Goal: Task Accomplishment & Management: Complete application form

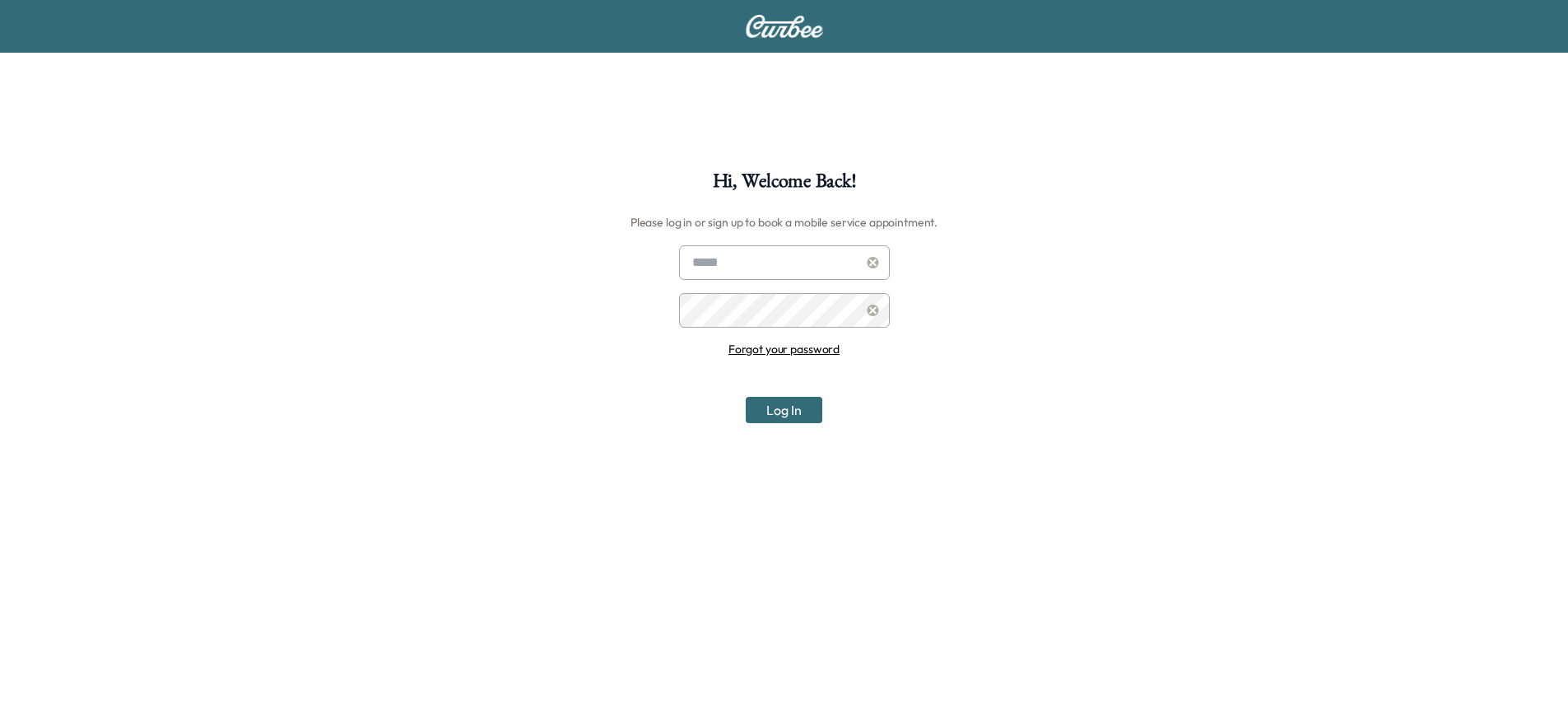
type input "**********"
click at [798, 412] on button "Log In" at bounding box center [784, 410] width 76 height 26
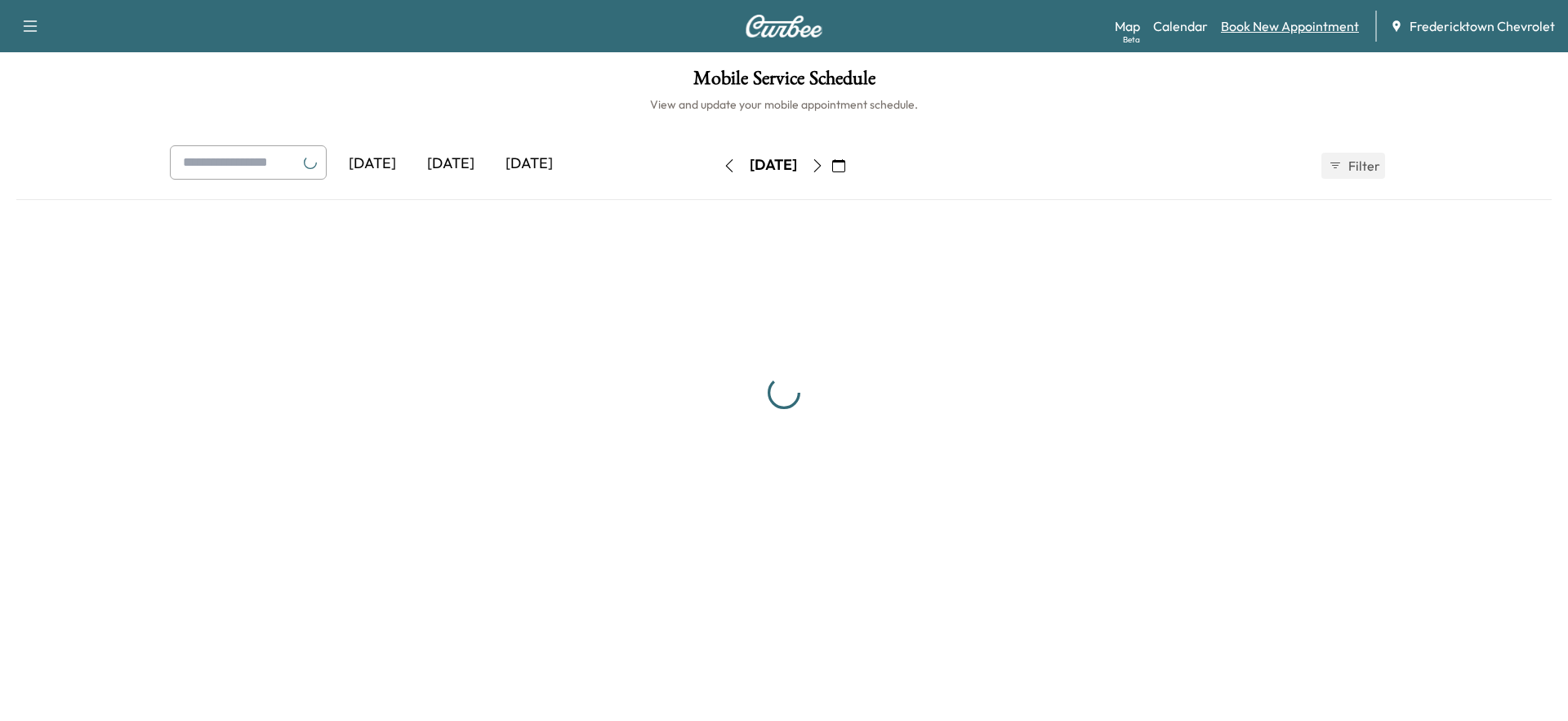
click at [1296, 31] on link "Book New Appointment" at bounding box center [1290, 26] width 138 height 19
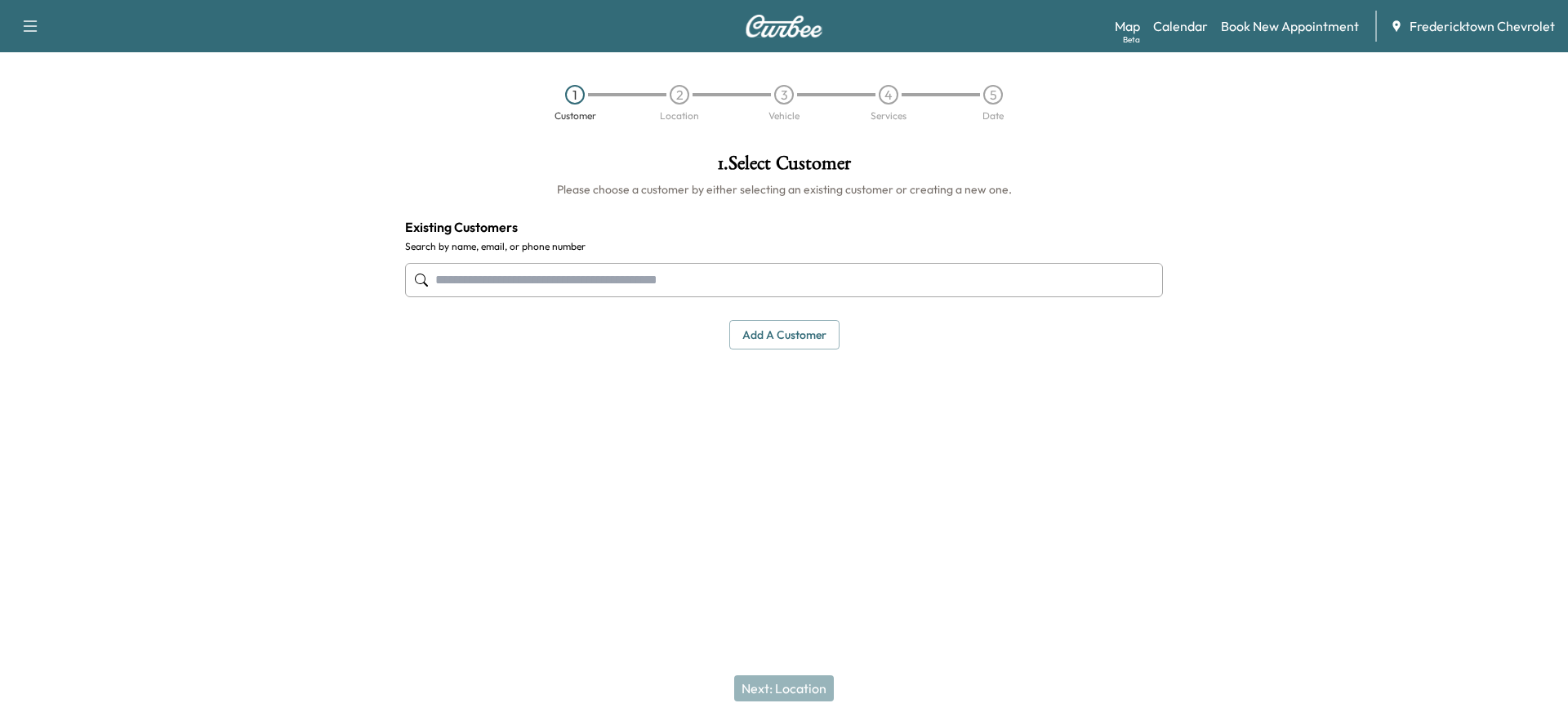
click at [705, 283] on input "text" at bounding box center [784, 280] width 758 height 34
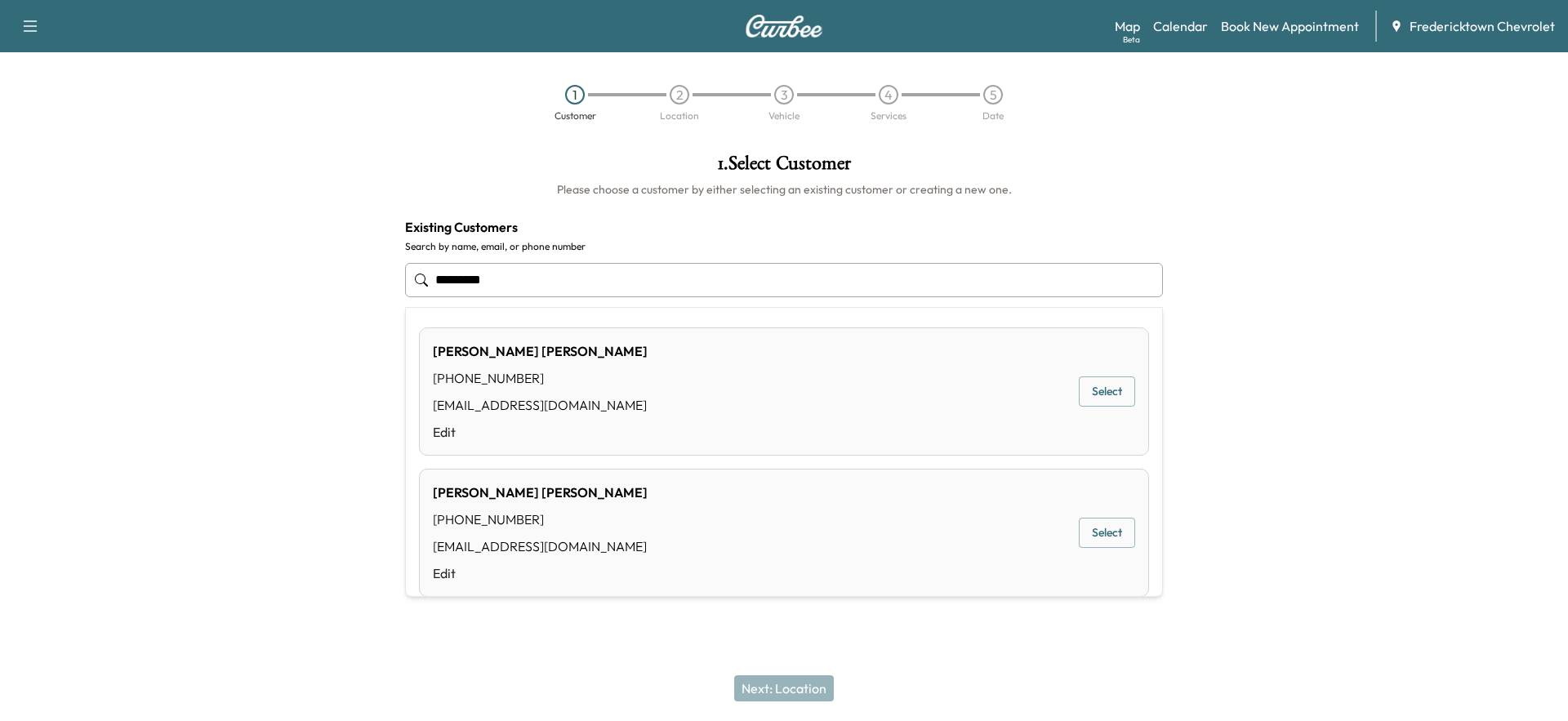
click at [1110, 529] on button "Select" at bounding box center [1106, 533] width 56 height 31
type input "**********"
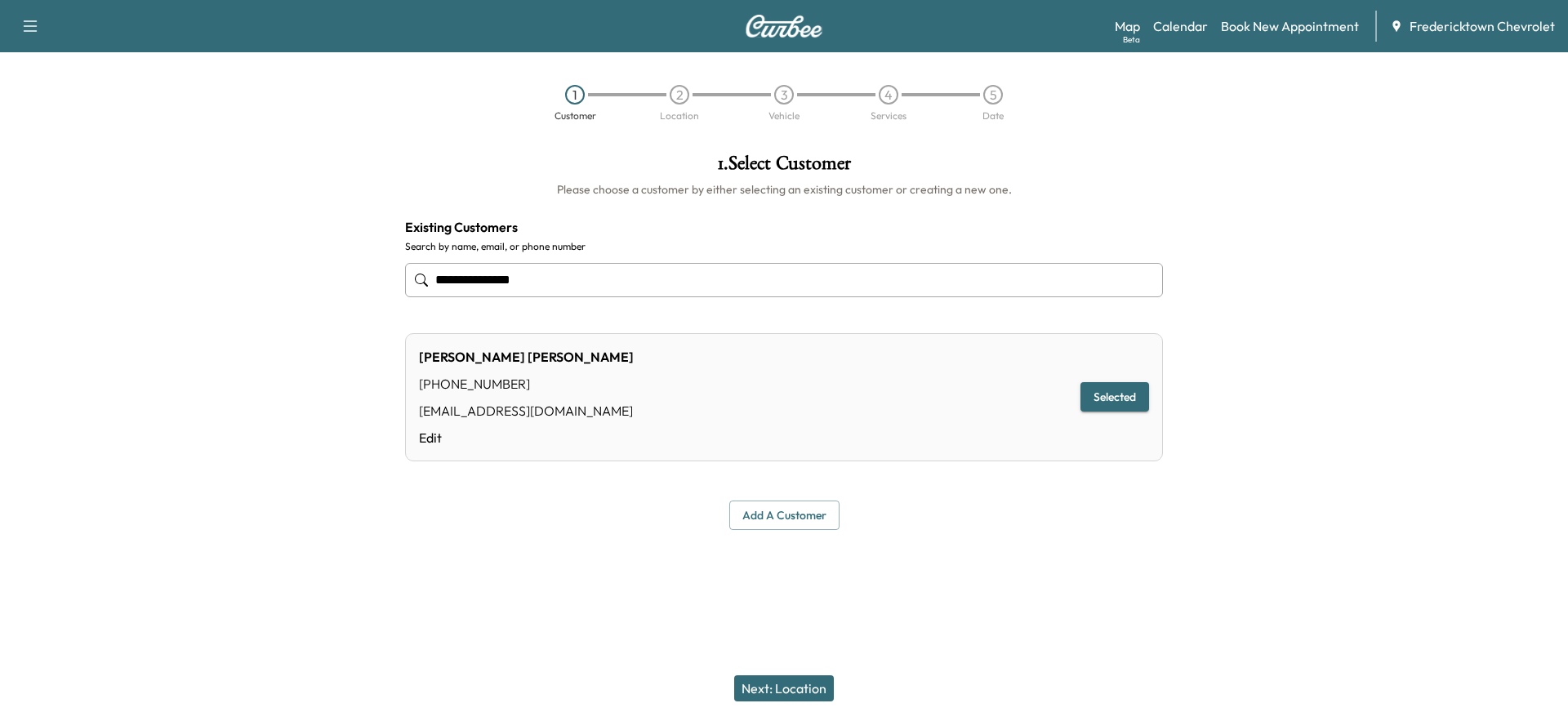
click at [789, 685] on button "Next: Location" at bounding box center [784, 688] width 99 height 26
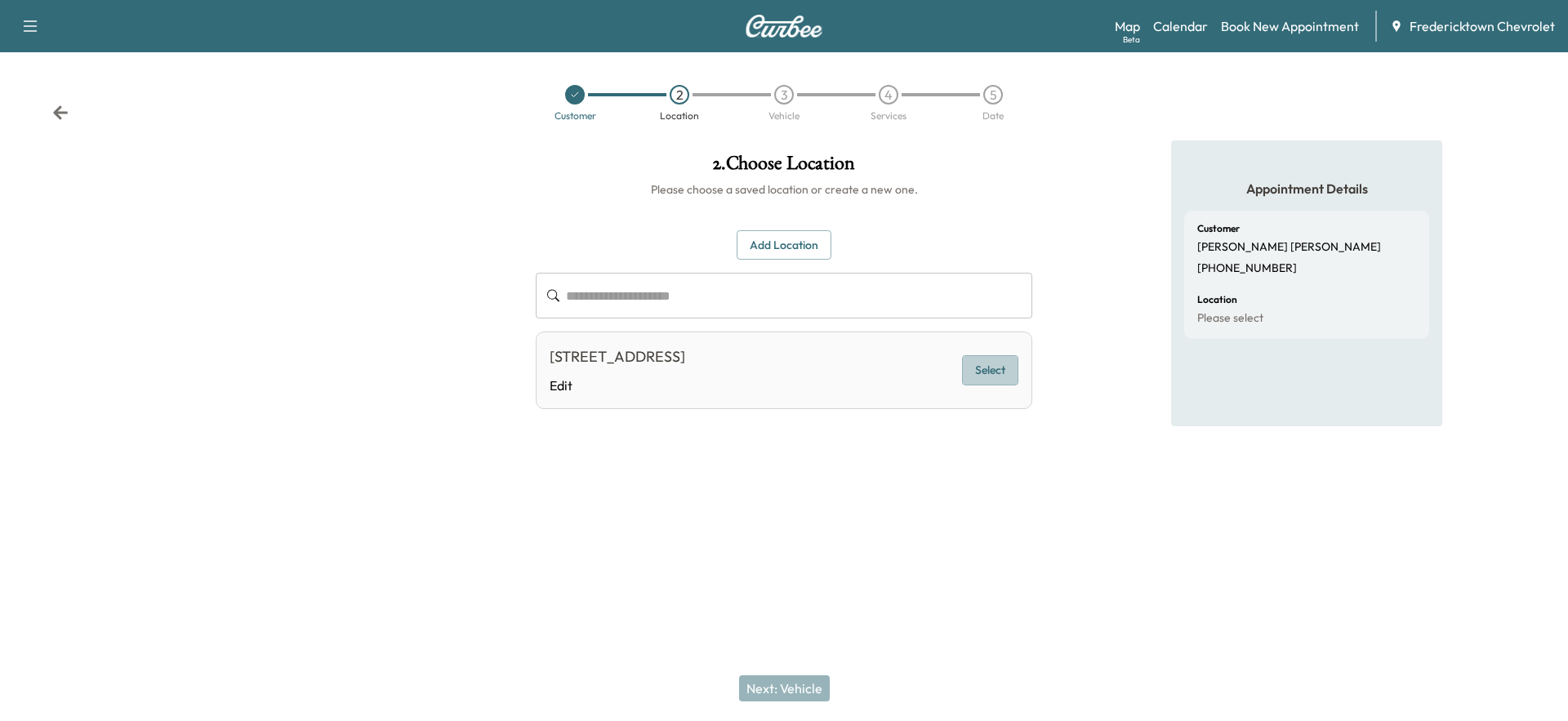
click at [988, 374] on button "Select" at bounding box center [990, 371] width 56 height 31
click at [773, 697] on button "Next: Vehicle" at bounding box center [784, 688] width 91 height 26
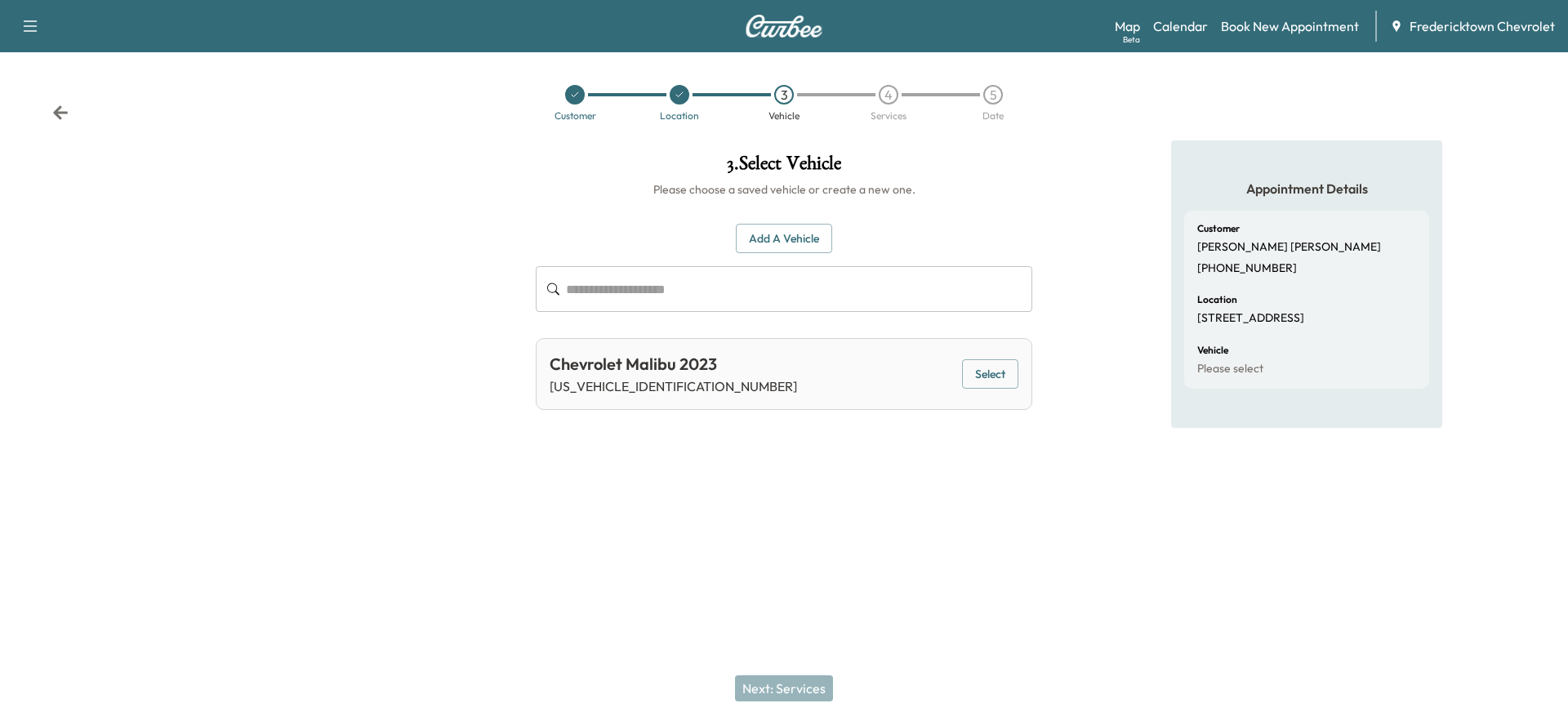
click at [1005, 372] on button "Select" at bounding box center [990, 375] width 56 height 31
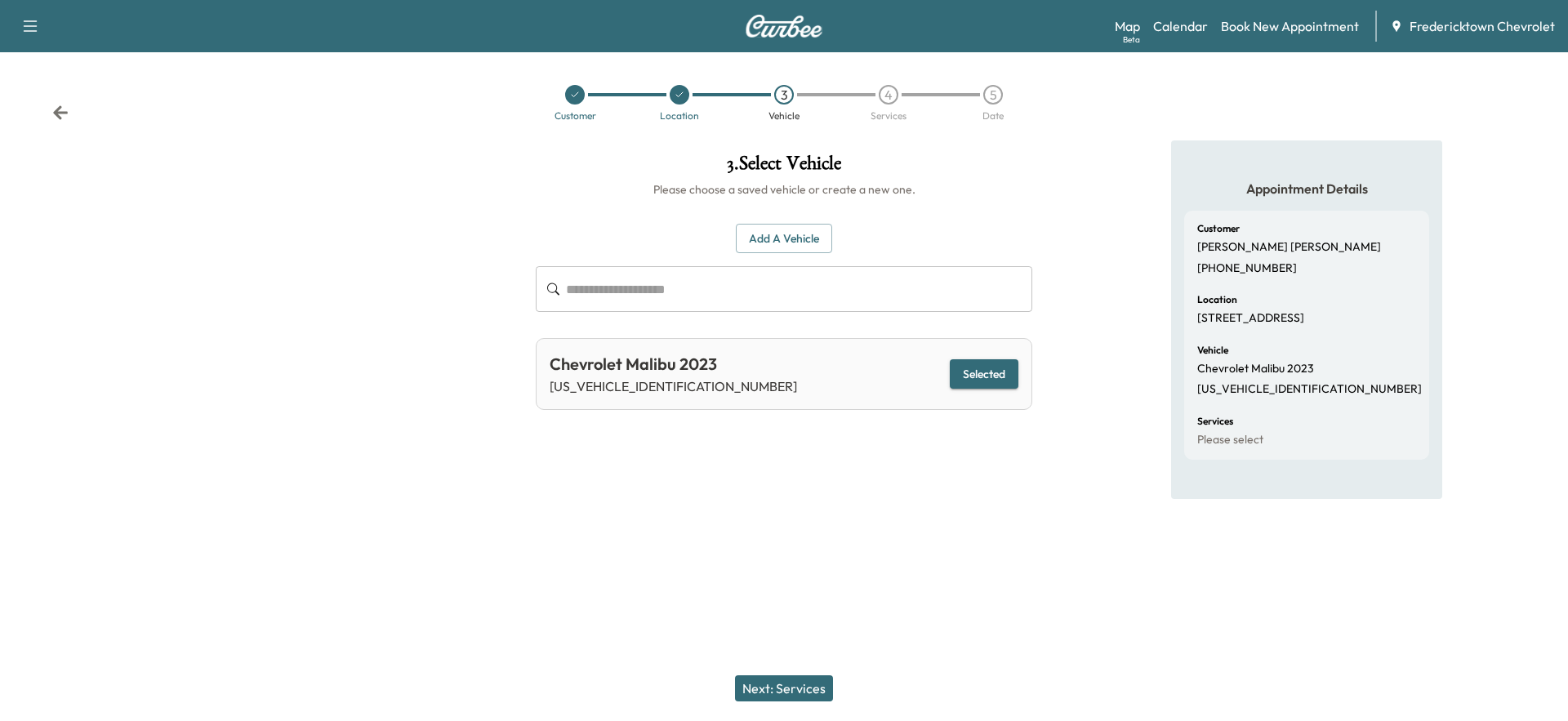
click at [775, 674] on div "Next: Services" at bounding box center [784, 688] width 1568 height 65
click at [780, 681] on button "Next: Services" at bounding box center [784, 688] width 98 height 26
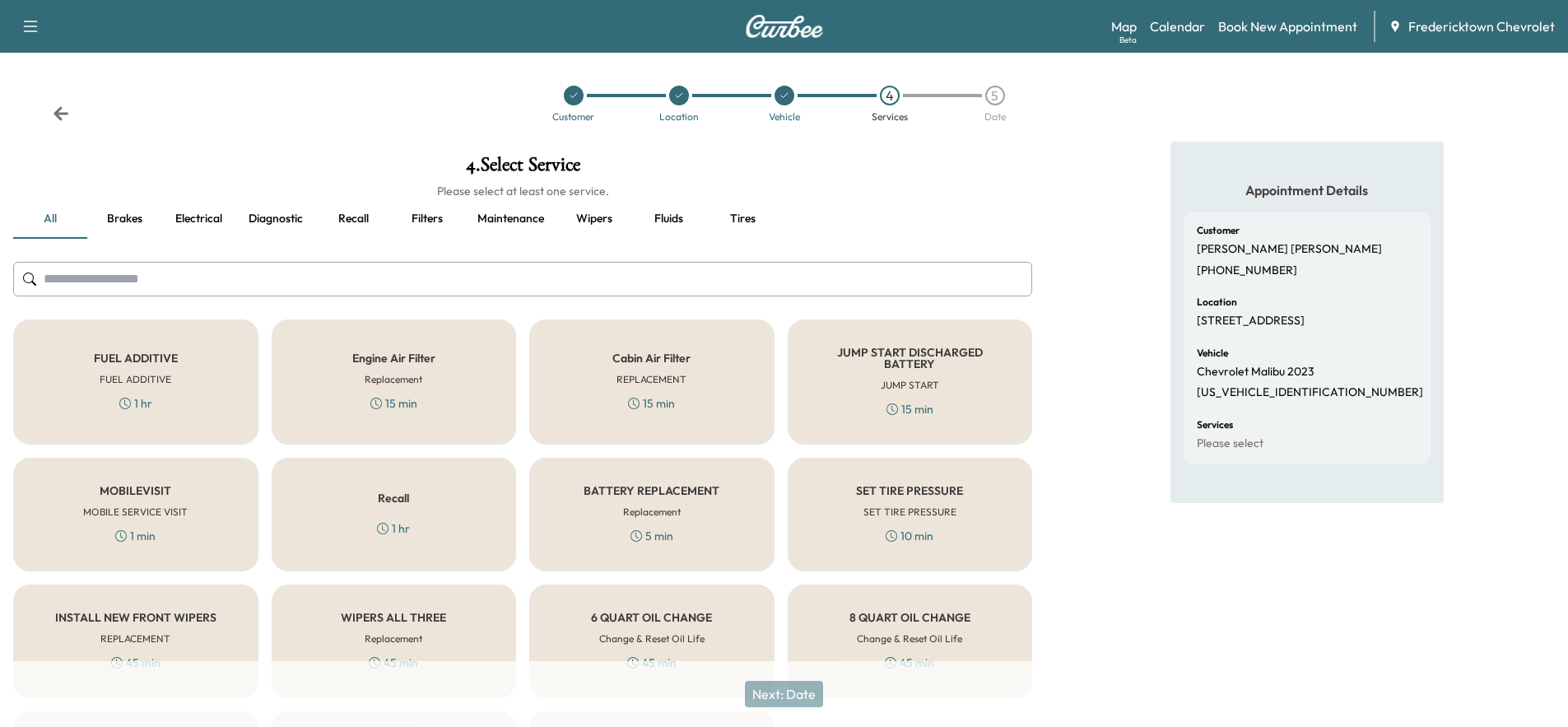
click at [192, 545] on div "MOBILEVISIT MOBILE SERVICE VISIT 1 min" at bounding box center [136, 515] width 246 height 114
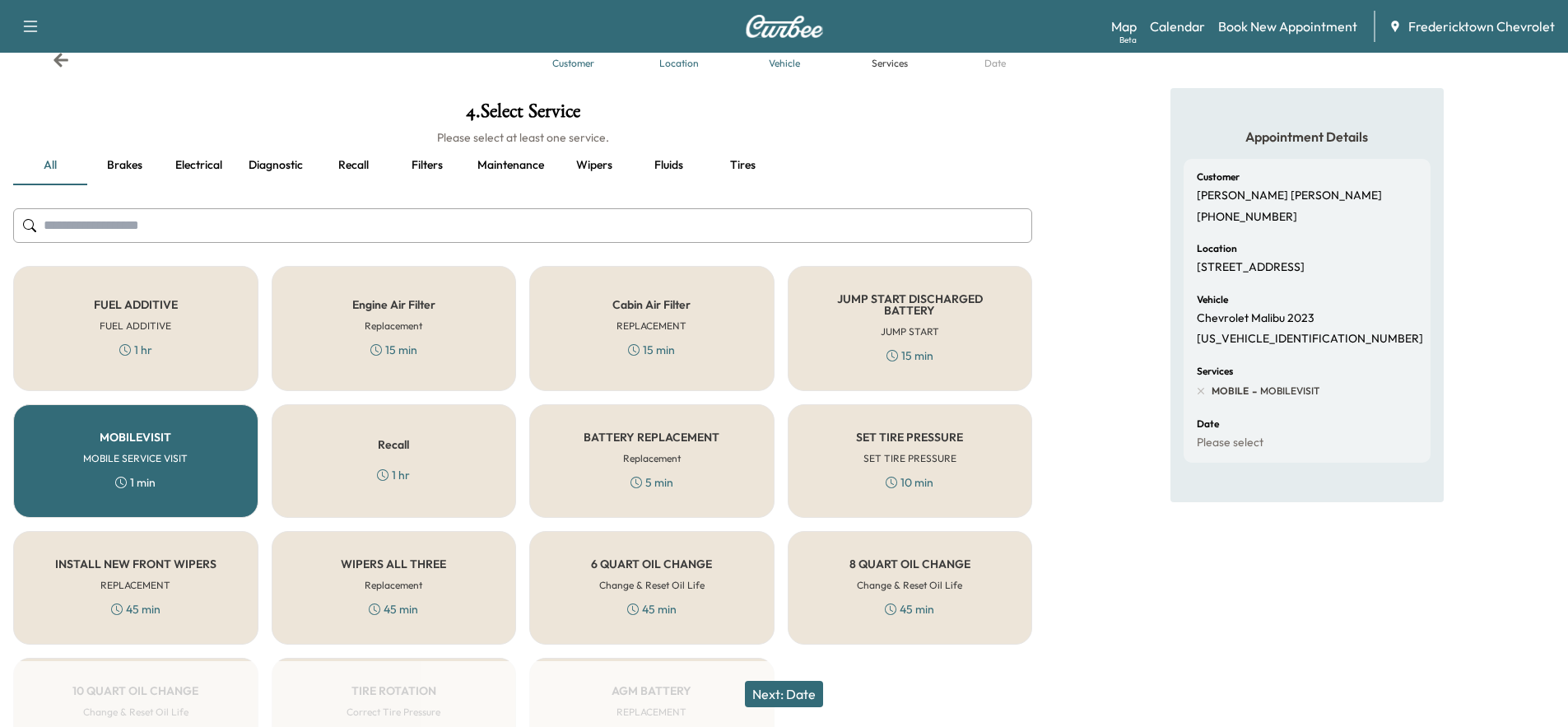
scroll to position [82, 0]
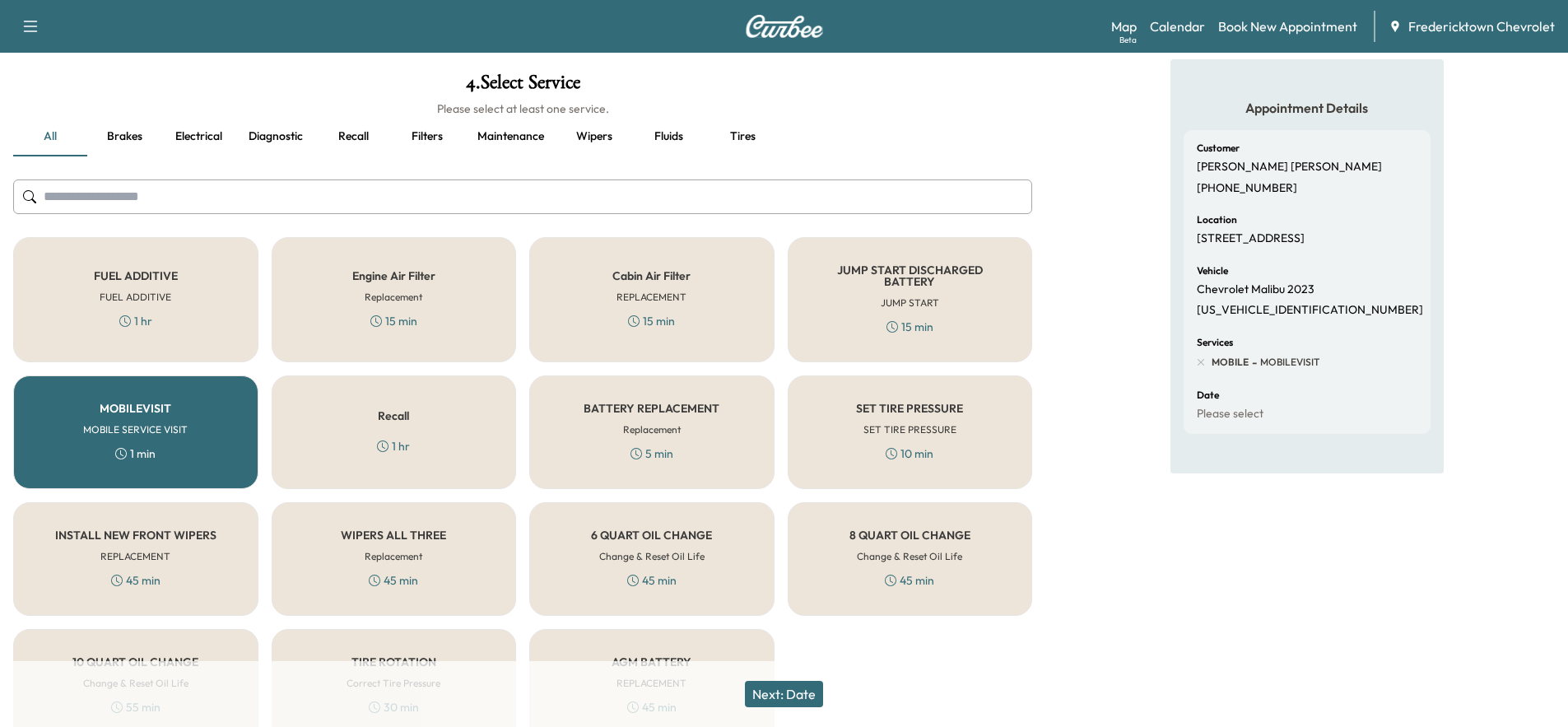
click at [896, 411] on h5 "SET TIRE PRESSURE" at bounding box center [909, 409] width 107 height 12
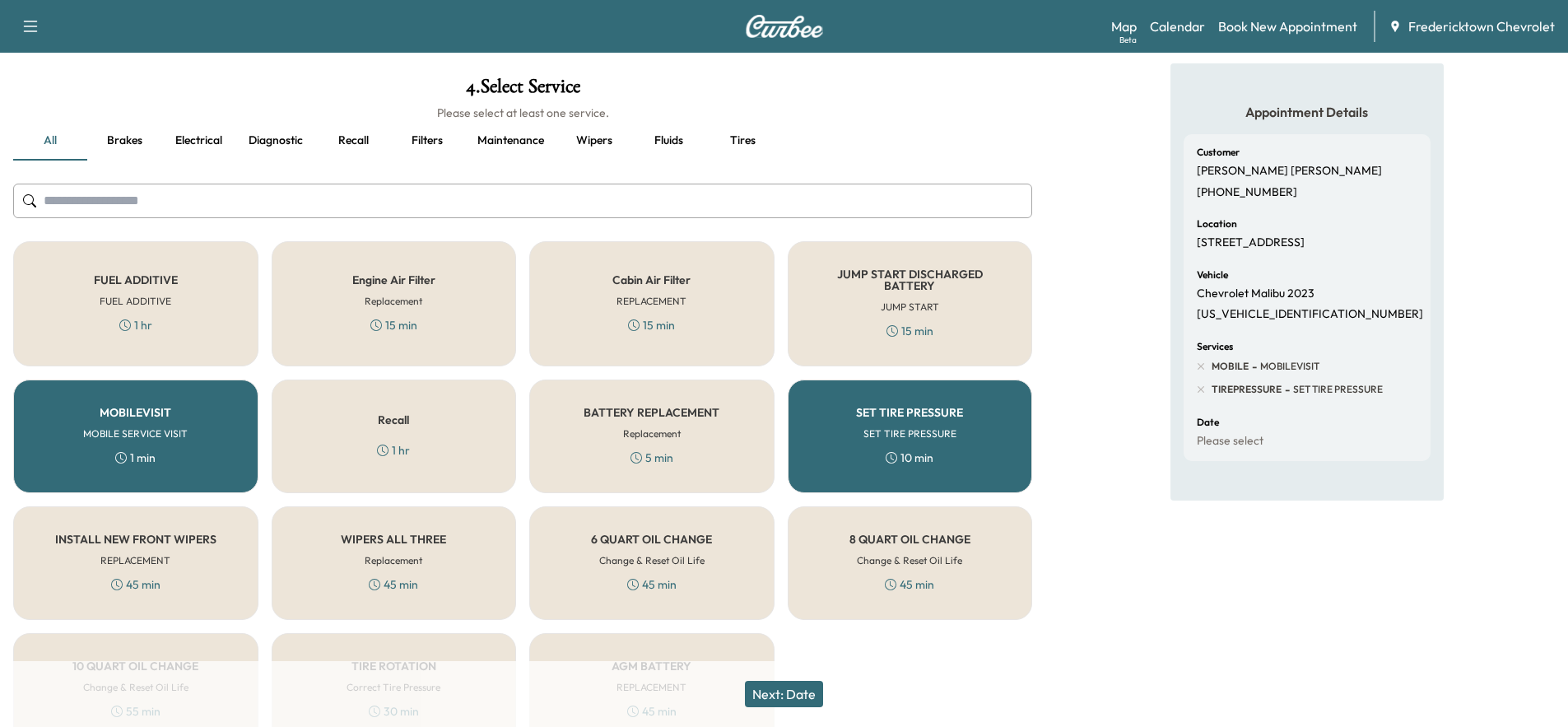
scroll to position [0, 0]
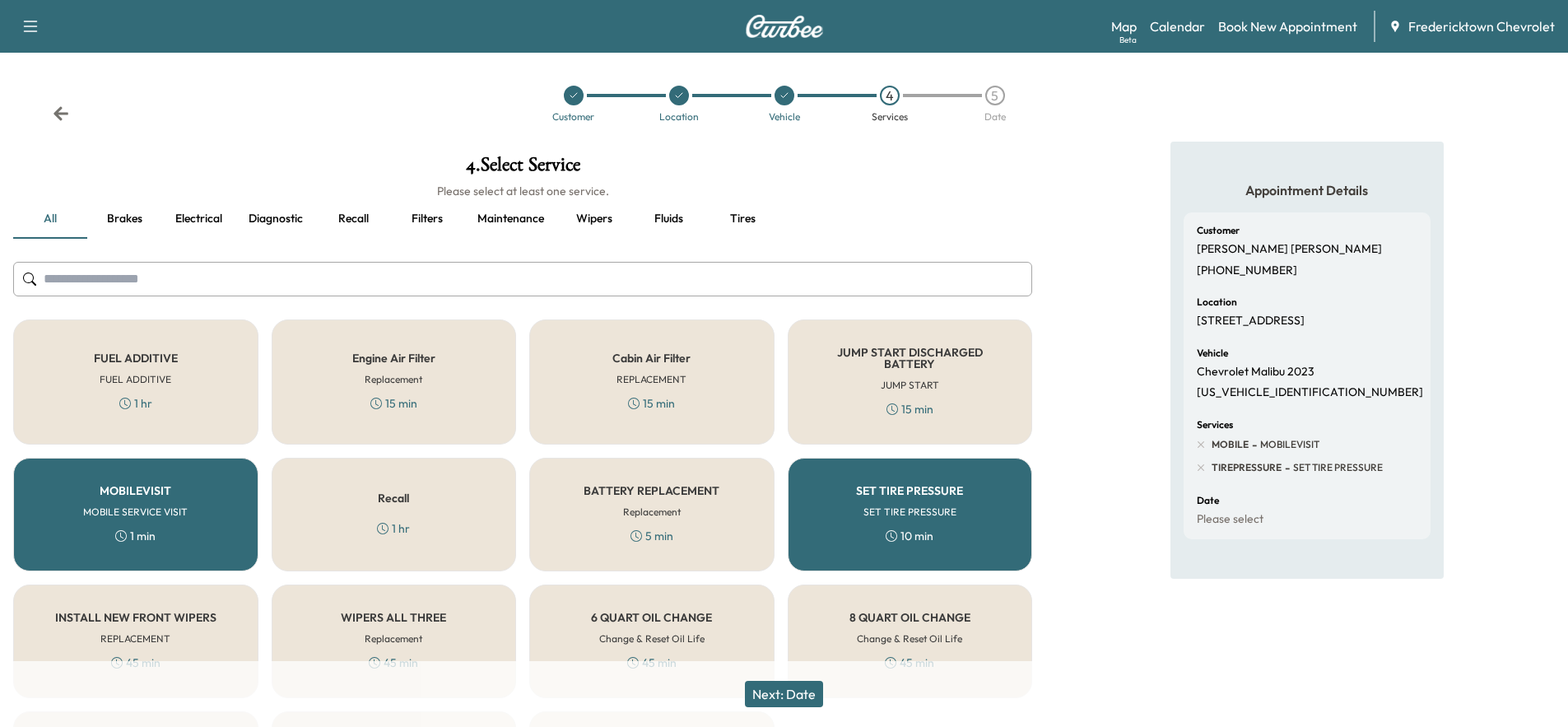
click at [160, 276] on input "text" at bounding box center [522, 280] width 1019 height 35
click at [117, 222] on button "Brakes" at bounding box center [124, 219] width 74 height 40
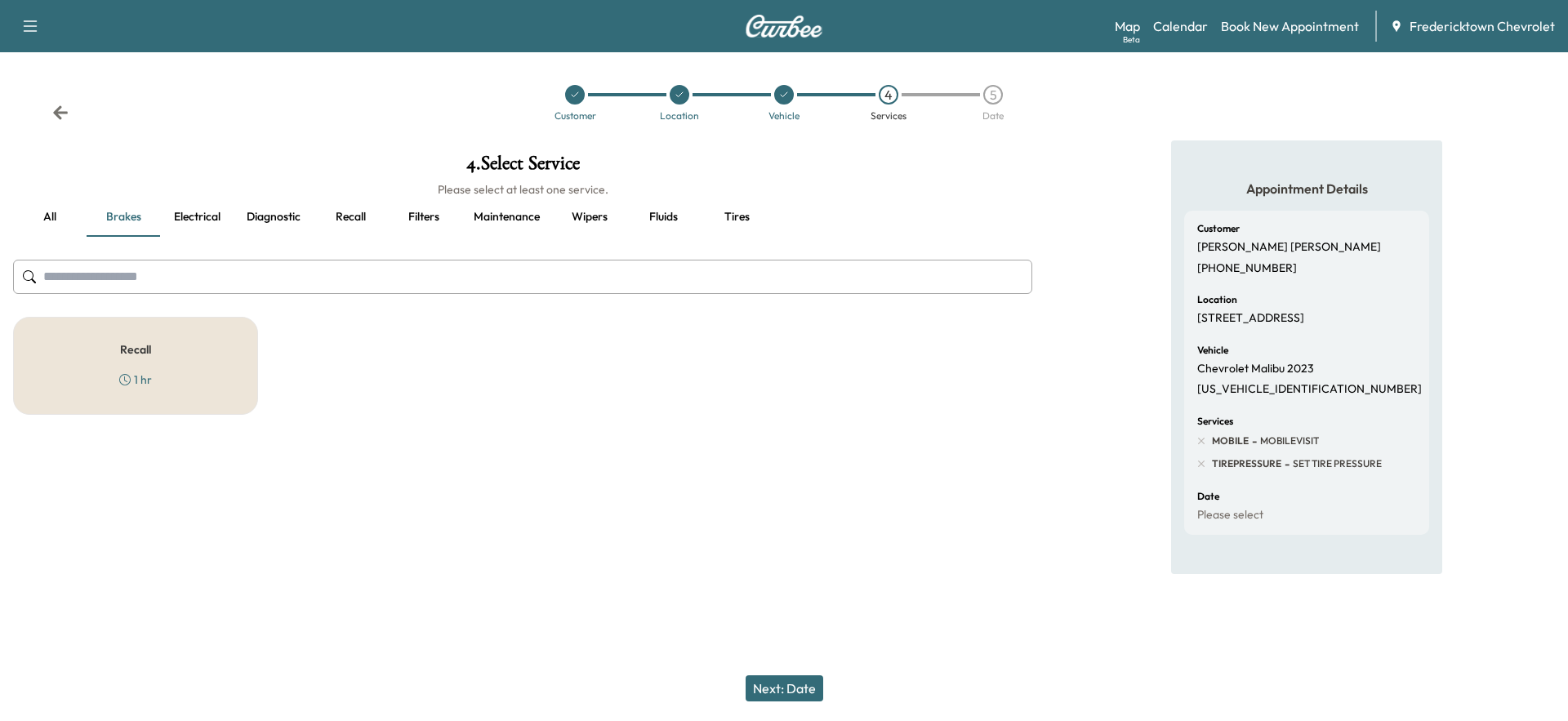
click at [201, 216] on button "Electrical" at bounding box center [196, 217] width 74 height 39
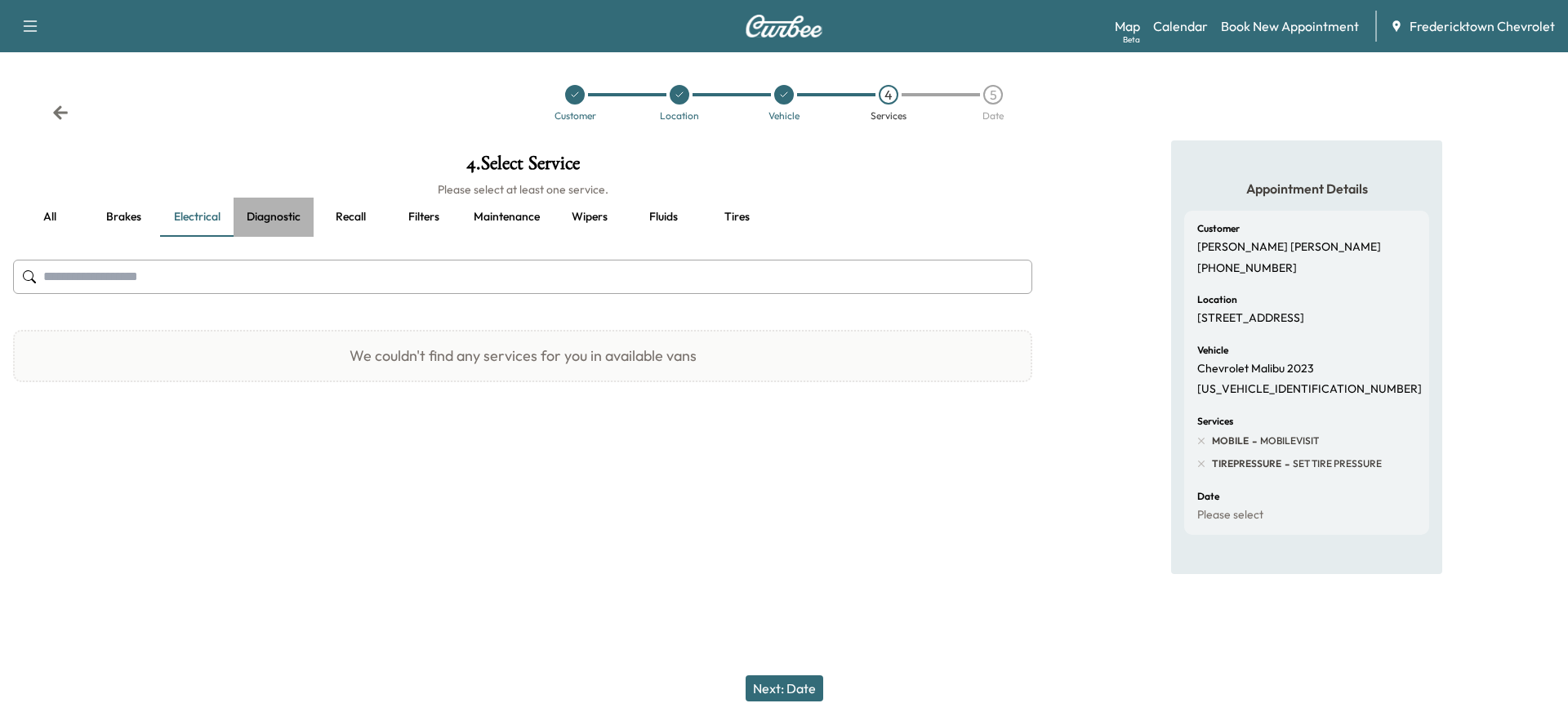
click at [273, 216] on button "Diagnostic" at bounding box center [273, 217] width 80 height 39
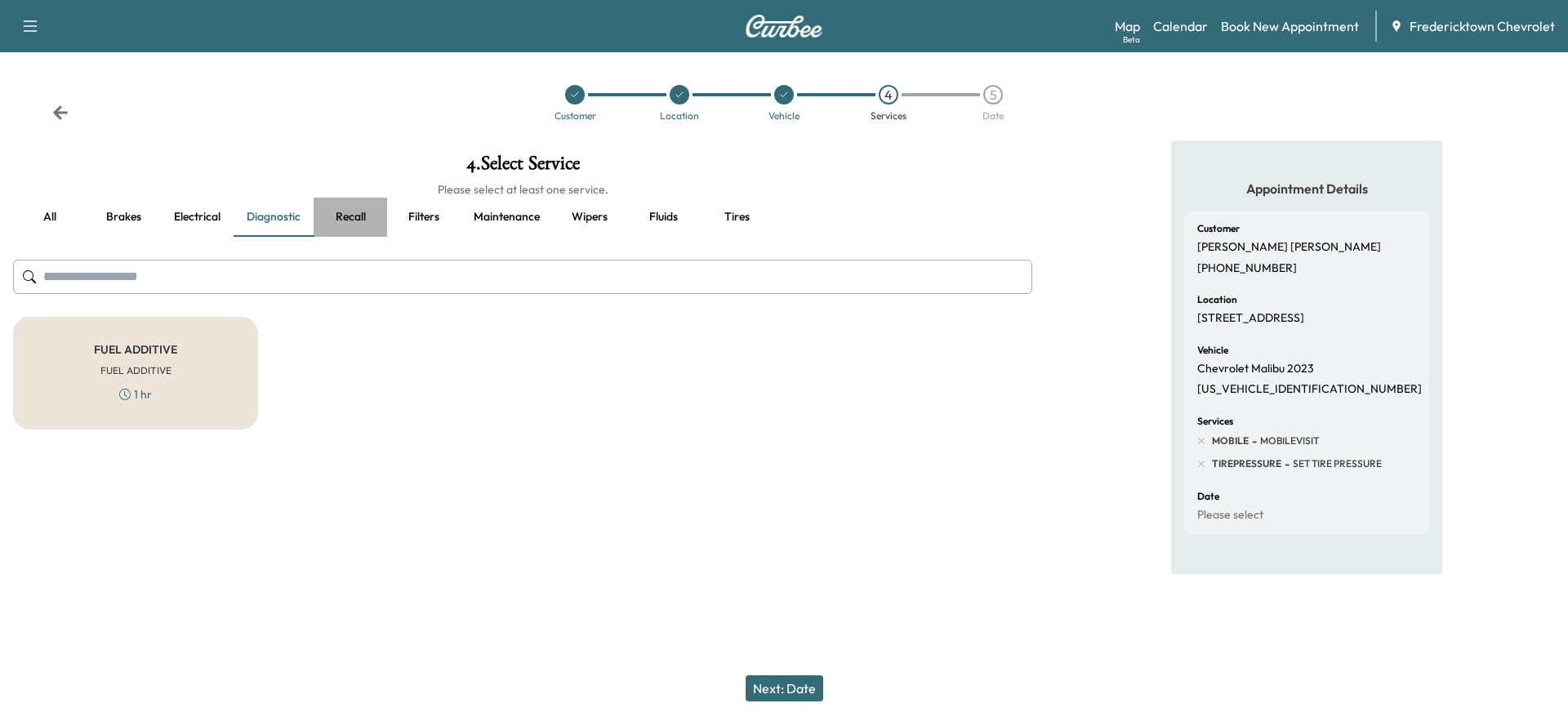
click at [344, 214] on button "Recall" at bounding box center [350, 217] width 74 height 39
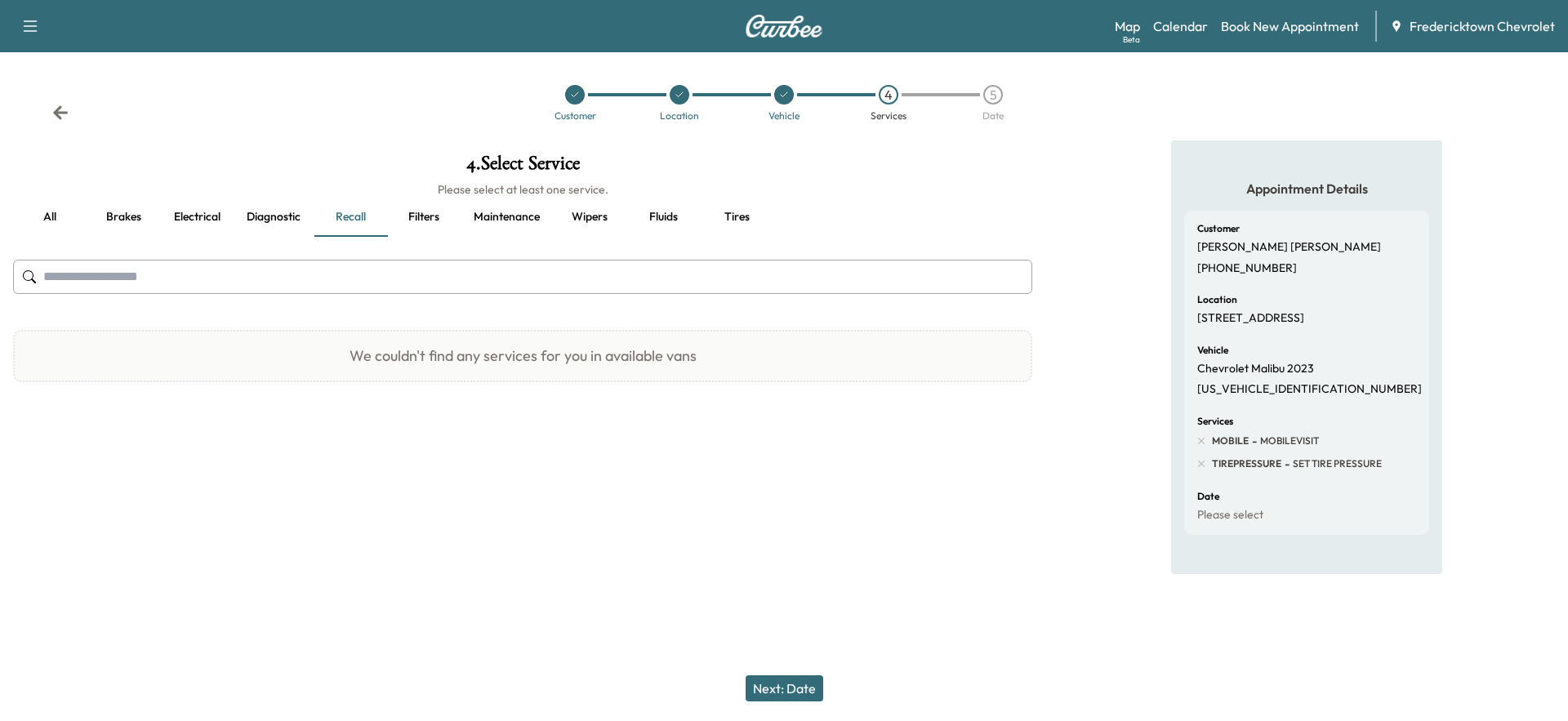
click at [440, 218] on button "Filters" at bounding box center [424, 217] width 74 height 39
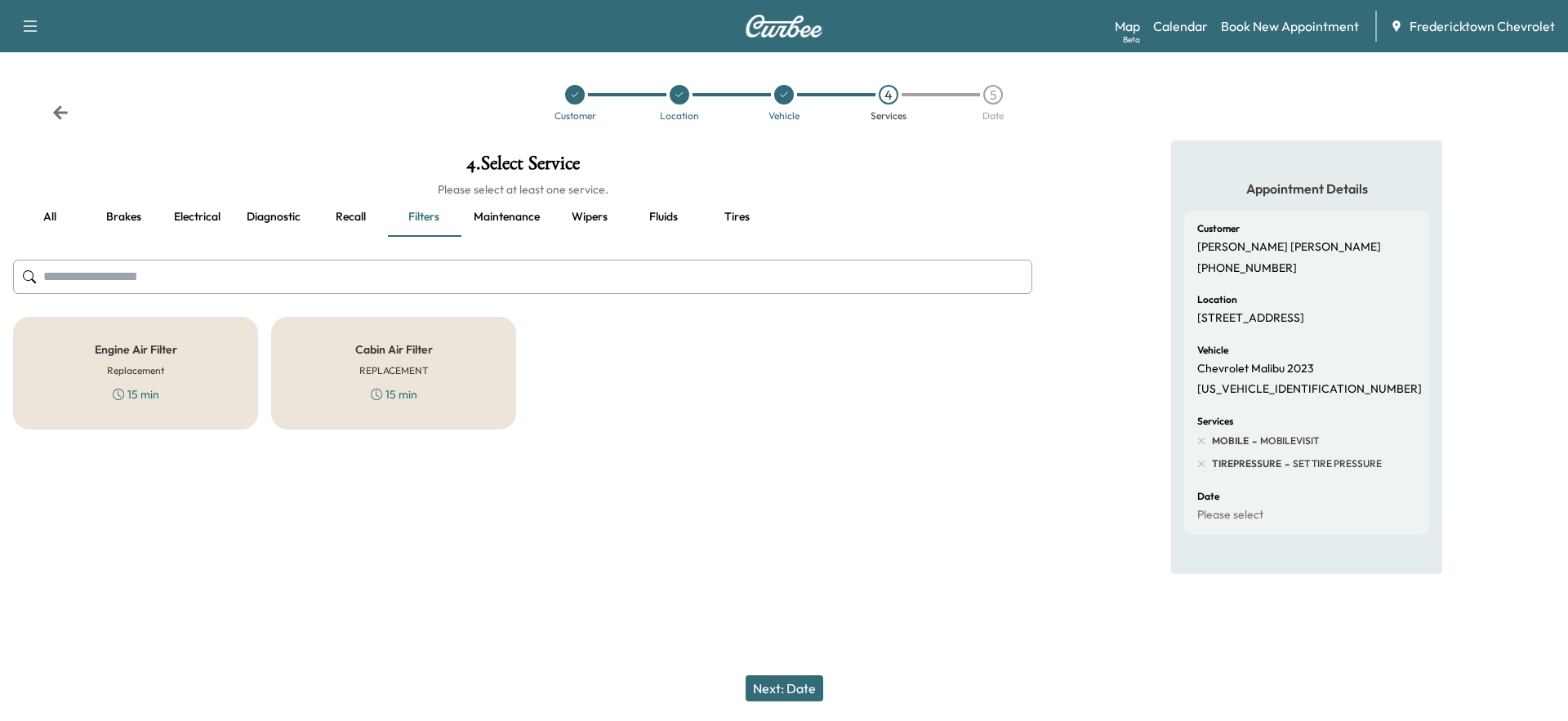
click at [522, 218] on button "Maintenance" at bounding box center [507, 217] width 93 height 39
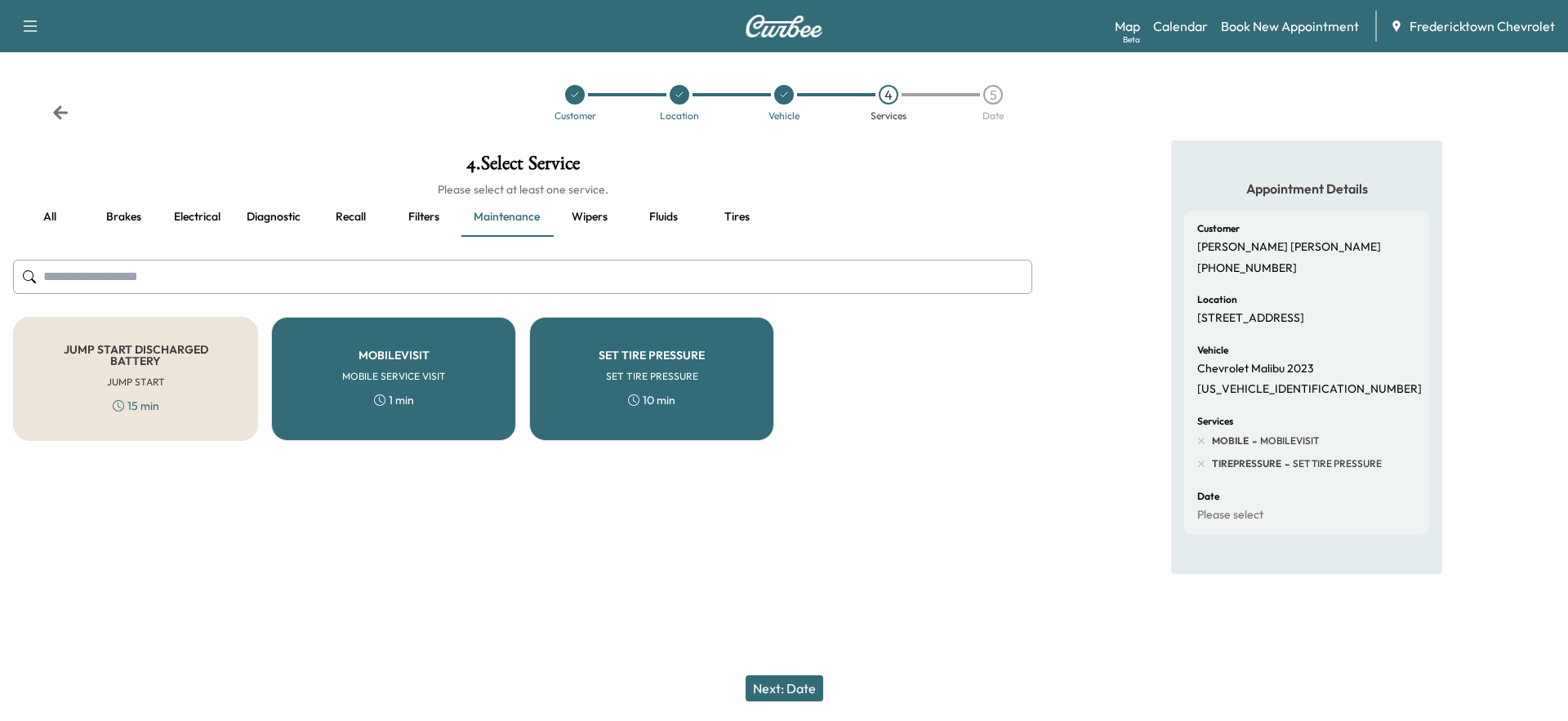
click at [631, 218] on button "Fluids" at bounding box center [663, 217] width 74 height 39
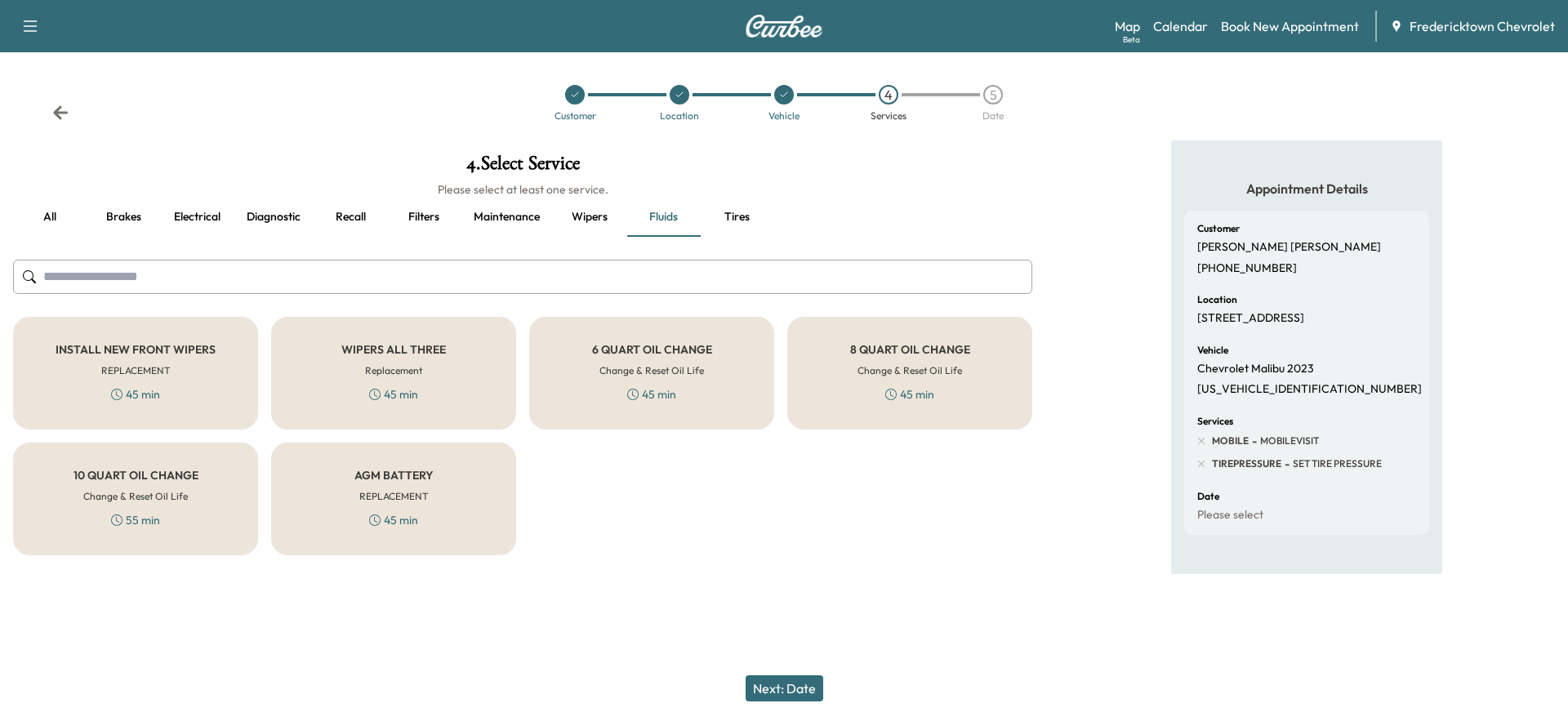
click at [597, 217] on button "Wipers" at bounding box center [589, 217] width 74 height 39
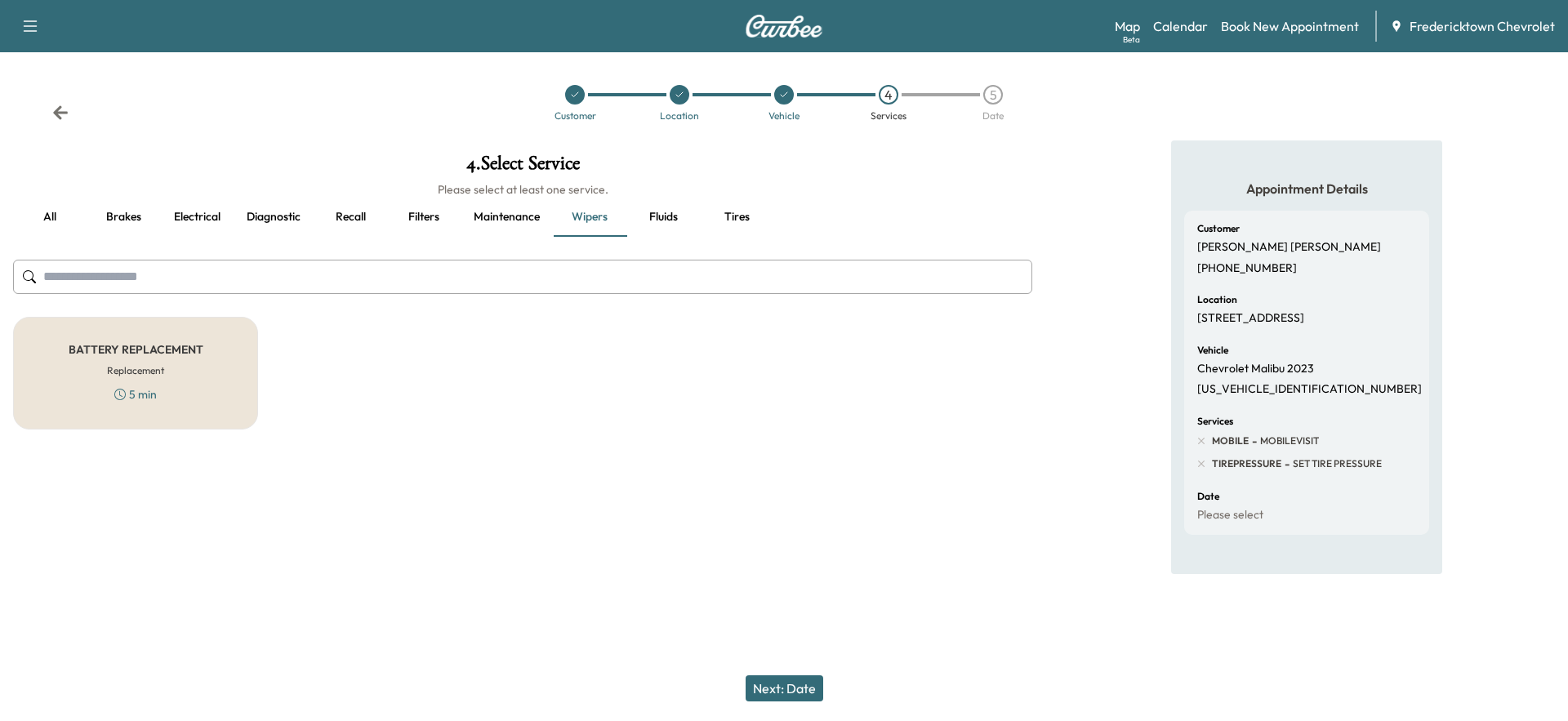
click at [679, 219] on button "Fluids" at bounding box center [663, 217] width 74 height 39
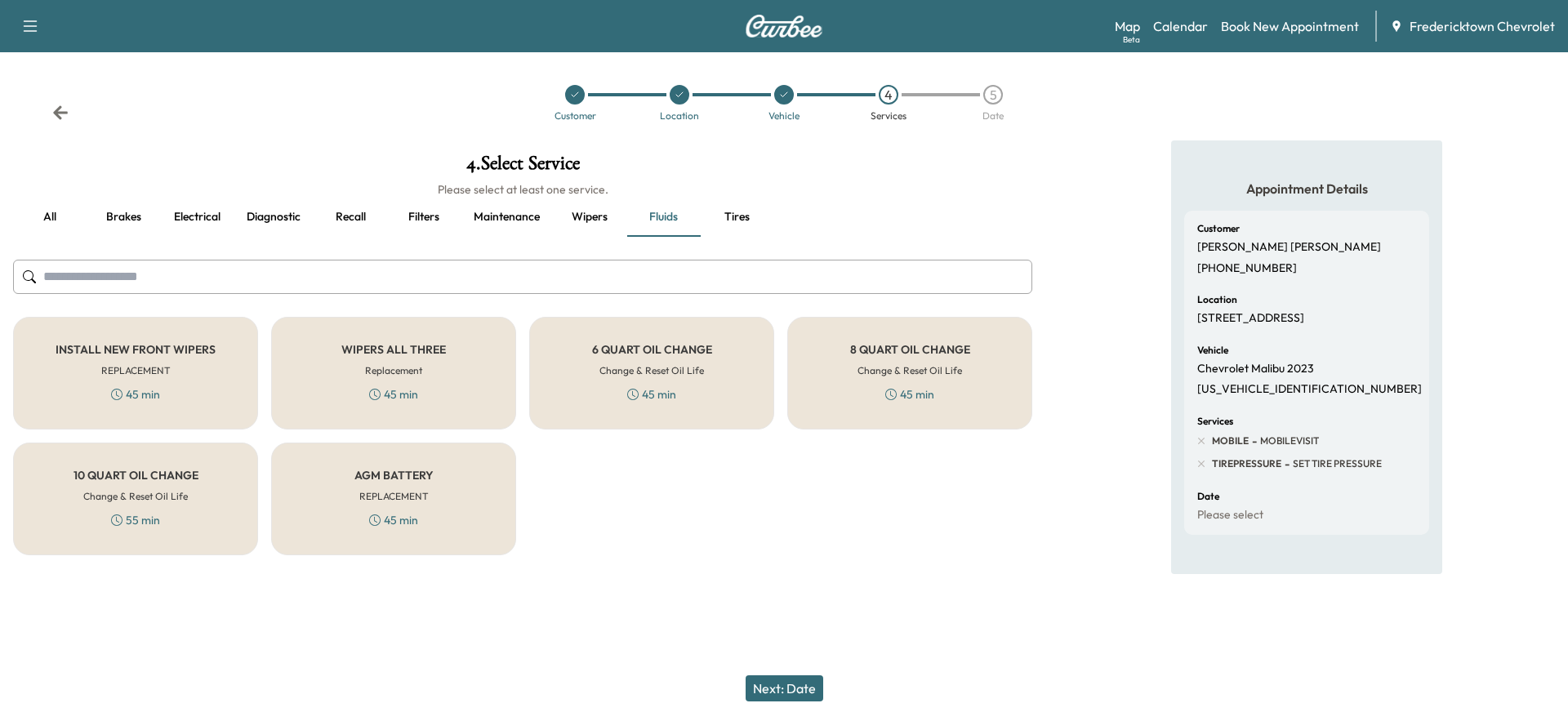
click at [736, 217] on button "Tires" at bounding box center [736, 217] width 74 height 39
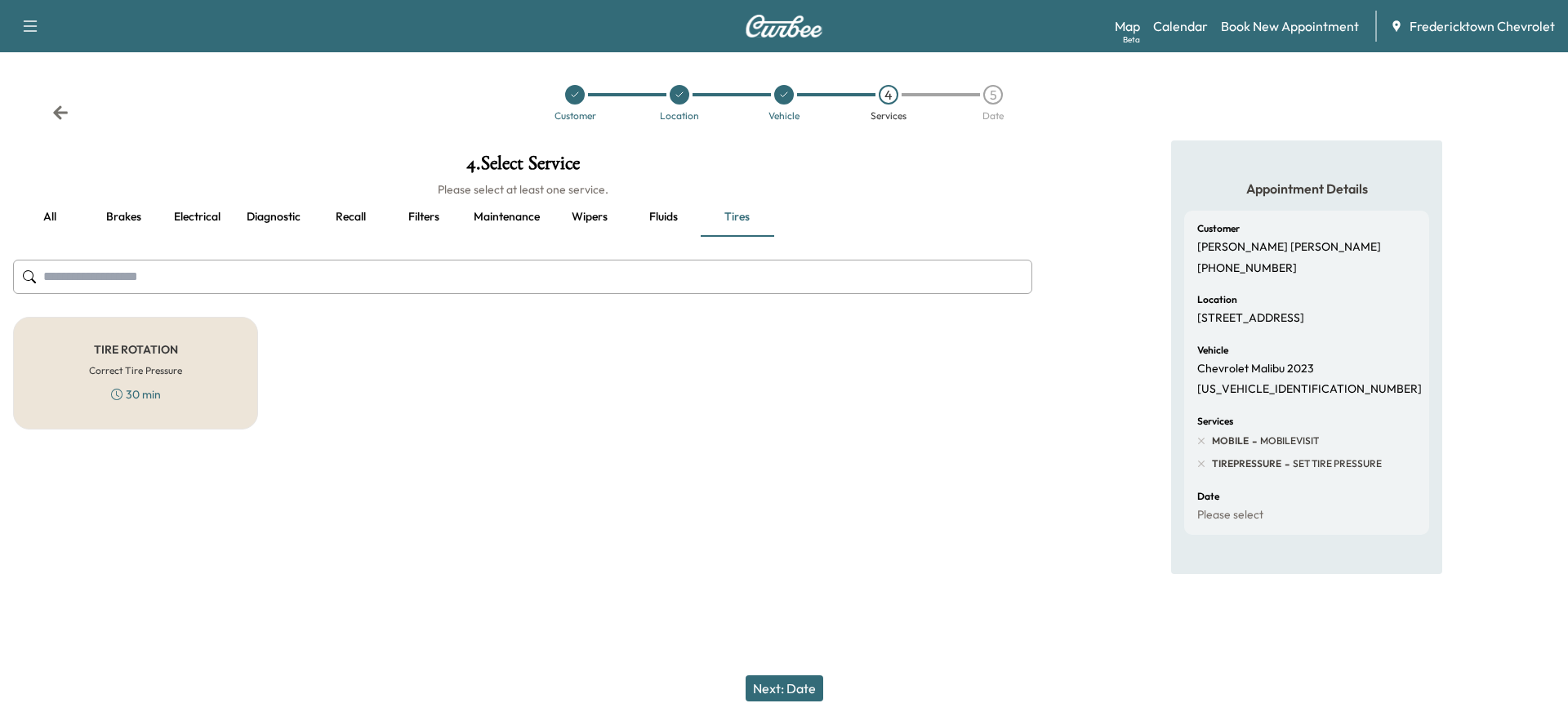
click at [54, 216] on button "all" at bounding box center [50, 217] width 74 height 39
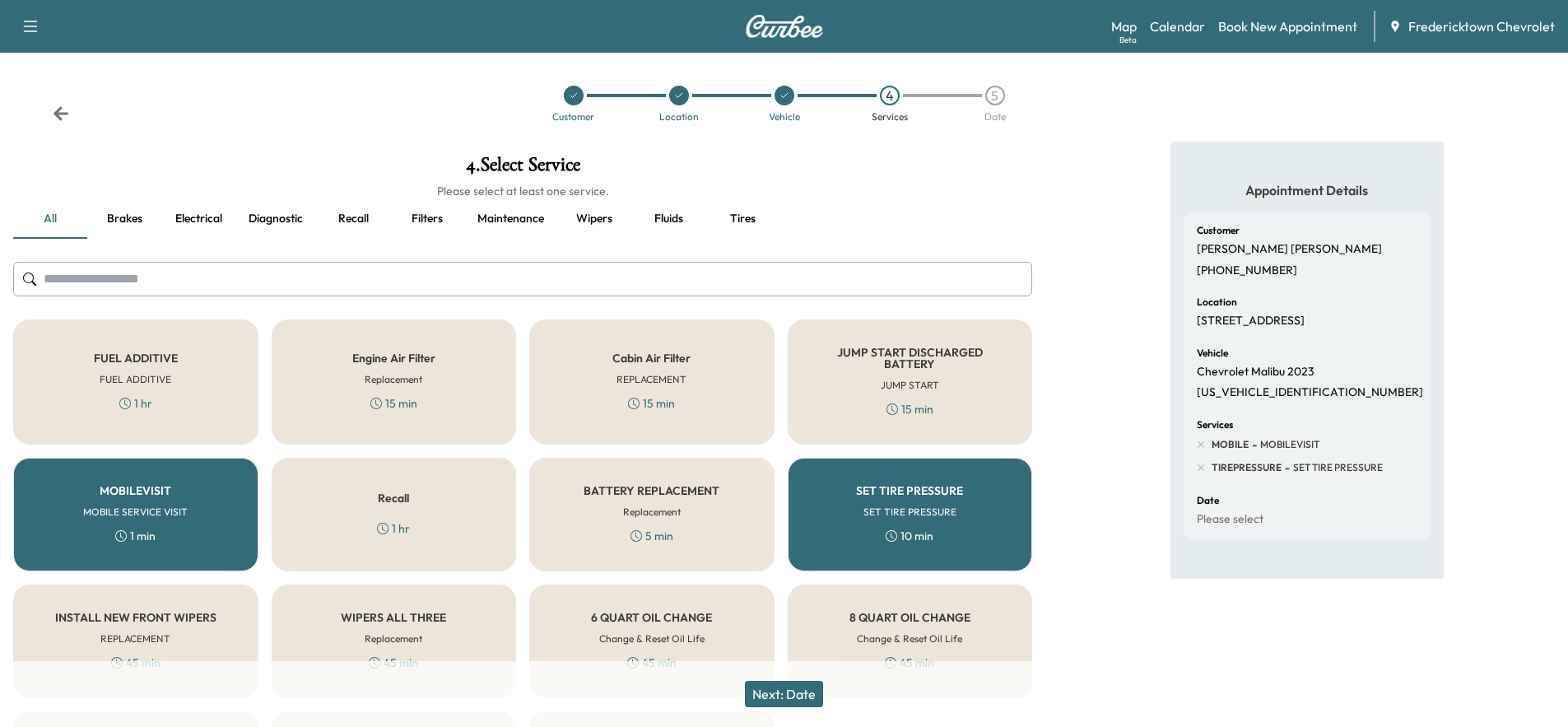
click at [782, 94] on icon at bounding box center [784, 95] width 10 height 10
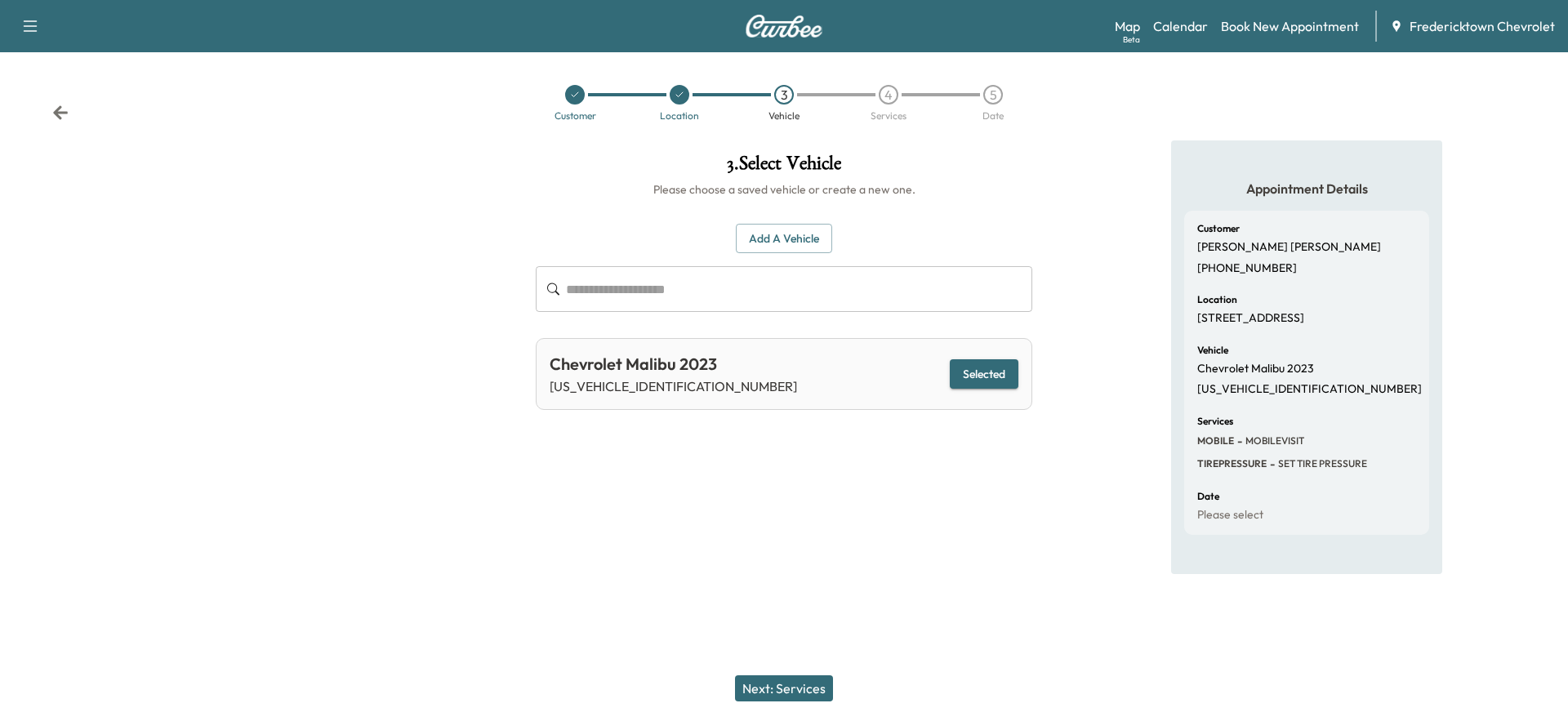
click at [666, 92] on div at bounding box center [679, 95] width 104 height 19
click at [678, 95] on icon at bounding box center [679, 95] width 10 height 10
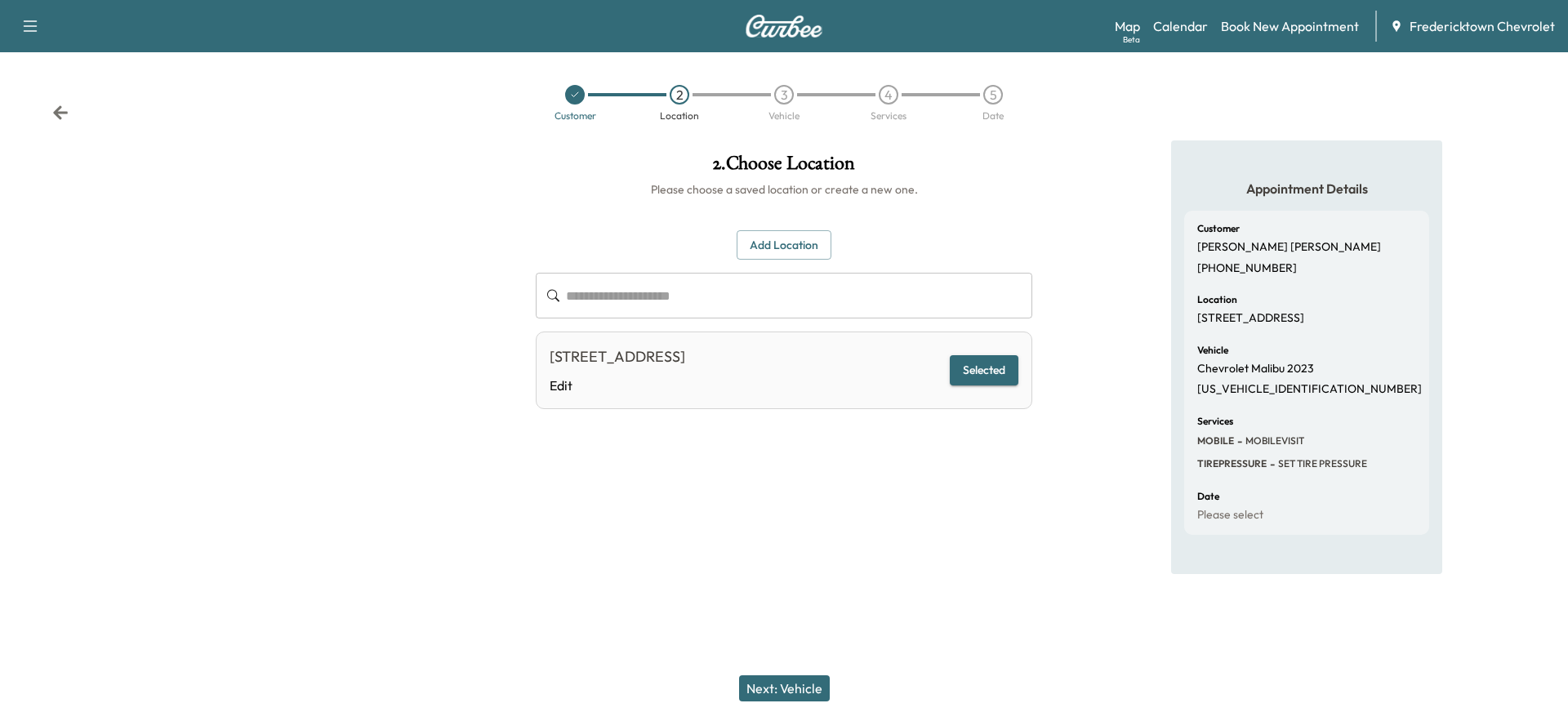
click at [782, 94] on div "3" at bounding box center [784, 95] width 19 height 19
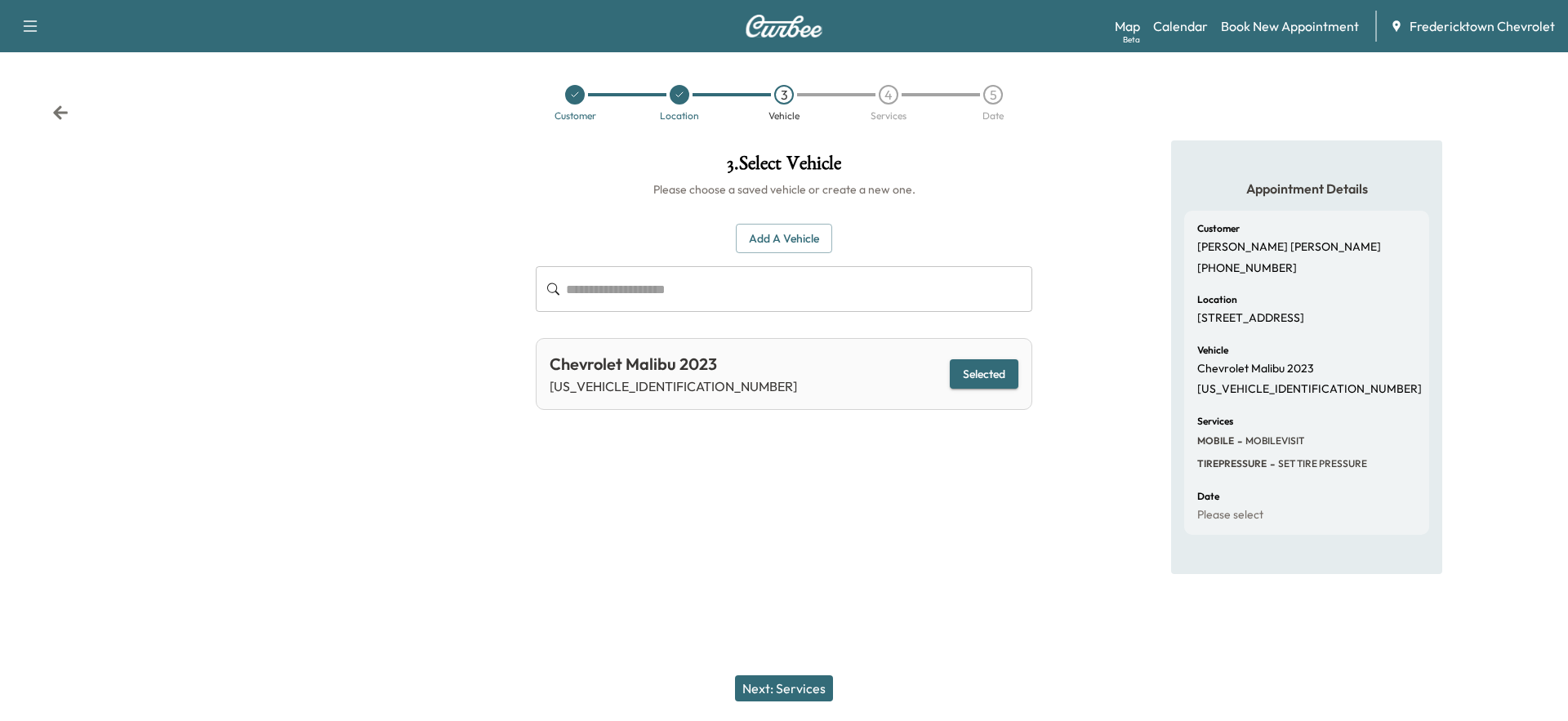
click at [893, 99] on div "4" at bounding box center [888, 95] width 19 height 19
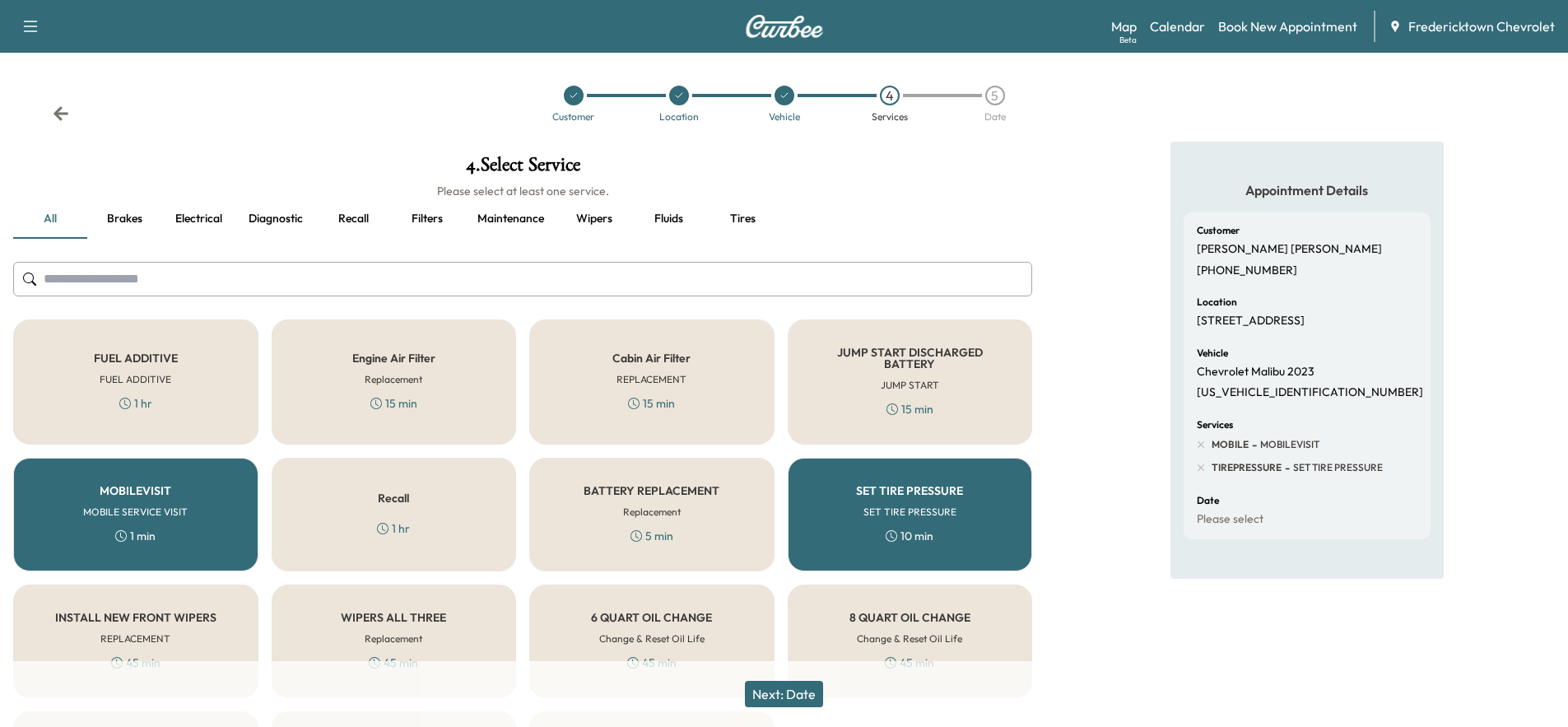
click at [996, 98] on div "5" at bounding box center [995, 95] width 19 height 19
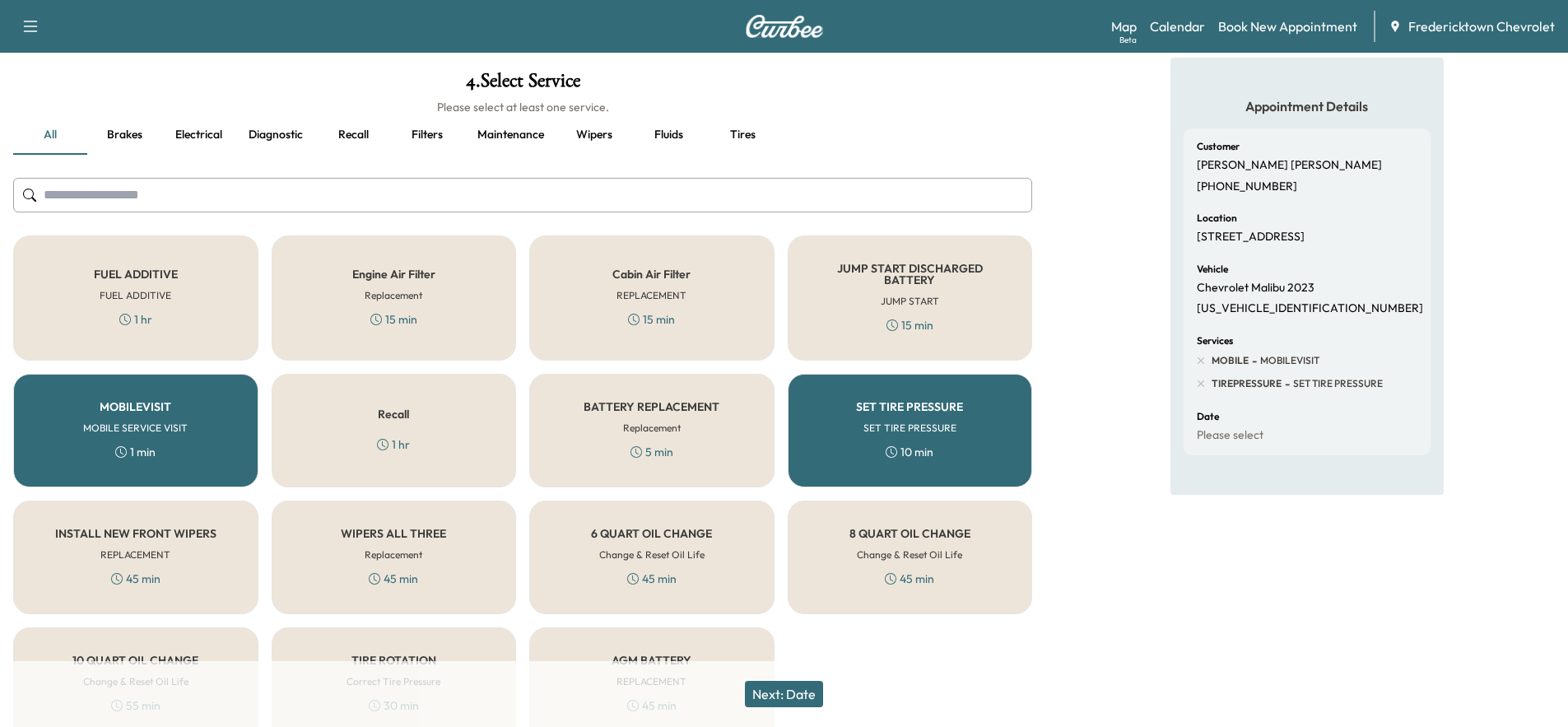
scroll to position [164, 0]
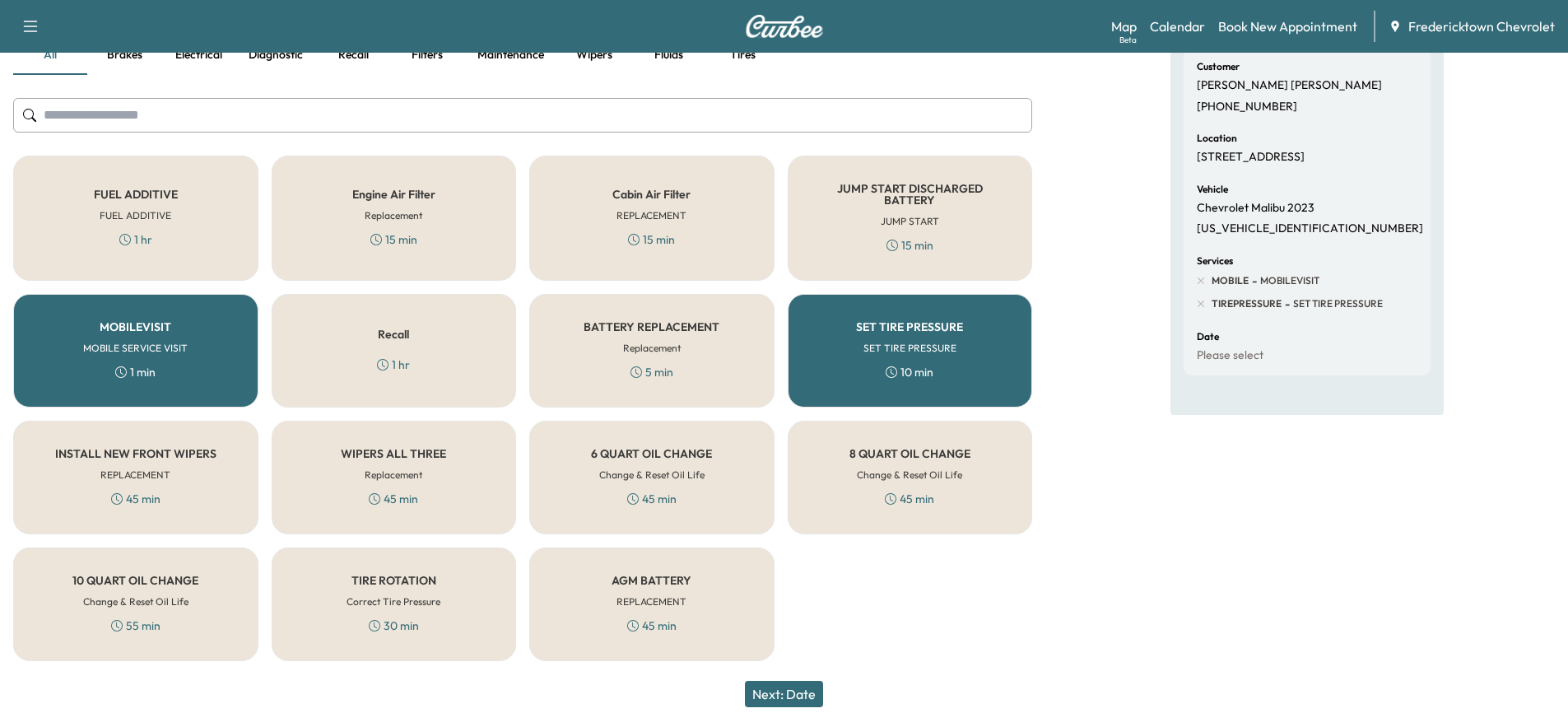
click at [803, 693] on button "Next: Date" at bounding box center [784, 693] width 78 height 26
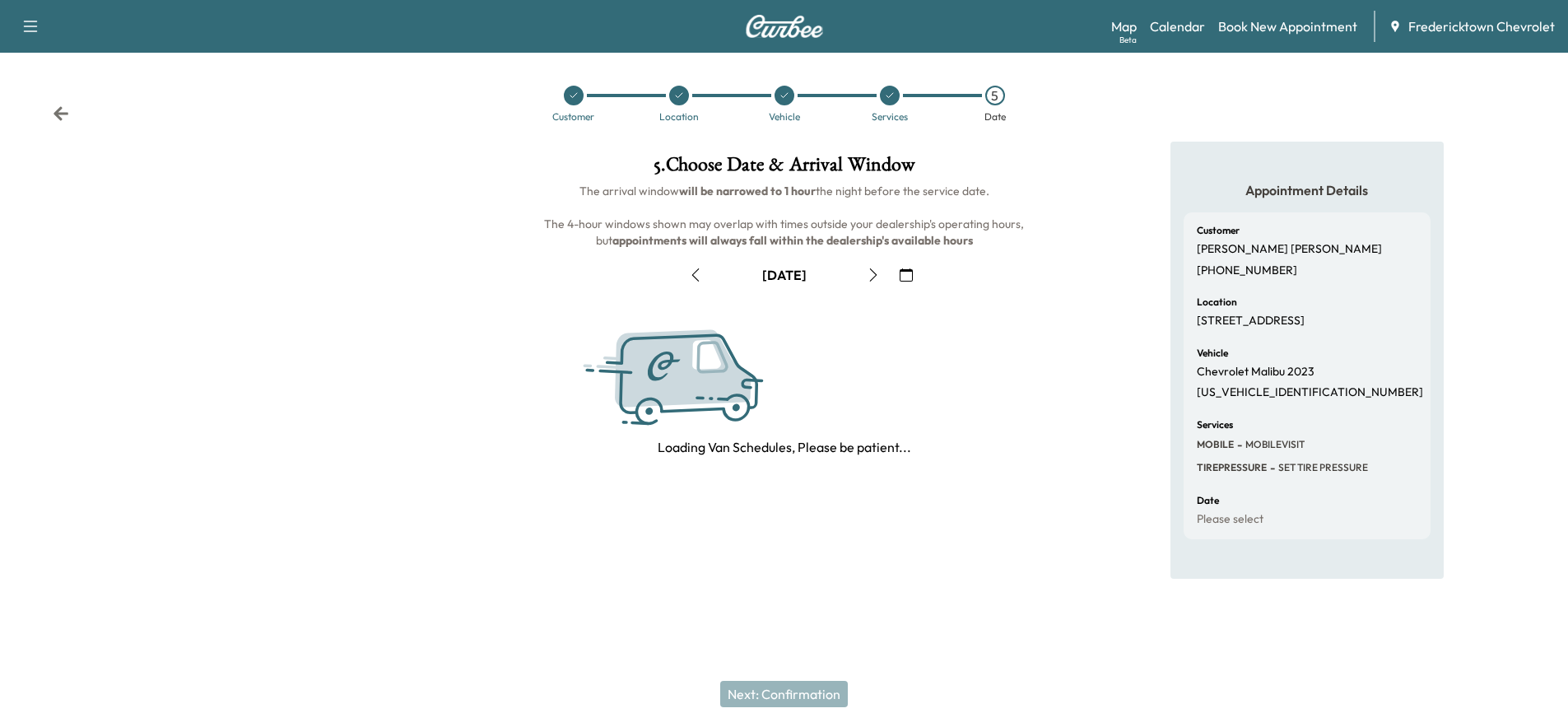
scroll to position [0, 0]
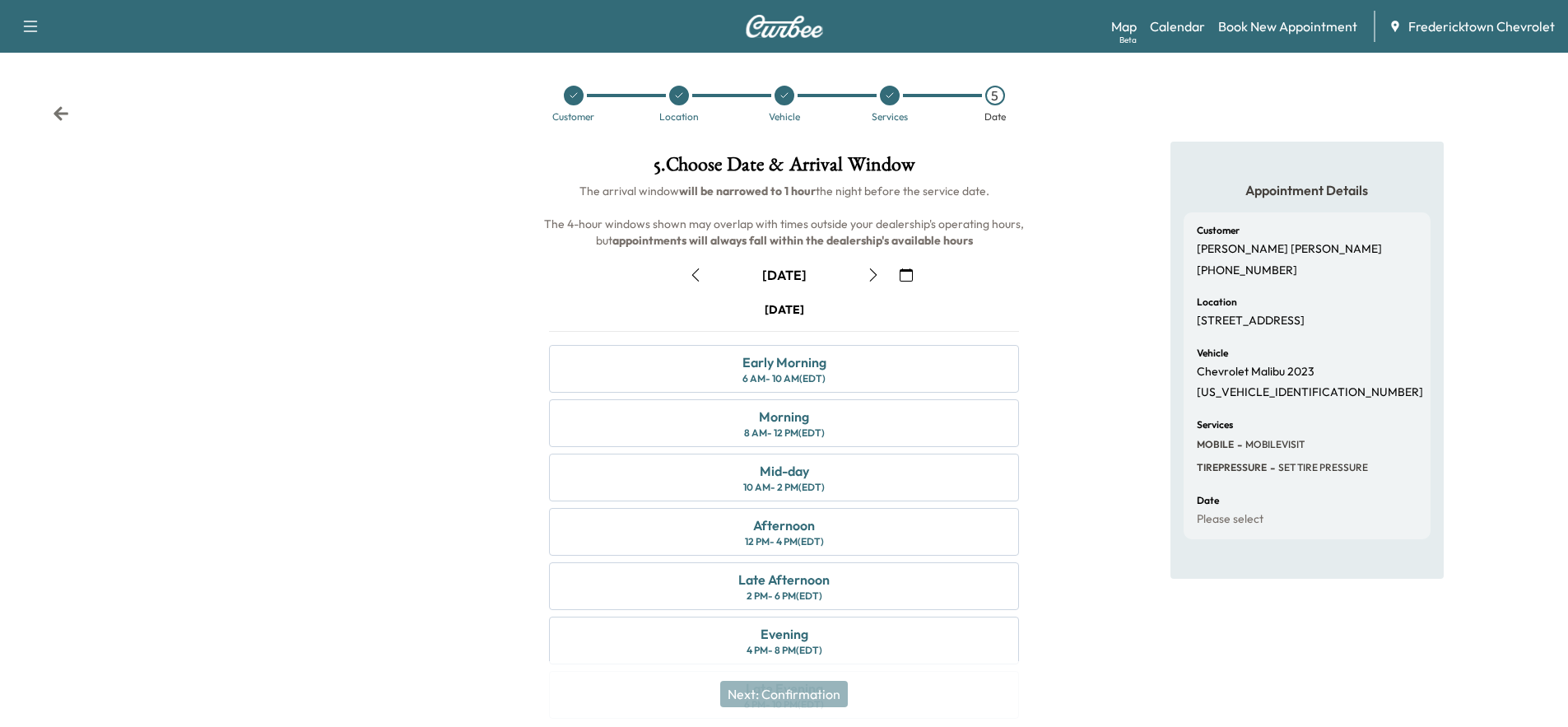
click at [906, 272] on icon "button" at bounding box center [907, 275] width 13 height 13
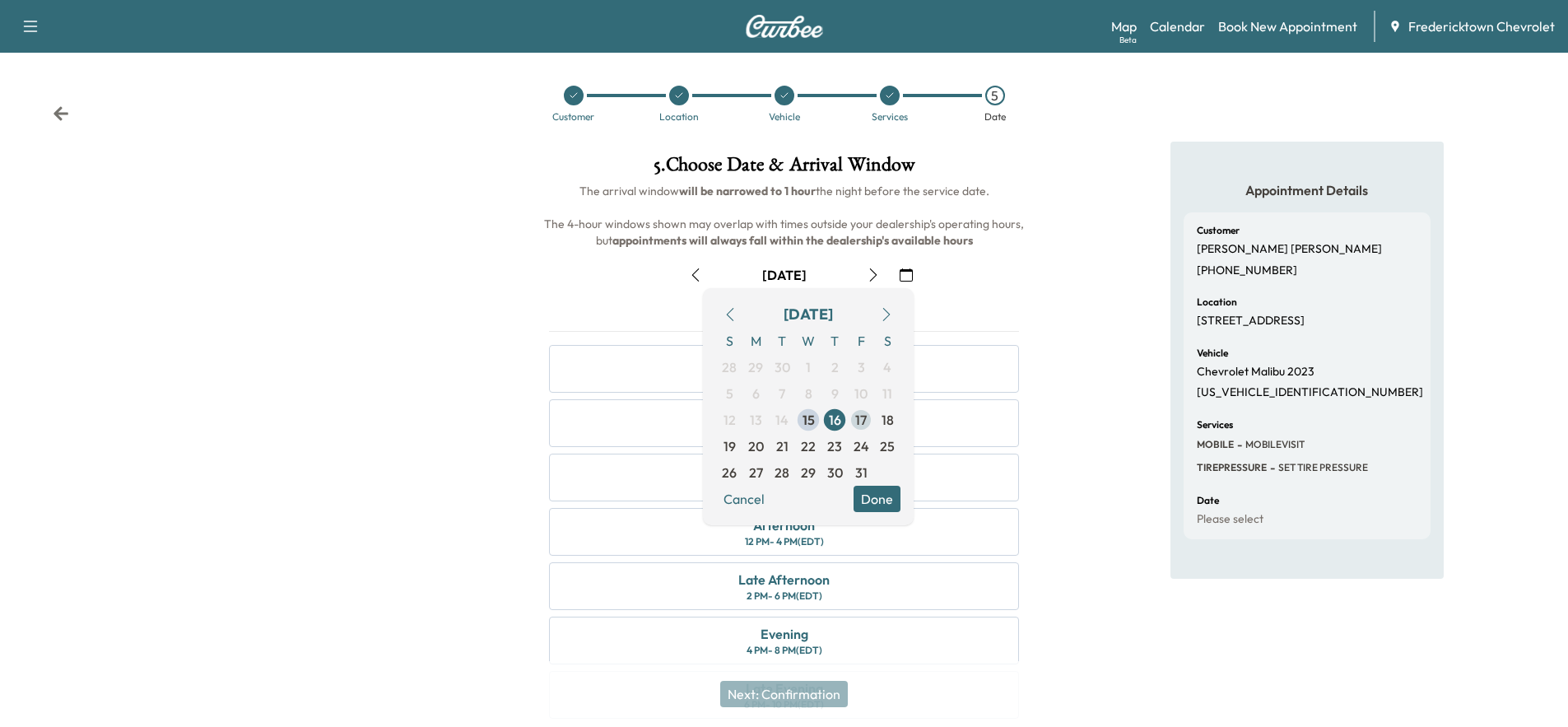
click at [867, 416] on span "17" at bounding box center [861, 419] width 26 height 26
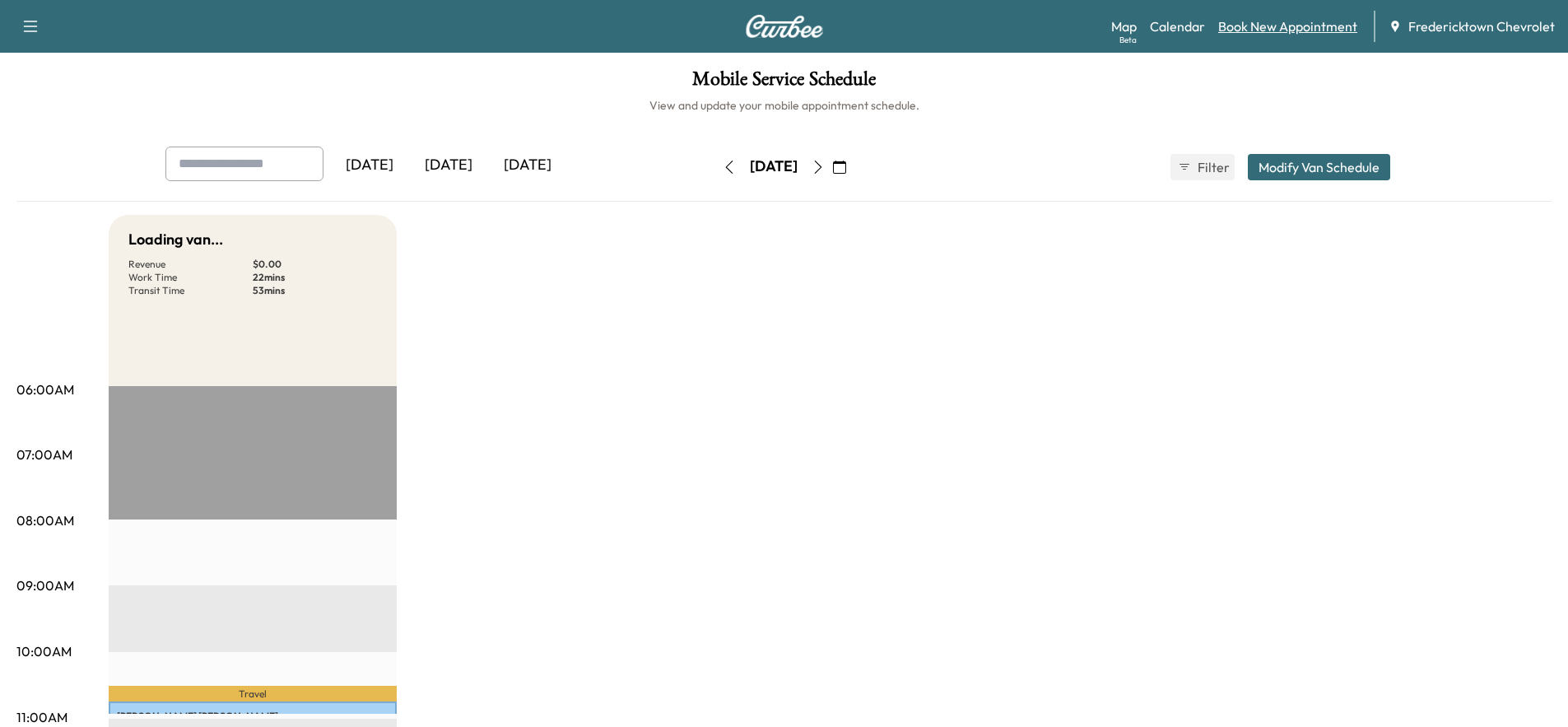
click at [1238, 31] on link "Book New Appointment" at bounding box center [1288, 26] width 139 height 19
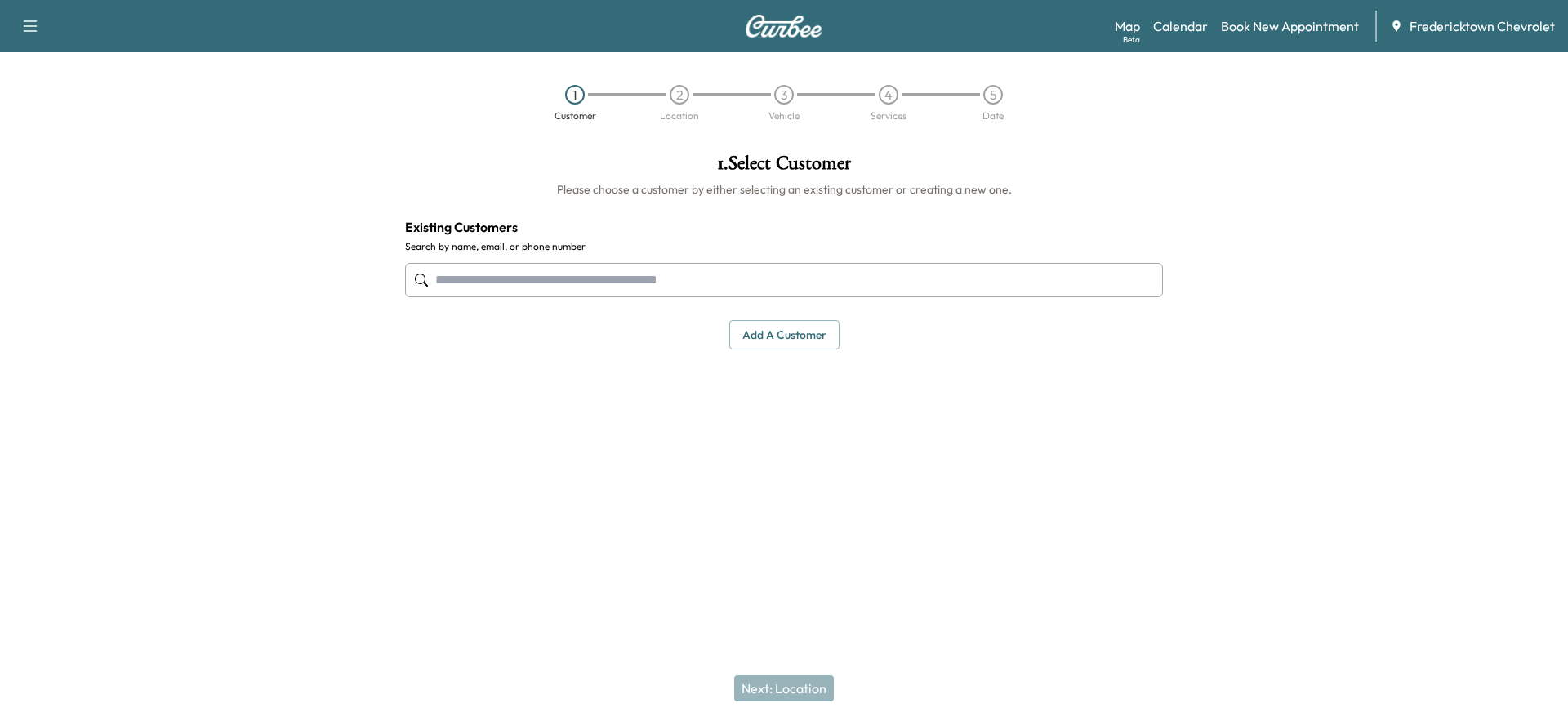
click at [716, 281] on input "text" at bounding box center [784, 280] width 758 height 34
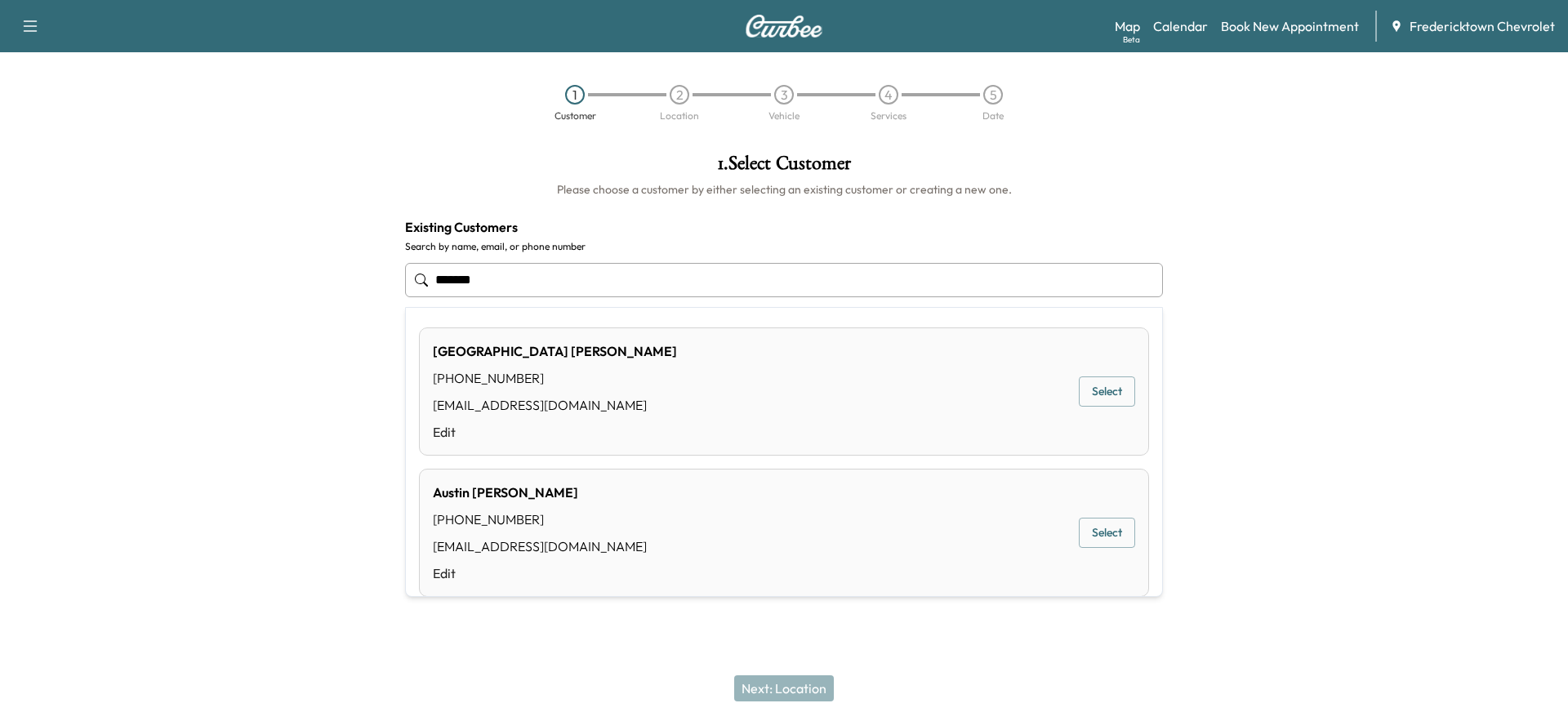
click at [440, 275] on input "*******" at bounding box center [784, 280] width 758 height 34
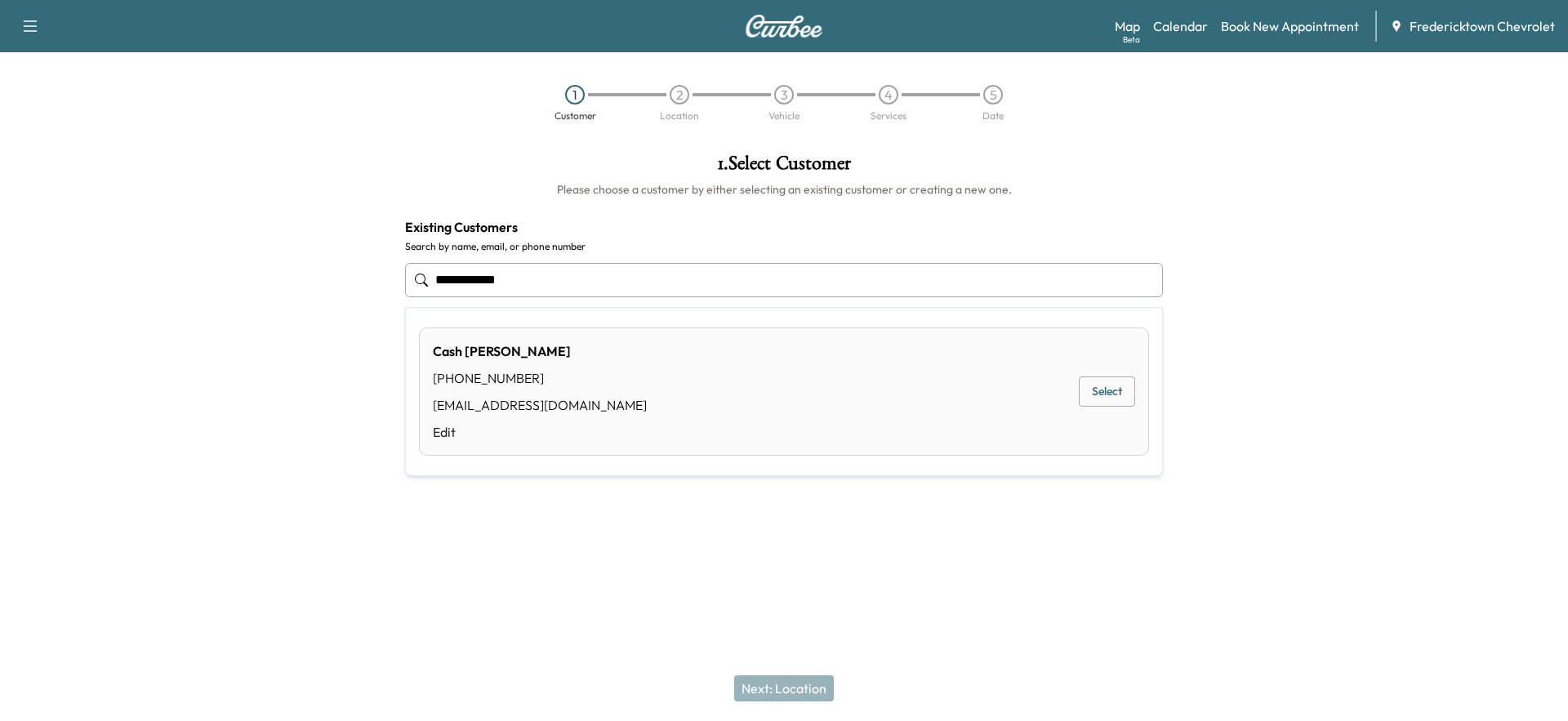
click at [1103, 395] on button "Select" at bounding box center [1106, 392] width 56 height 31
type input "**********"
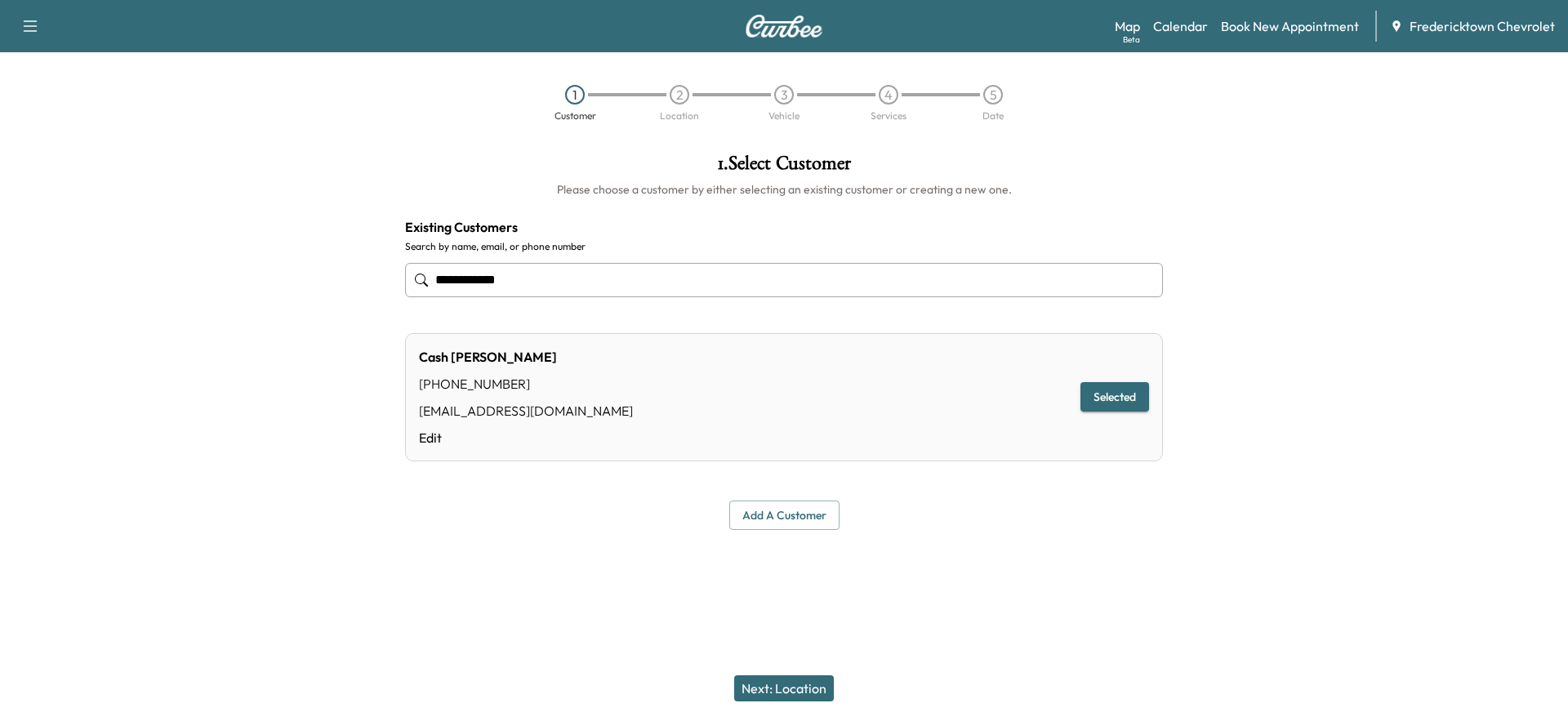
click at [790, 681] on button "Next: Location" at bounding box center [784, 688] width 99 height 26
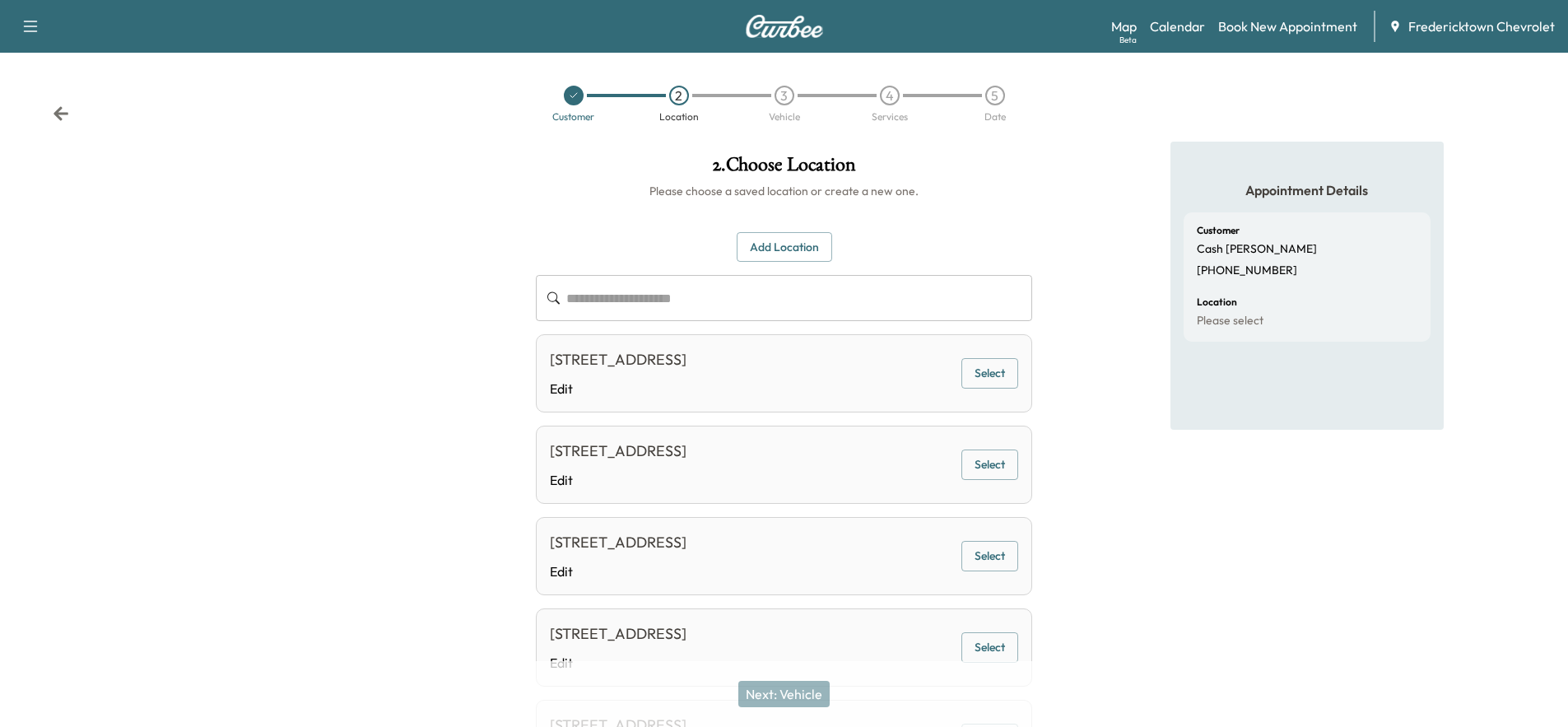
click at [994, 378] on button "Select" at bounding box center [990, 374] width 57 height 31
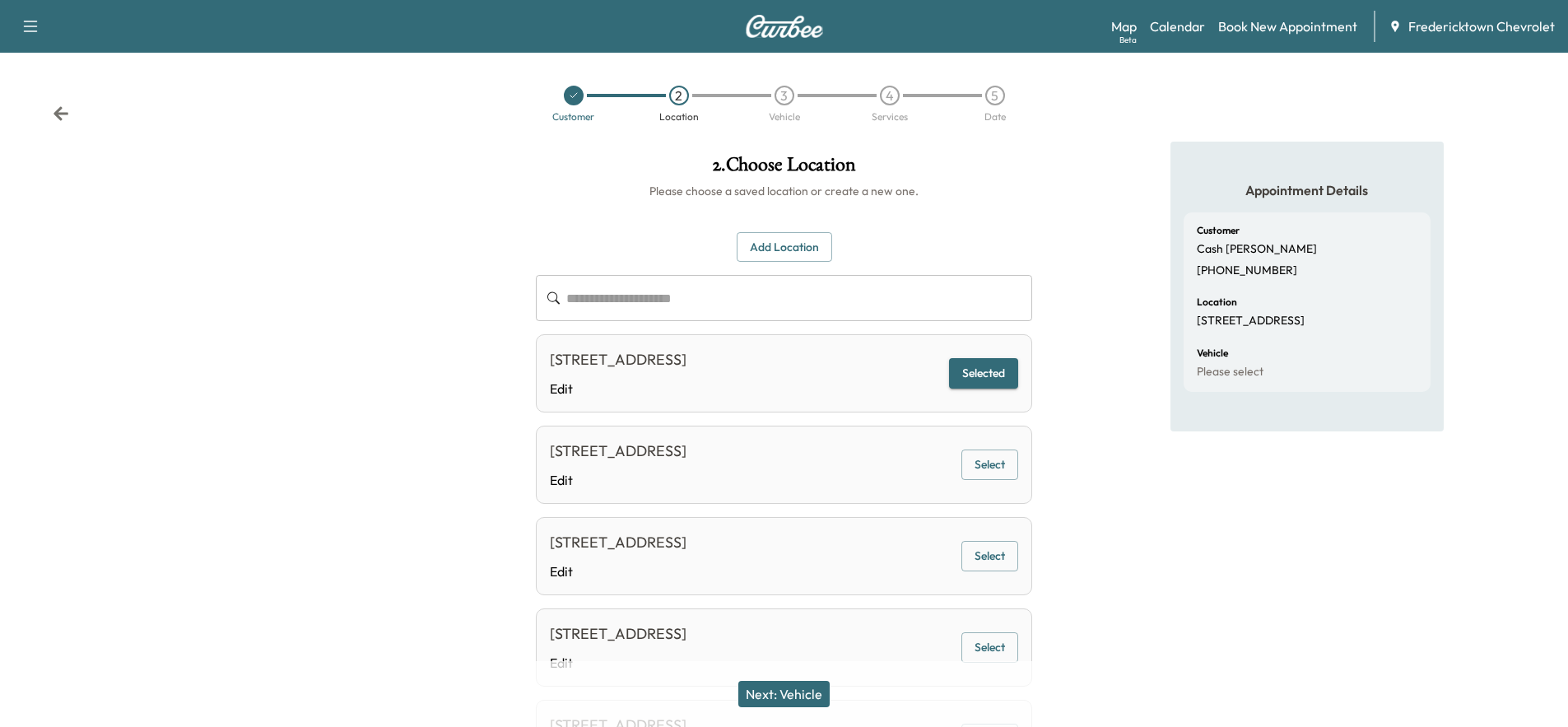
click at [781, 701] on button "Next: Vehicle" at bounding box center [784, 693] width 92 height 26
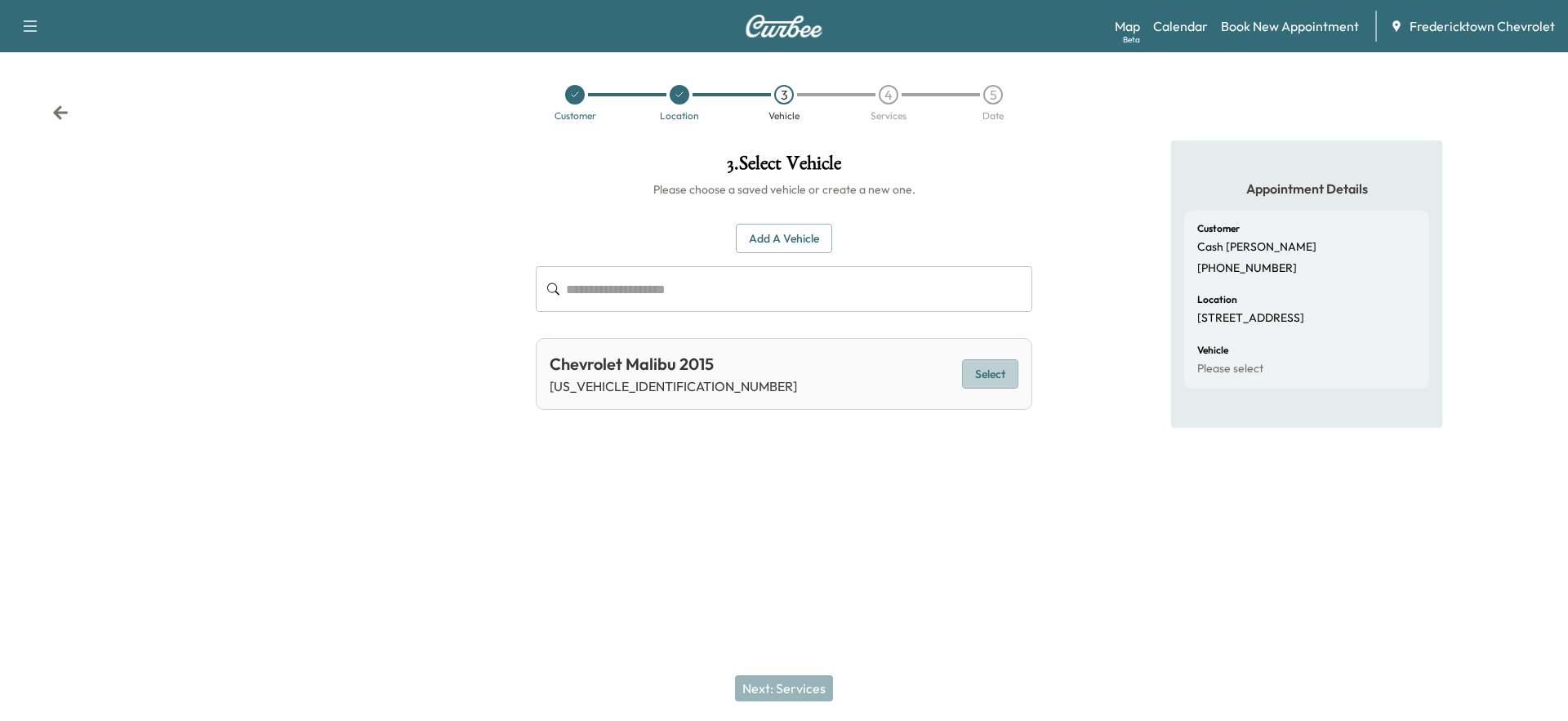
click at [979, 372] on button "Select" at bounding box center [990, 375] width 56 height 31
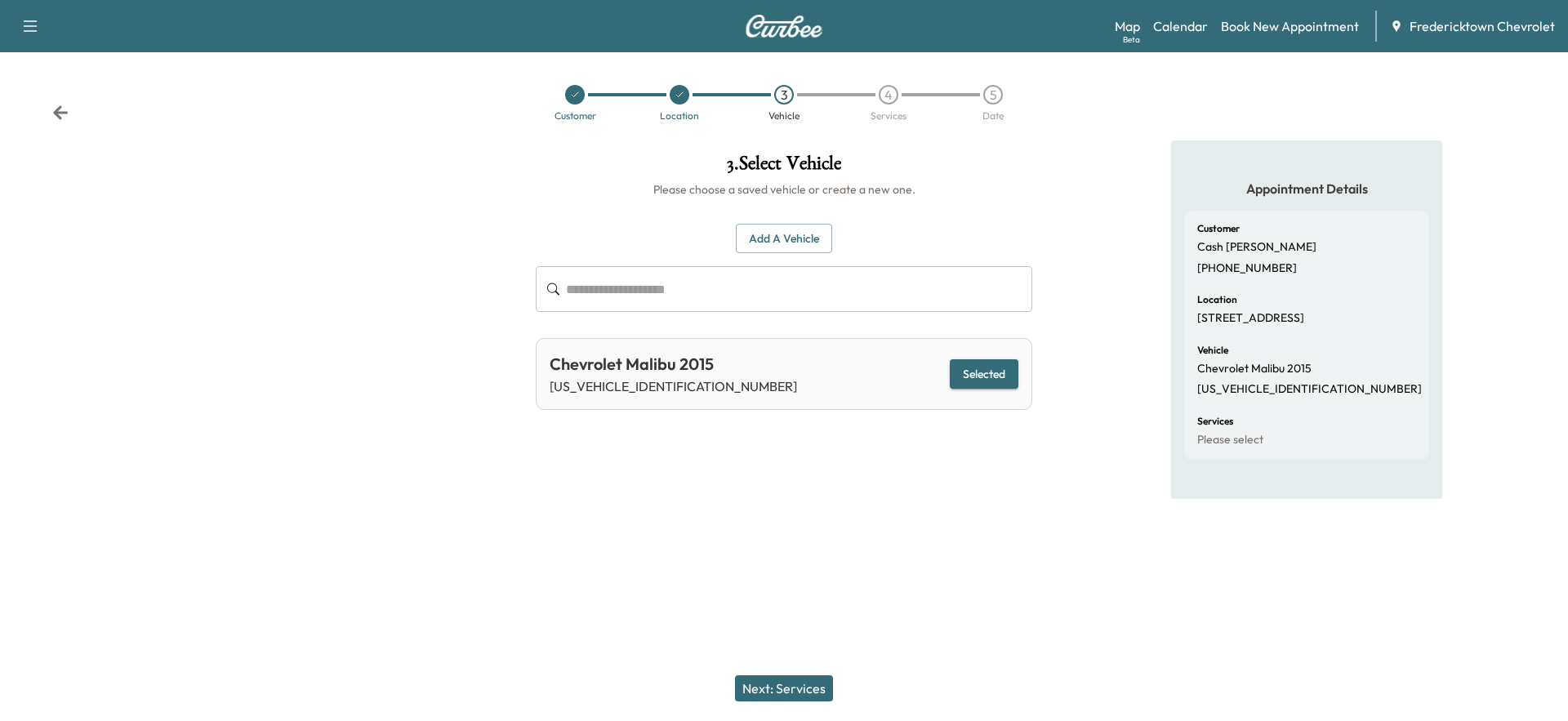
click at [815, 680] on button "Next: Services" at bounding box center [784, 688] width 98 height 26
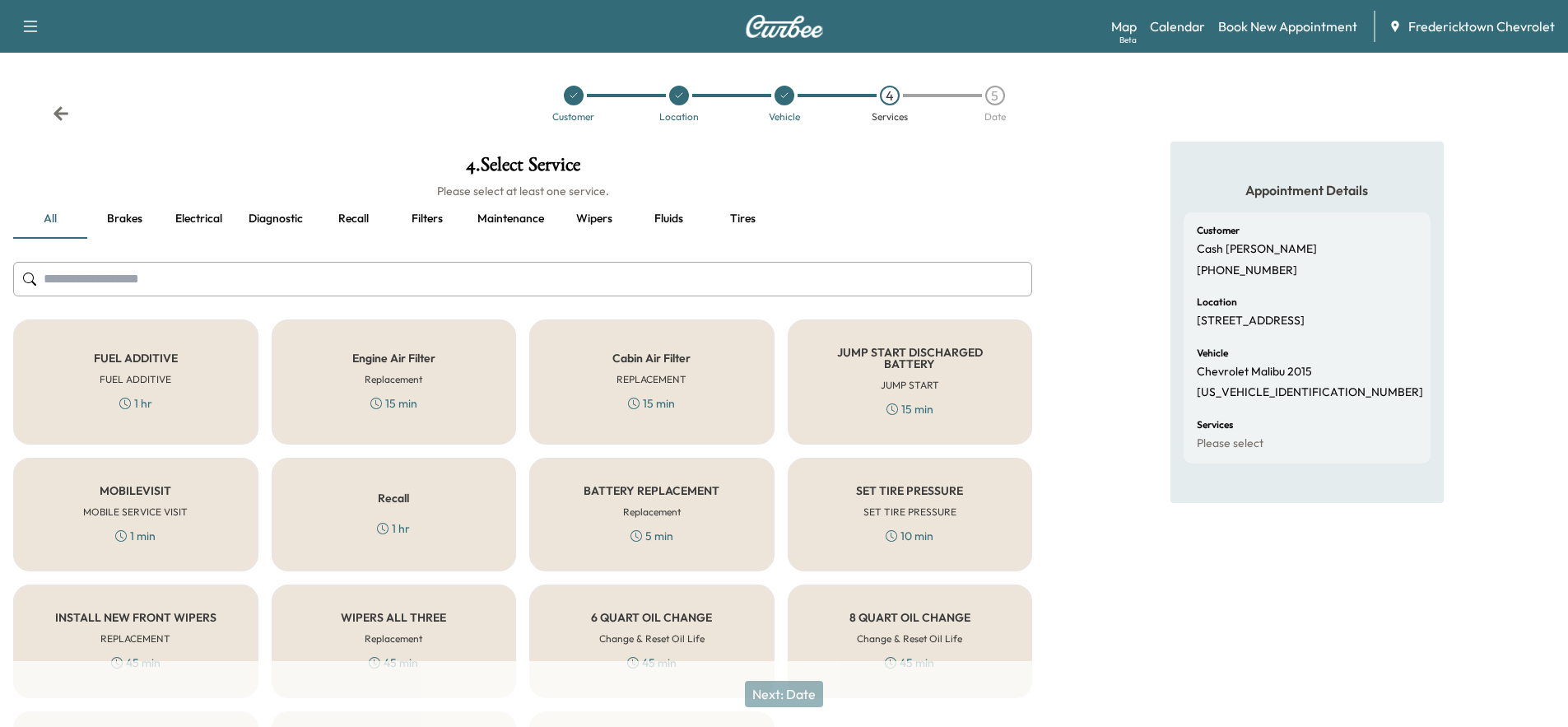
click at [196, 503] on div "MOBILEVISIT MOBILE SERVICE VISIT 1 min" at bounding box center [136, 515] width 246 height 114
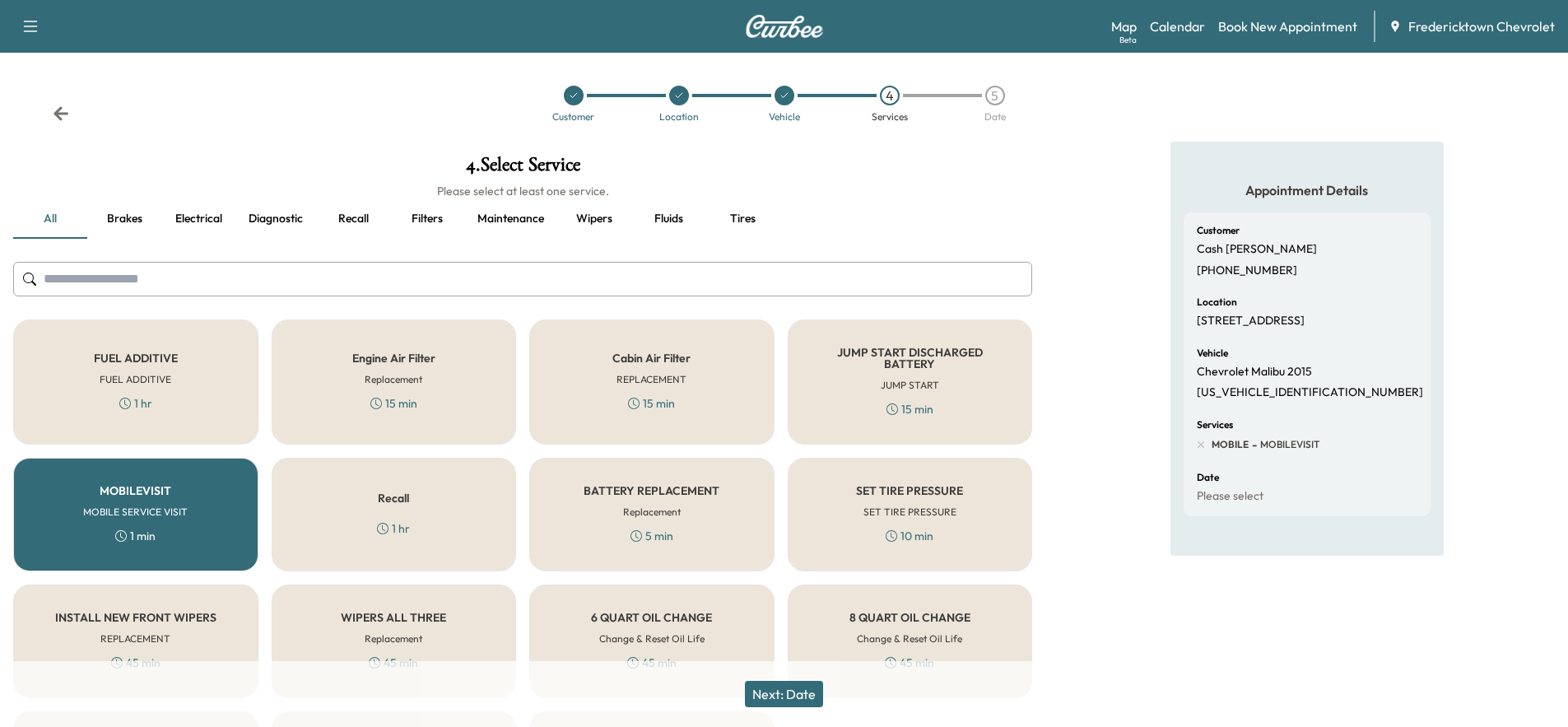
click at [890, 498] on div "SET TIRE PRESSURE SET TIRE PRESSURE 10 min" at bounding box center [910, 515] width 246 height 114
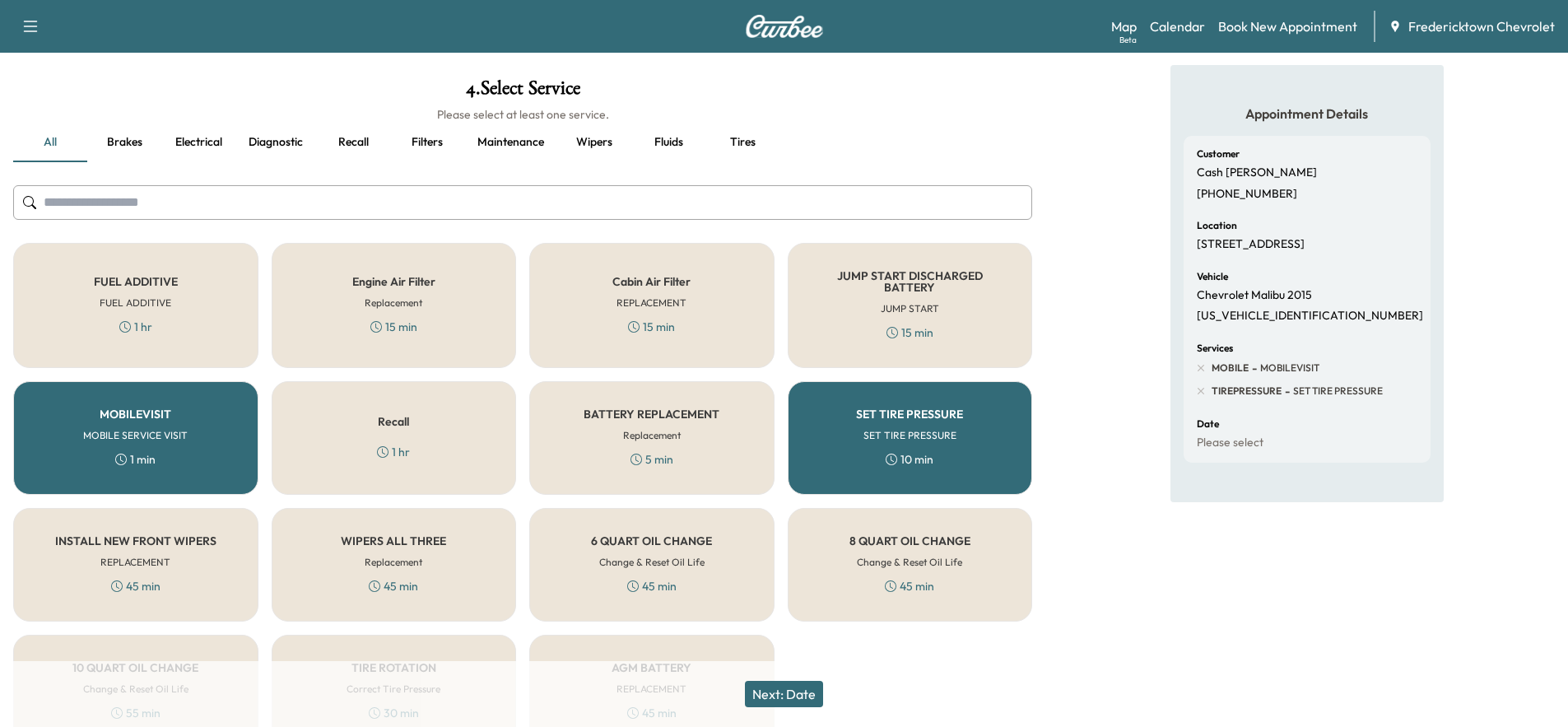
scroll to position [164, 0]
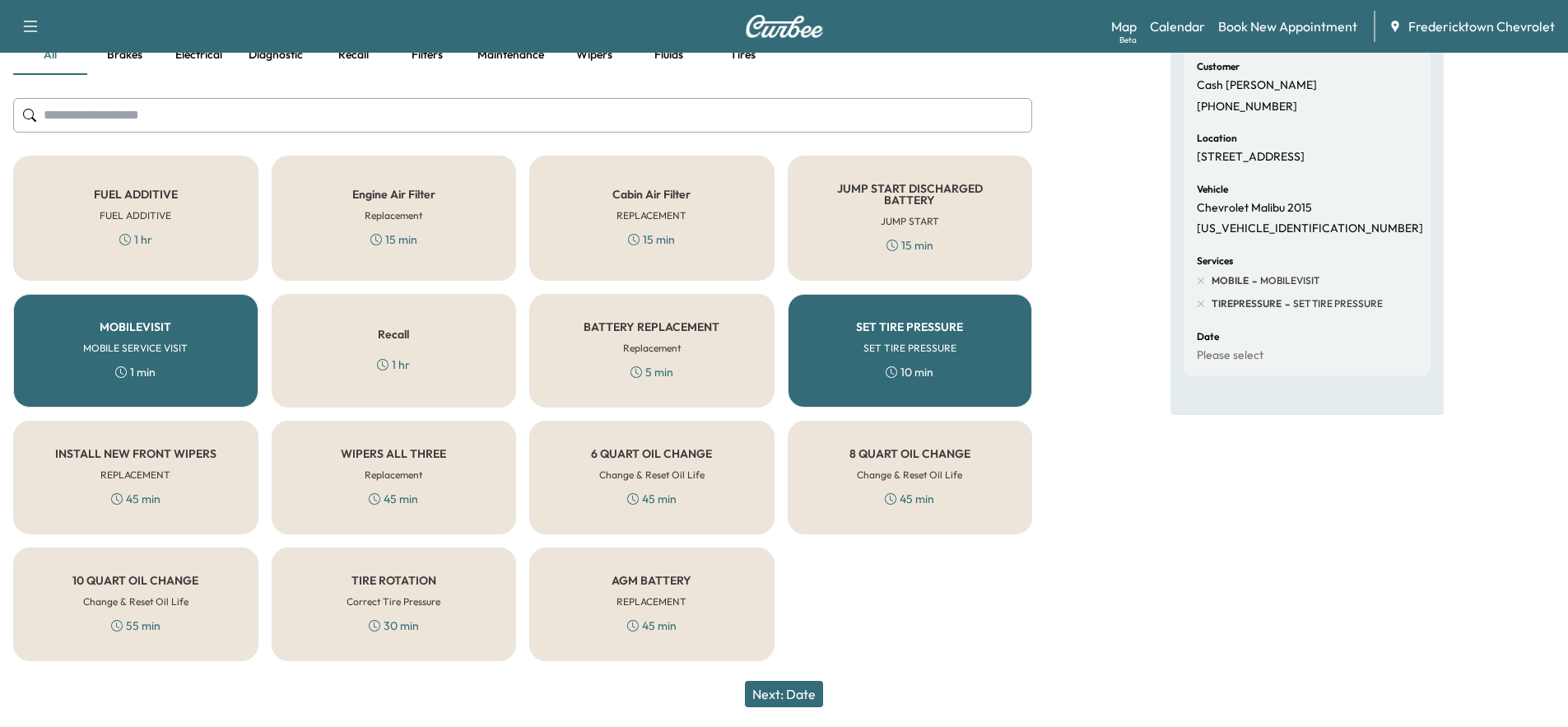
click at [792, 709] on div "Next: Date" at bounding box center [784, 694] width 1568 height 66
click at [794, 694] on button "Next: Date" at bounding box center [784, 693] width 78 height 26
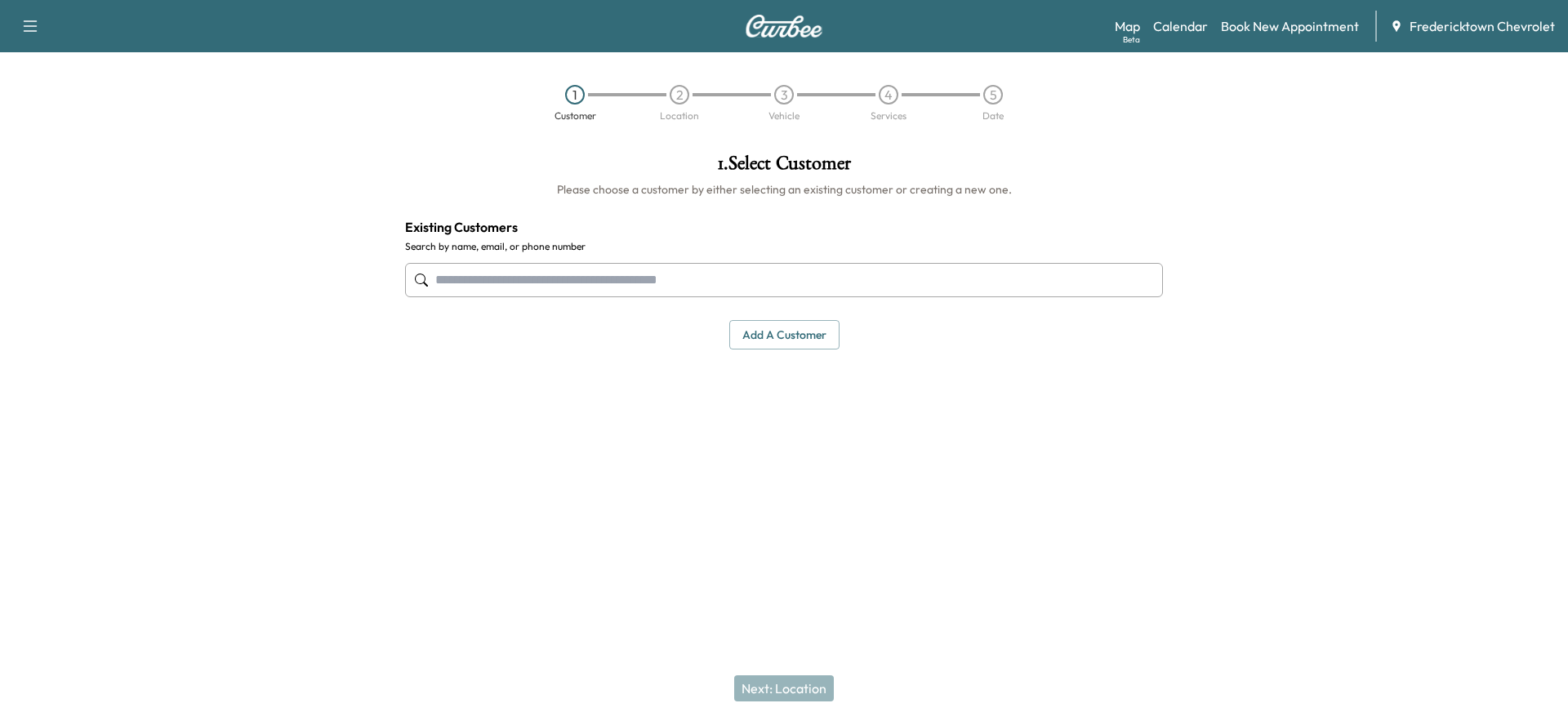
click at [551, 283] on input "text" at bounding box center [784, 280] width 758 height 34
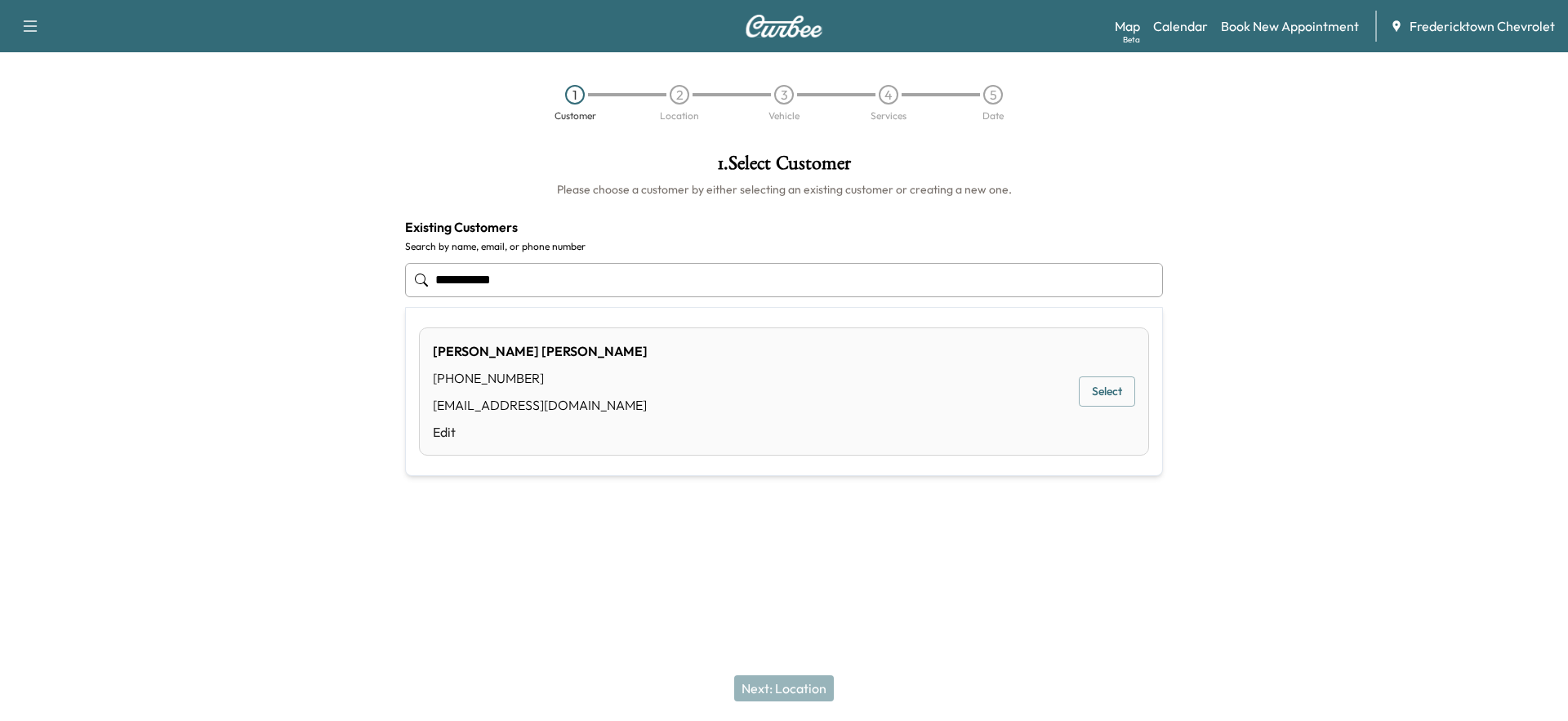
click at [1096, 392] on button "Select" at bounding box center [1106, 392] width 56 height 31
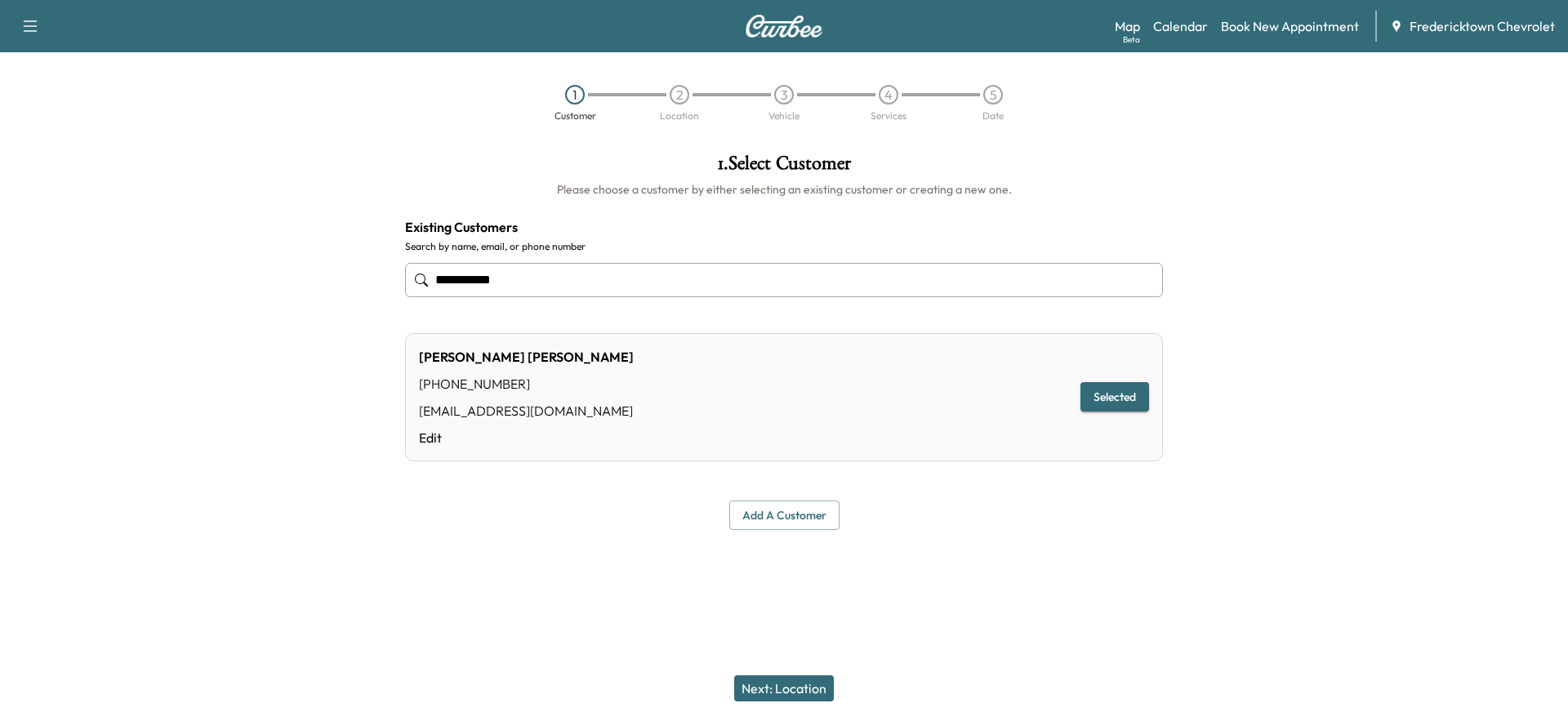
type input "**********"
click at [794, 686] on button "Next: Location" at bounding box center [784, 688] width 99 height 26
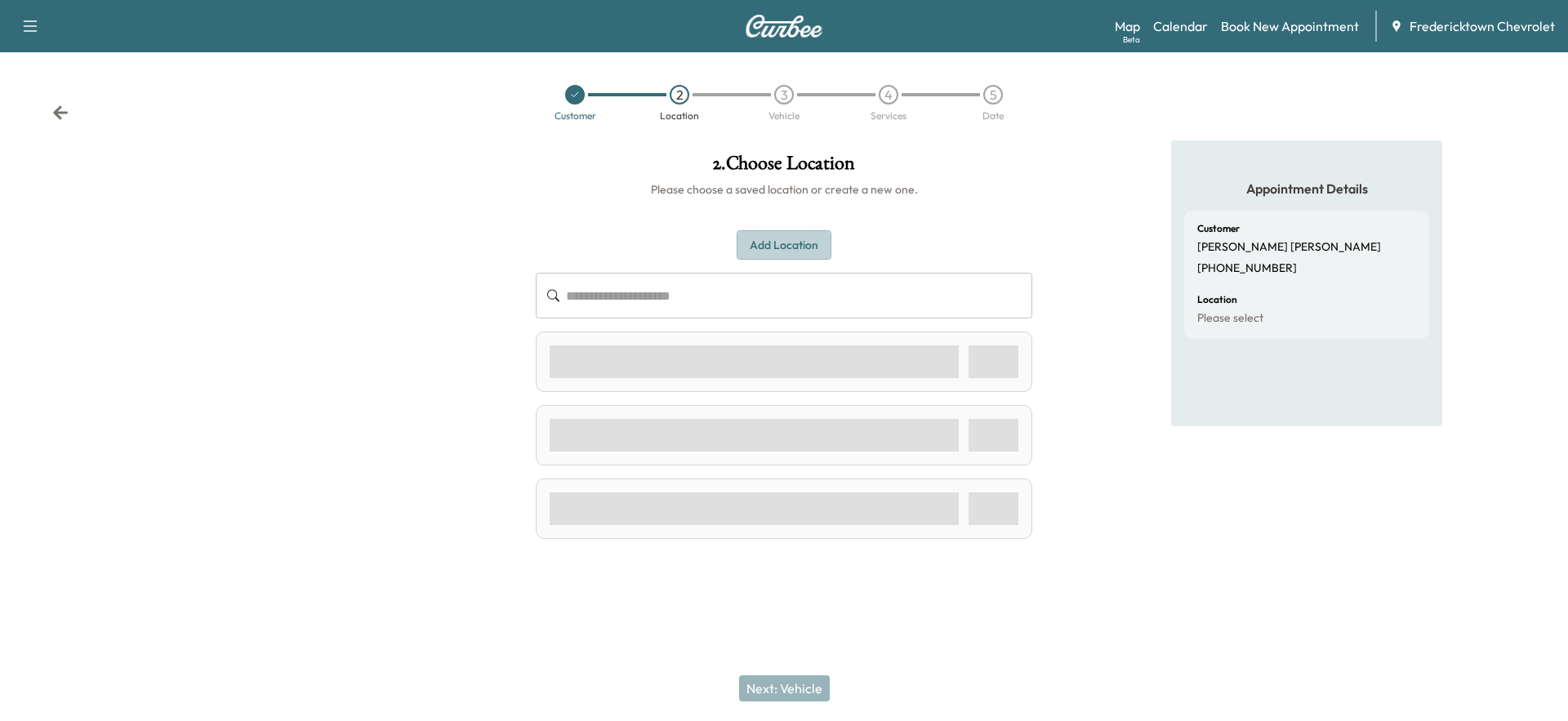
click at [775, 246] on button "Add Location" at bounding box center [783, 246] width 95 height 31
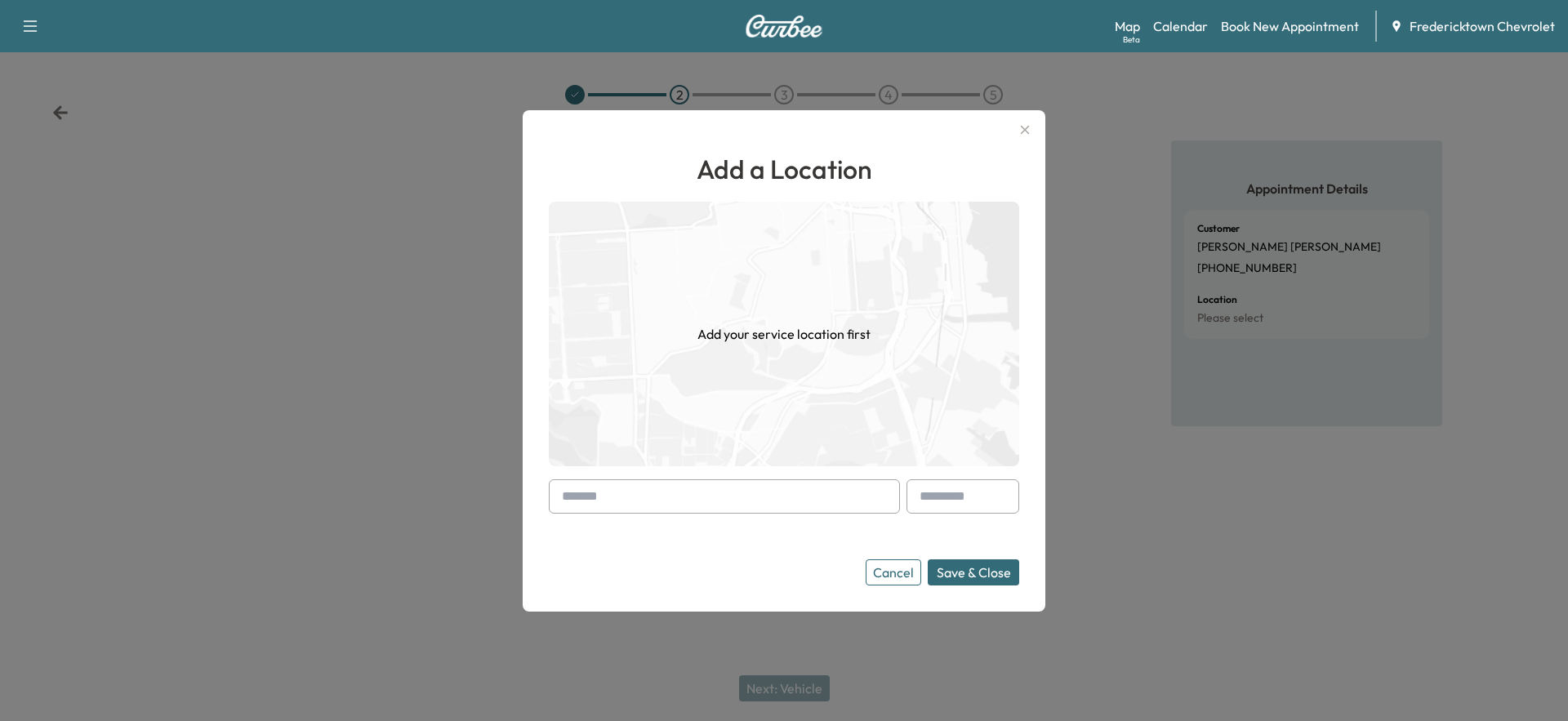
click at [898, 570] on button "Cancel" at bounding box center [893, 572] width 55 height 26
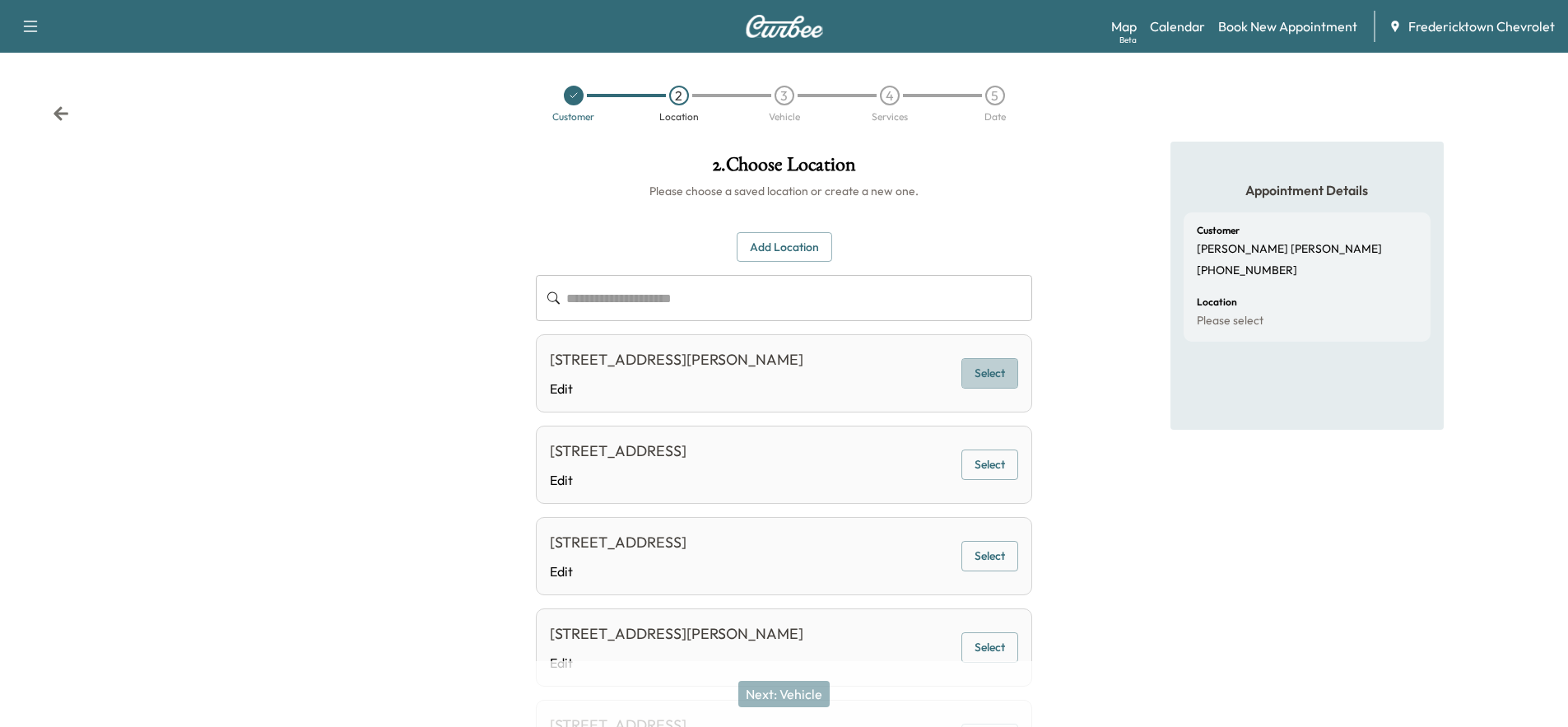
click at [986, 376] on button "Select" at bounding box center [990, 374] width 57 height 31
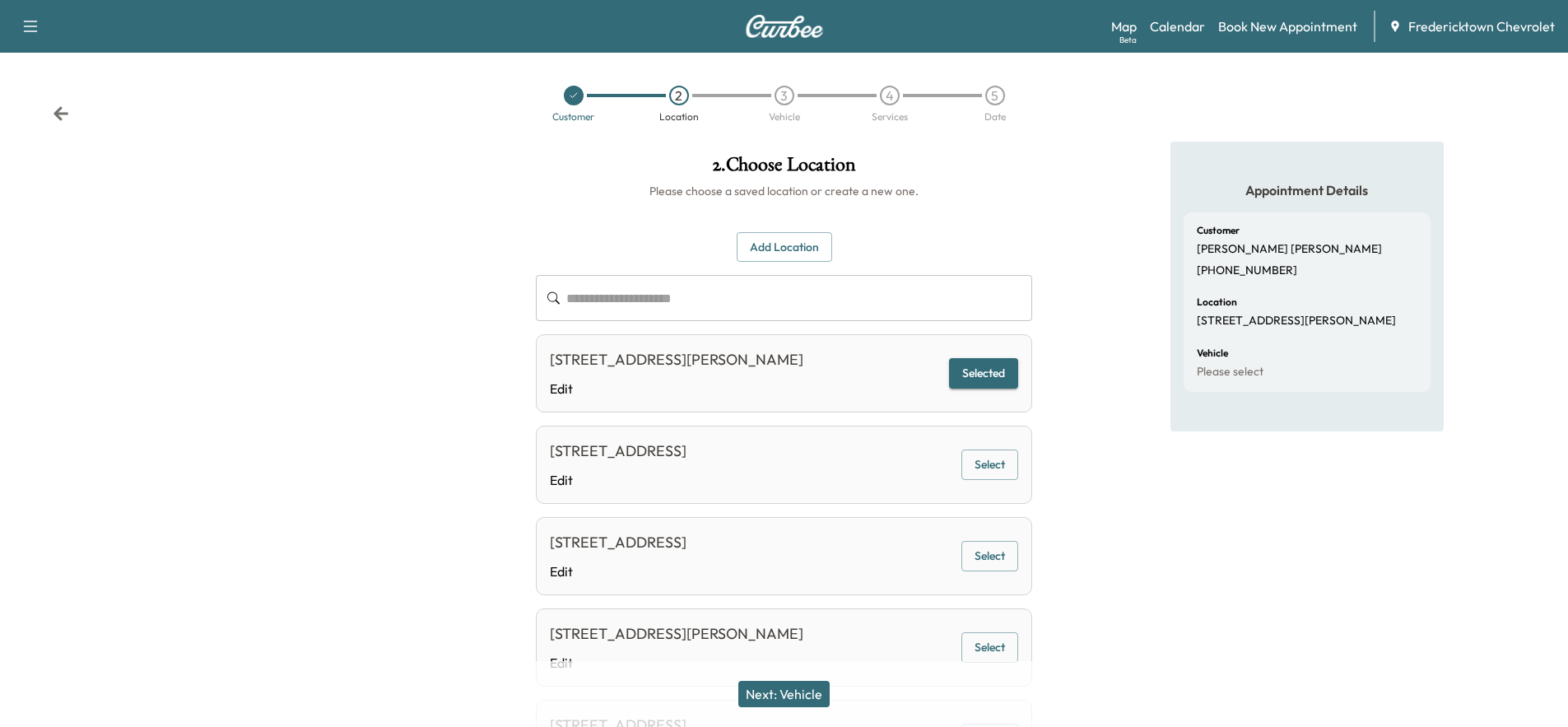
click at [791, 697] on button "Next: Vehicle" at bounding box center [784, 693] width 92 height 26
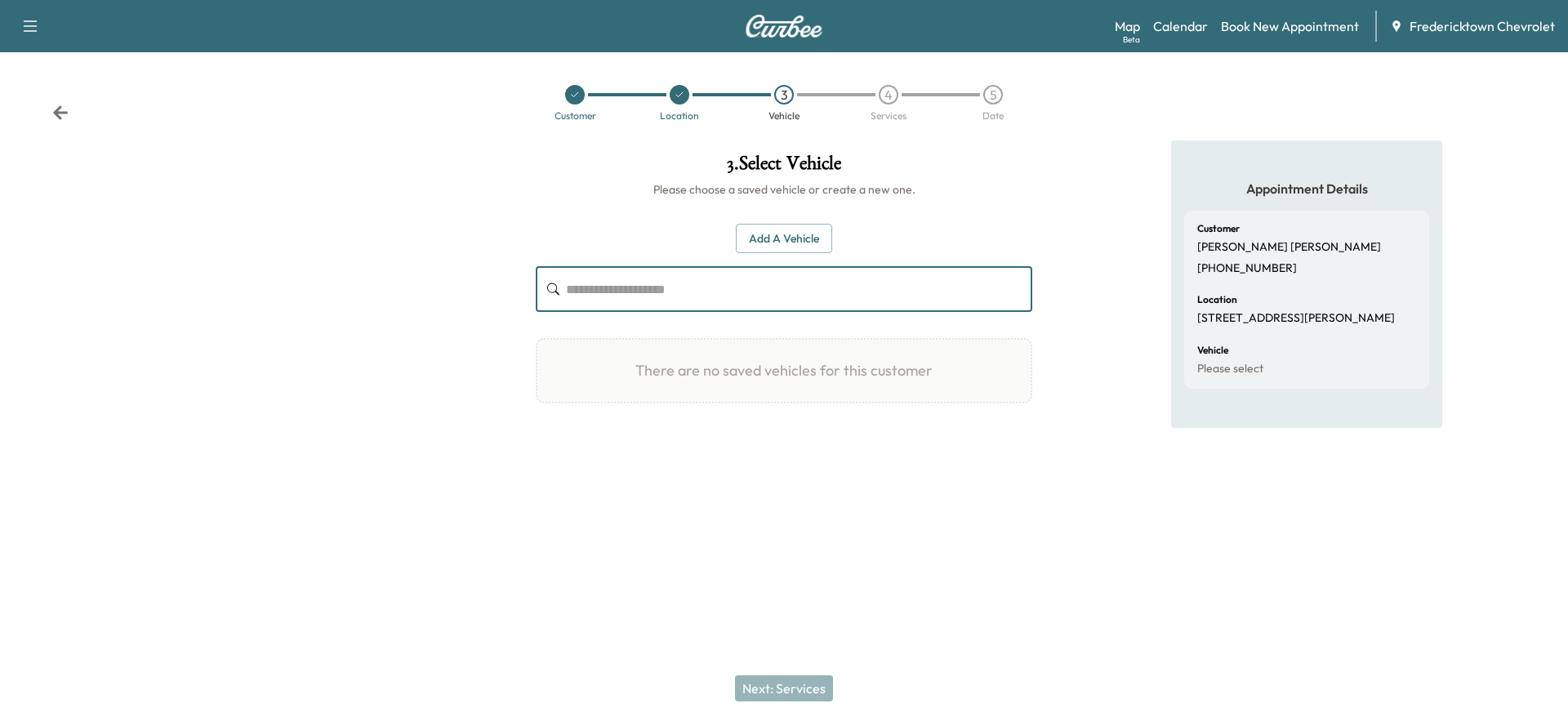
click at [707, 300] on input "text" at bounding box center [799, 289] width 467 height 46
click at [770, 236] on button "Add a Vehicle" at bounding box center [784, 239] width 97 height 31
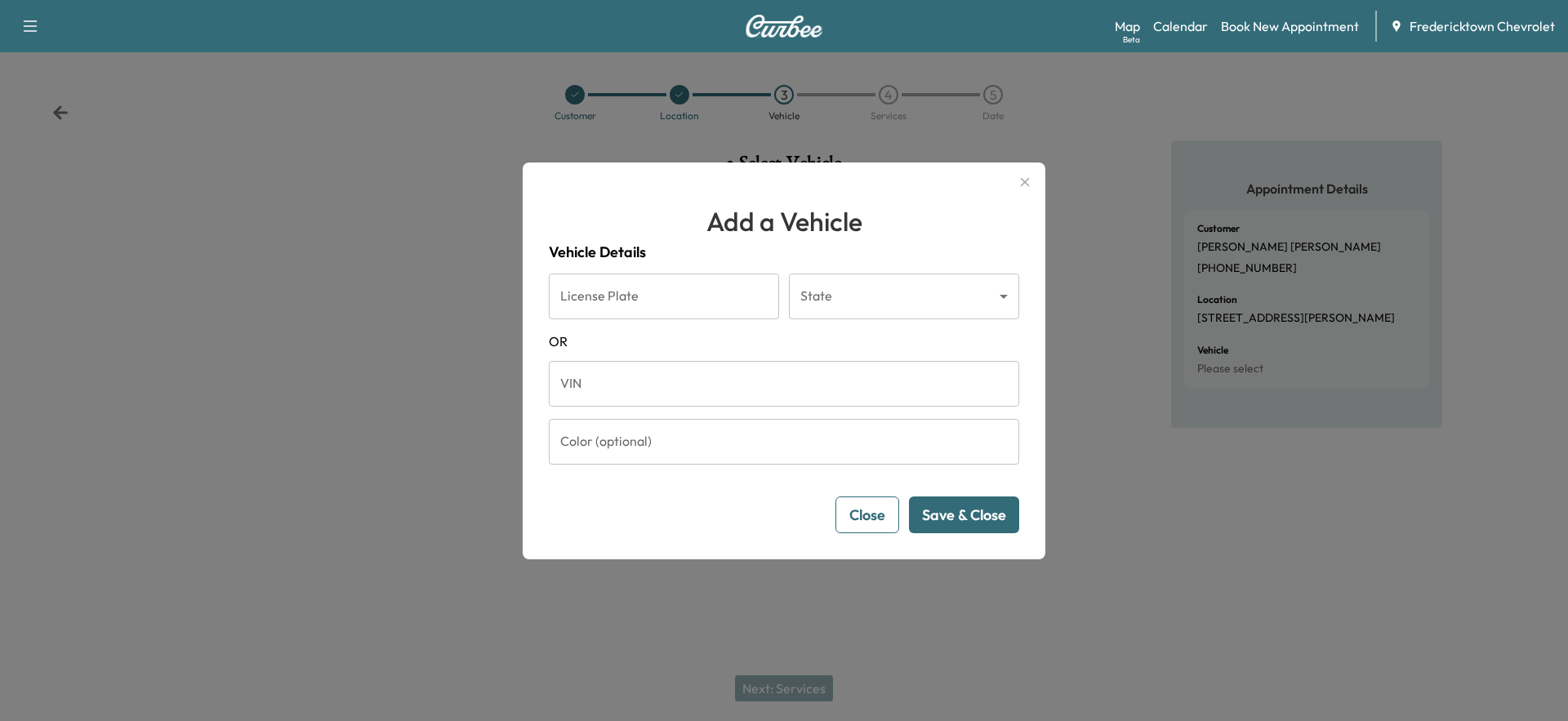
click at [743, 299] on input "License Plate" at bounding box center [664, 296] width 230 height 46
type input "***"
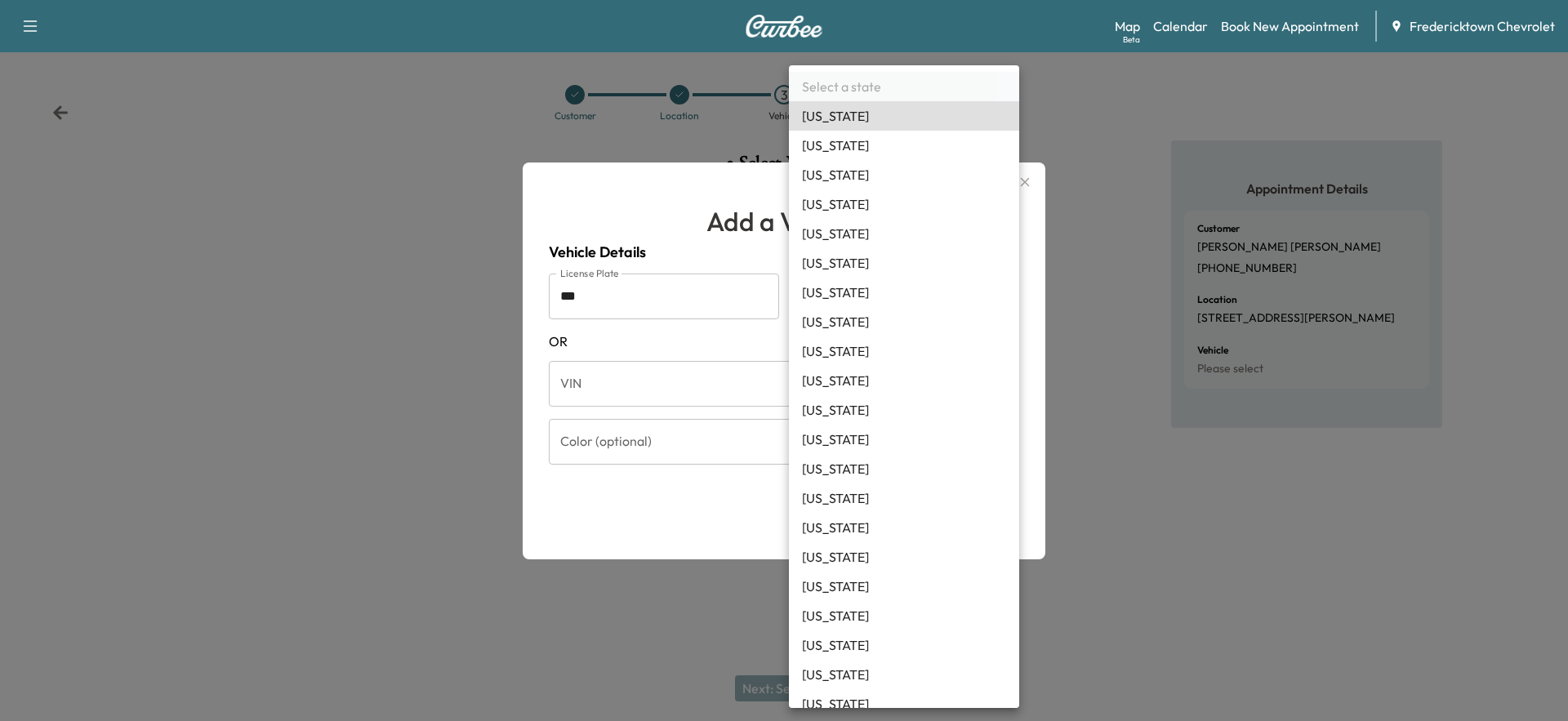
click at [859, 288] on body "Support Log Out Map Beta Calendar Book New Appointment Fredericktown Chevrolet …" at bounding box center [784, 360] width 1568 height 721
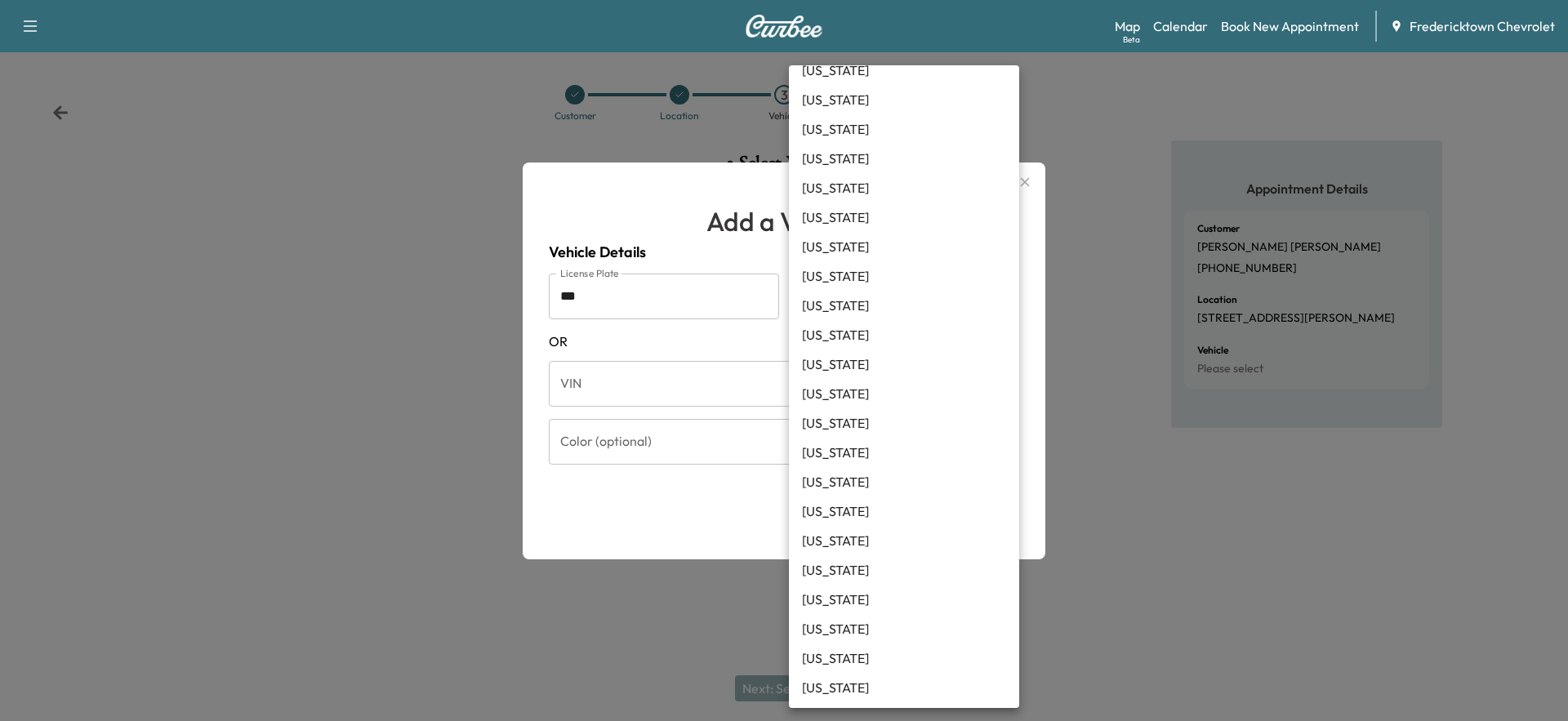
click at [817, 385] on li "Ohio" at bounding box center [904, 393] width 230 height 30
type input "**"
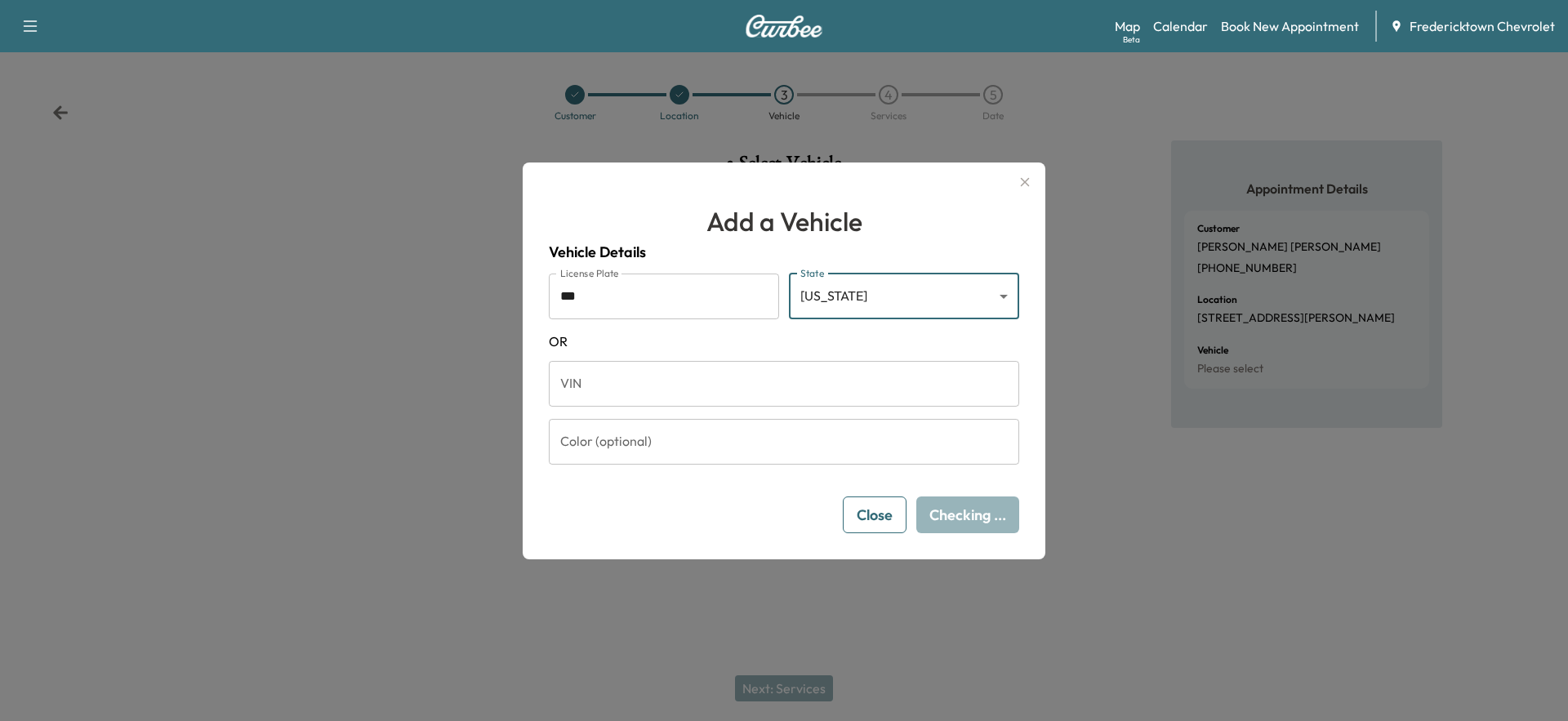
click at [664, 391] on input "VIN" at bounding box center [784, 384] width 470 height 46
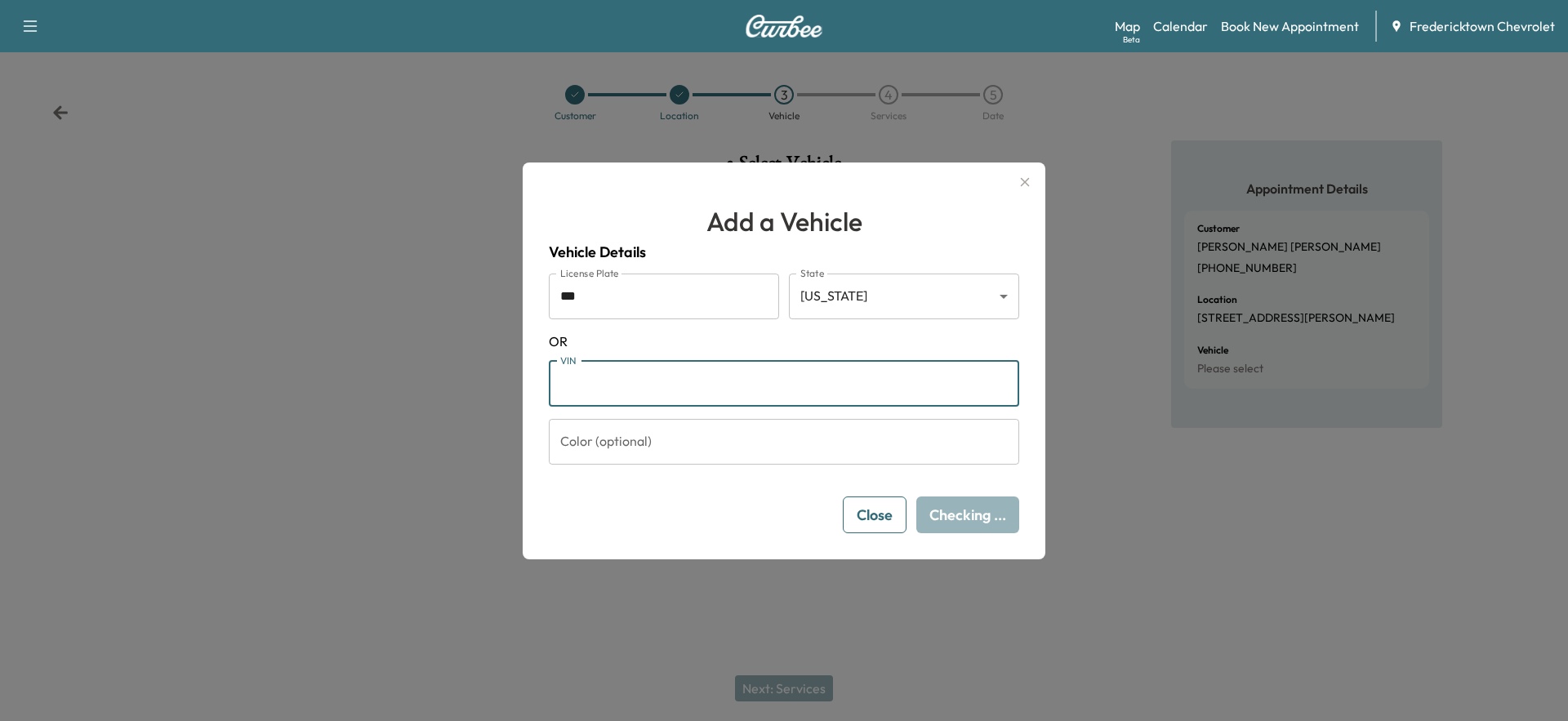
type input "**********"
drag, startPoint x: 697, startPoint y: 390, endPoint x: 503, endPoint y: 393, distance: 194.0
click at [503, 393] on div "**********" at bounding box center [784, 360] width 1568 height 721
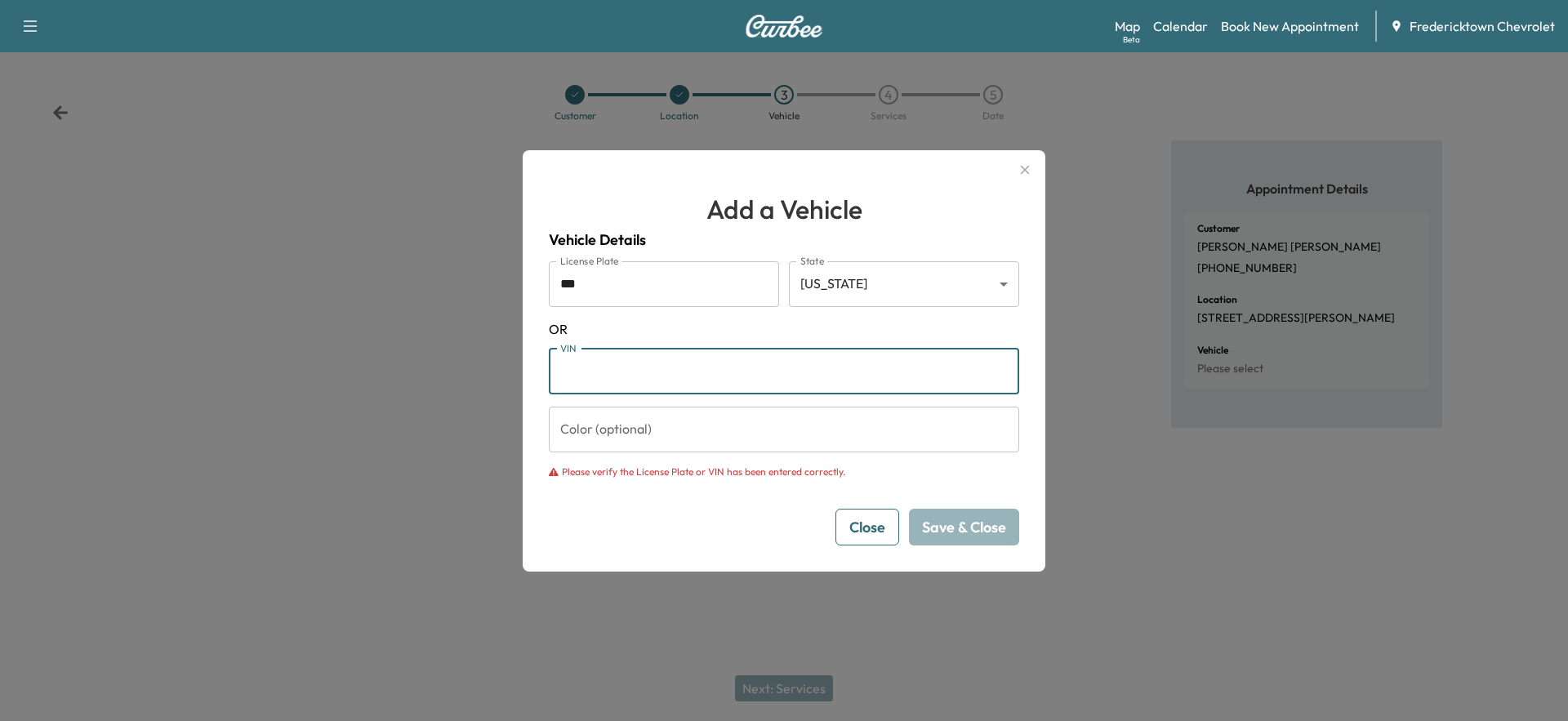
click at [1019, 168] on icon "button" at bounding box center [1025, 169] width 19 height 19
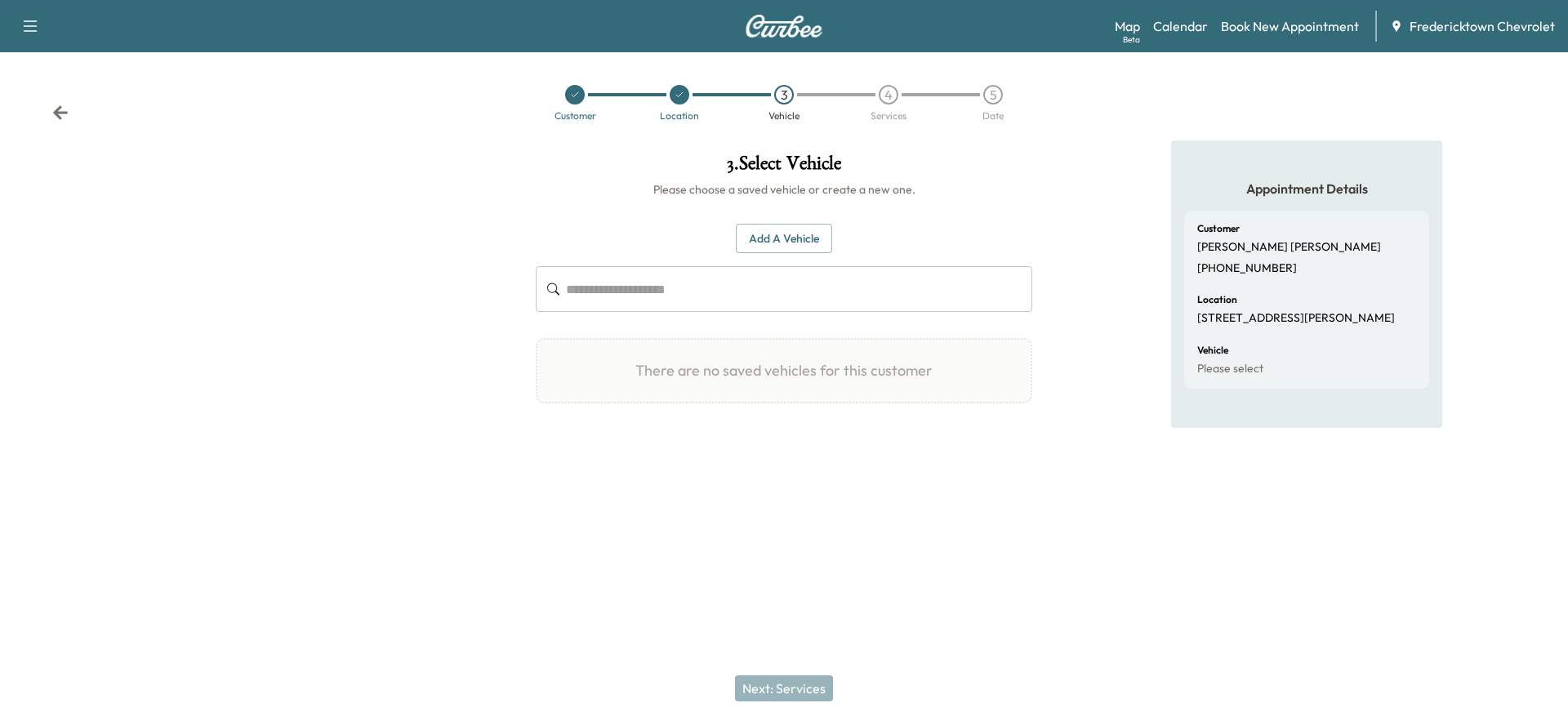
click at [56, 118] on icon at bounding box center [60, 112] width 16 height 16
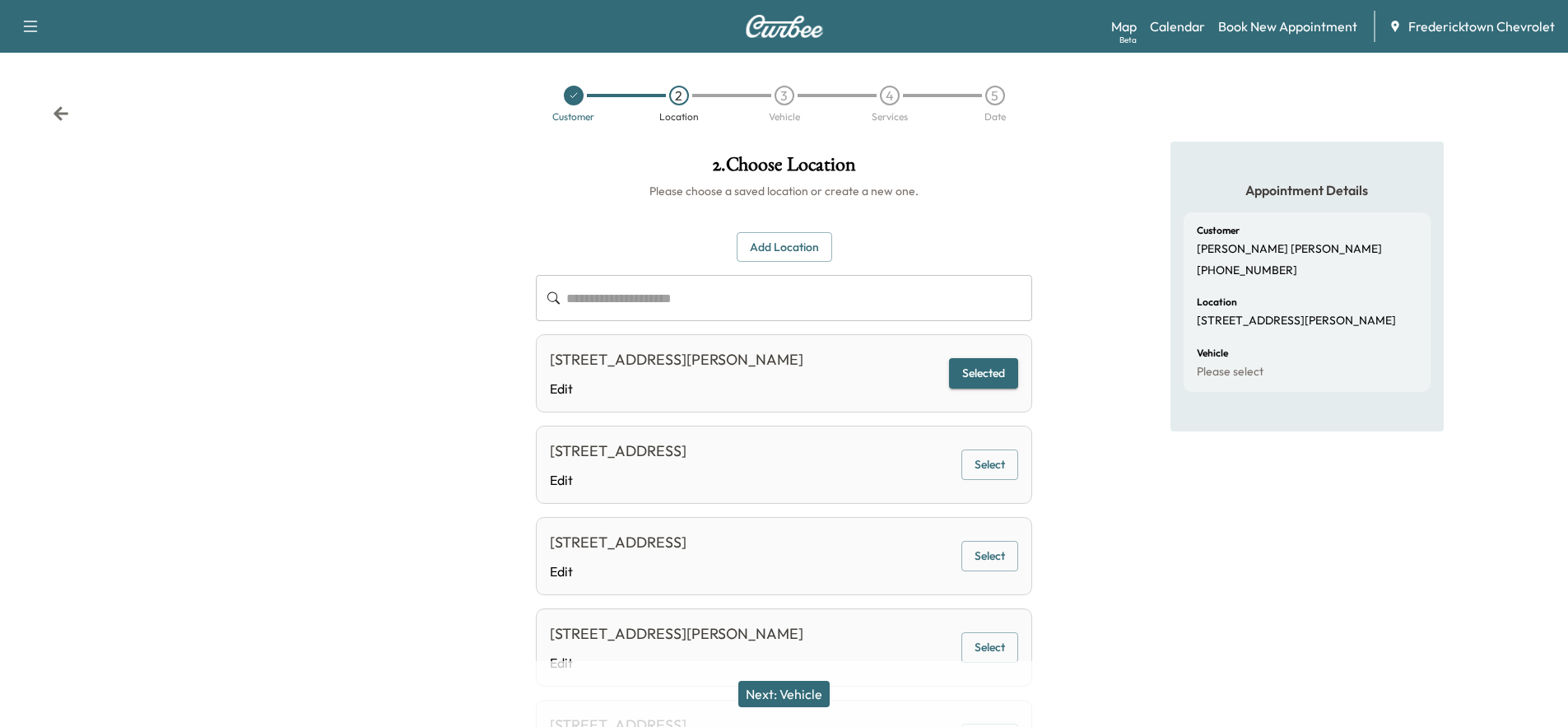
click at [57, 119] on icon at bounding box center [61, 113] width 16 height 16
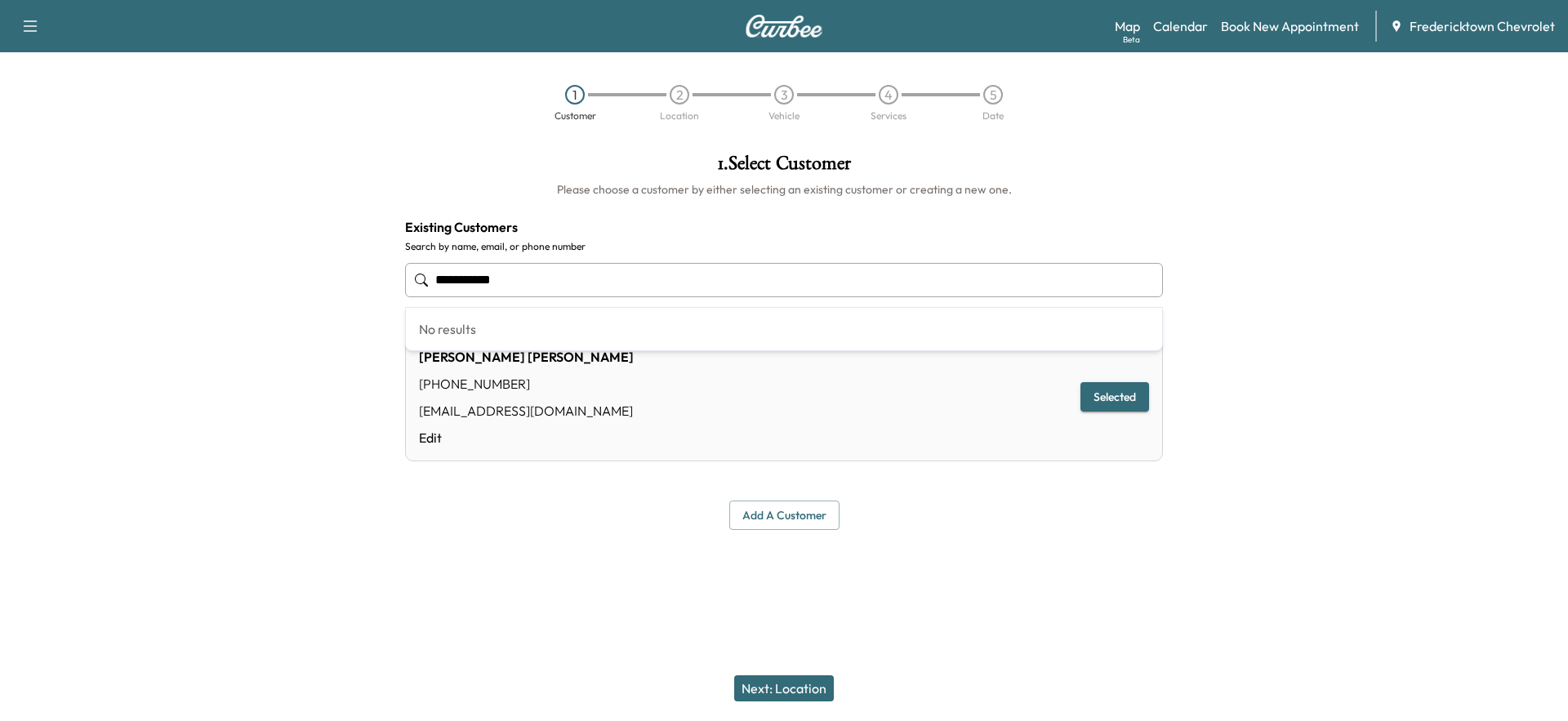
click at [536, 282] on input "**********" at bounding box center [784, 280] width 758 height 34
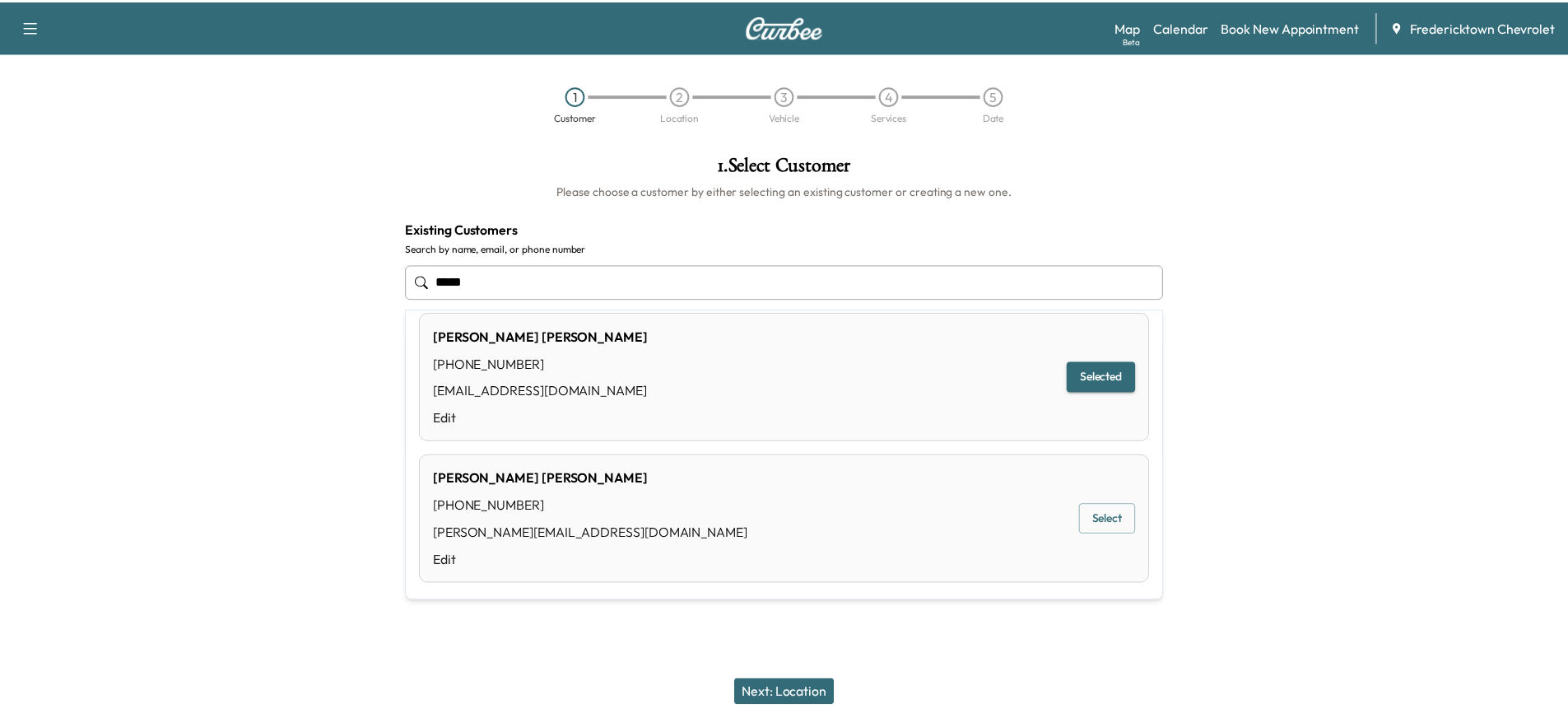
scroll to position [20, 0]
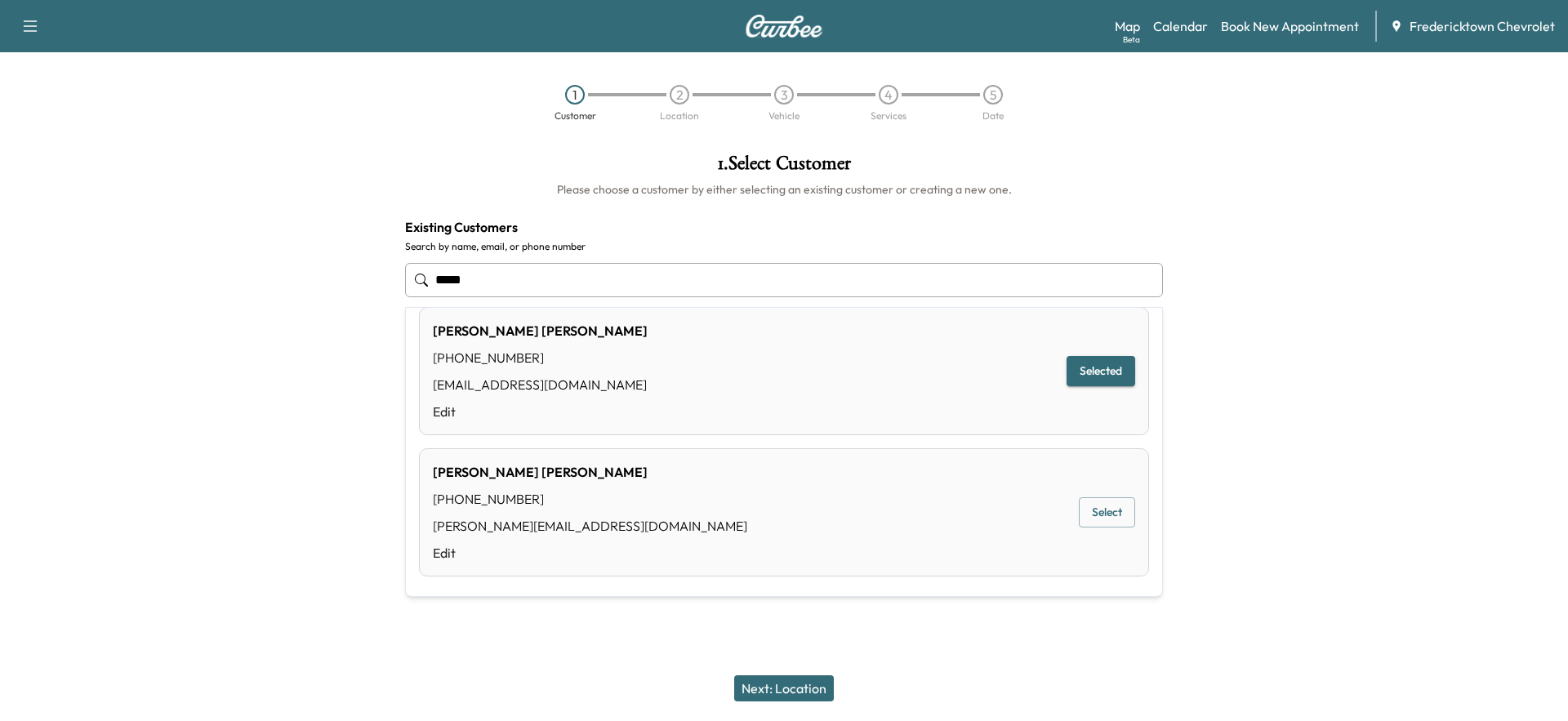
click at [751, 369] on div "Sarah Lundy (567) 231-6250 sarahlundy1983@gmail.com Edit Selected" at bounding box center [784, 371] width 730 height 128
type input "**********"
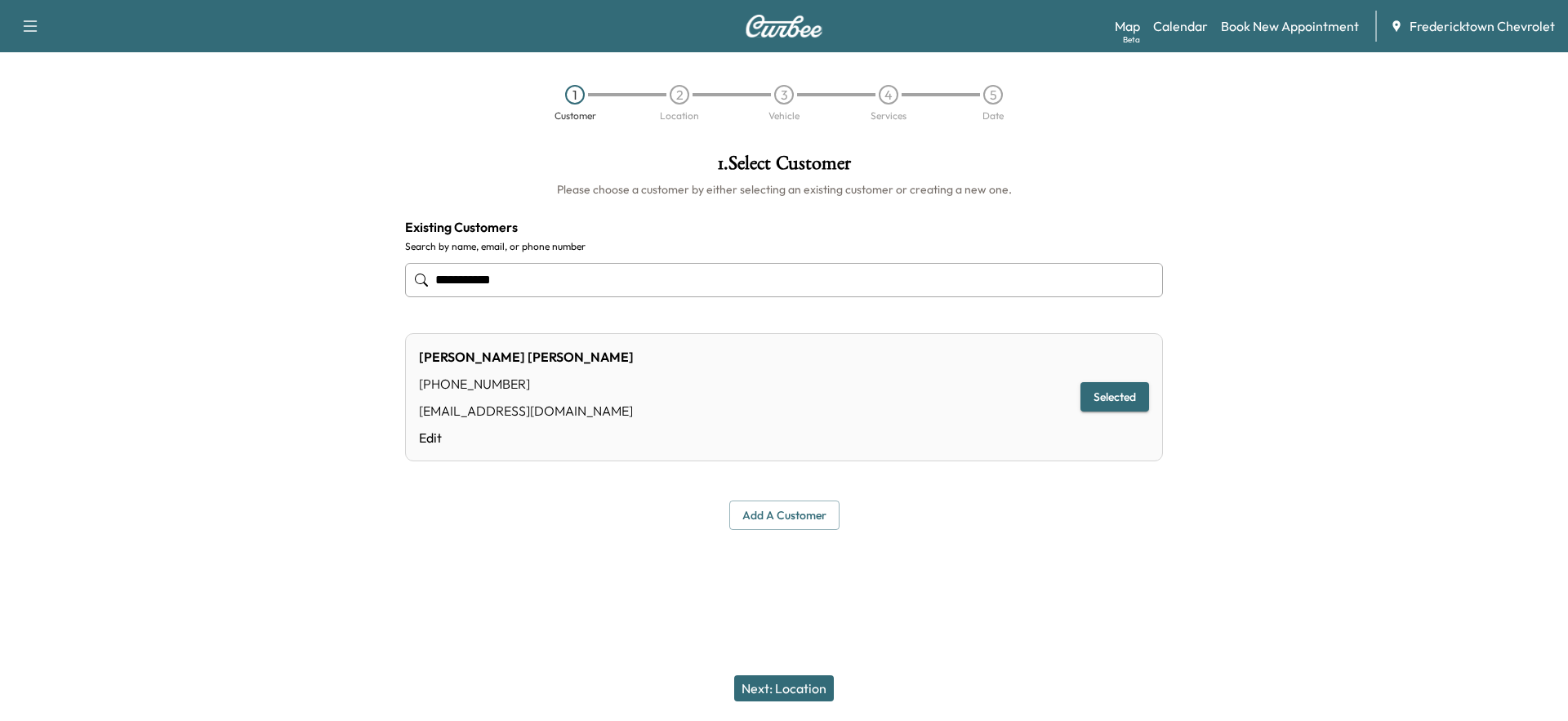
click at [771, 686] on button "Next: Location" at bounding box center [784, 688] width 99 height 26
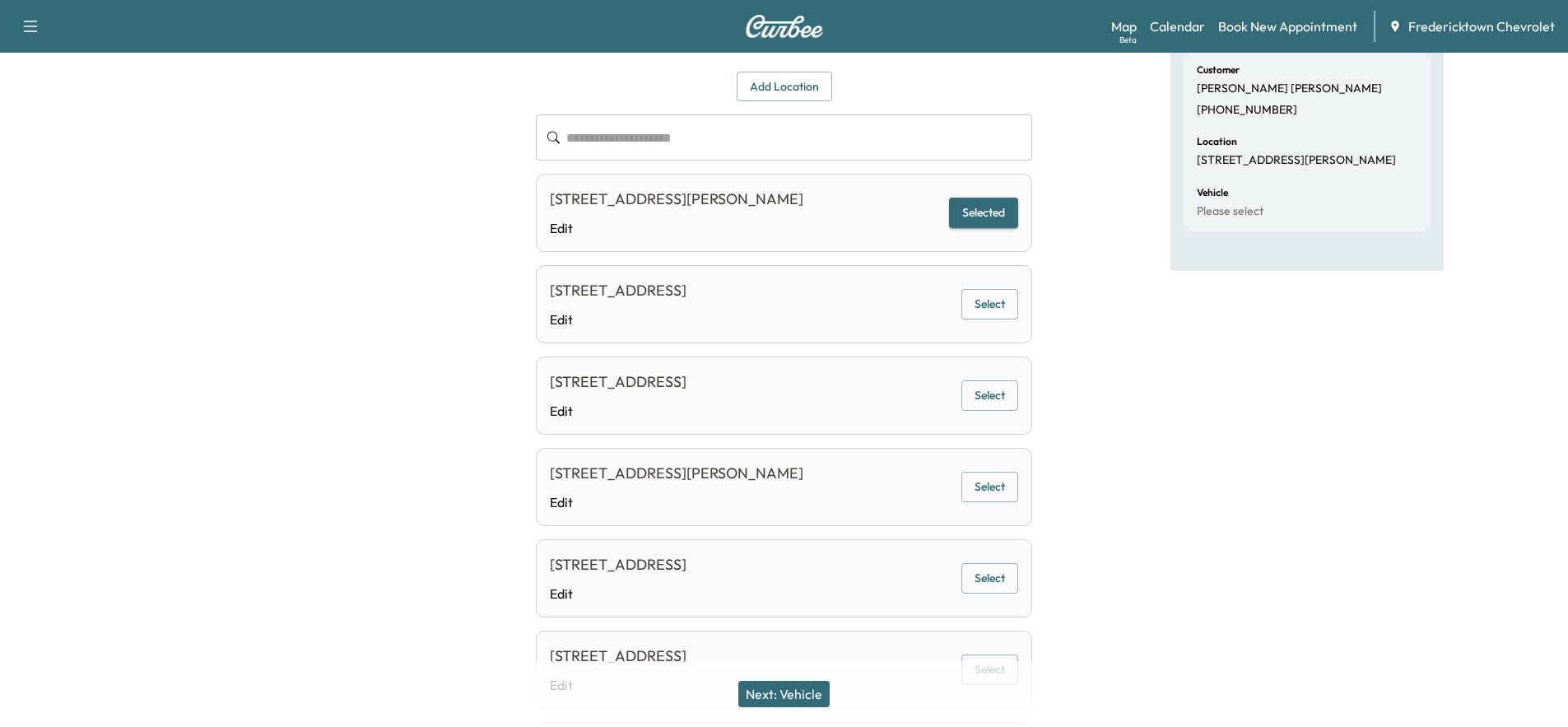
scroll to position [412, 0]
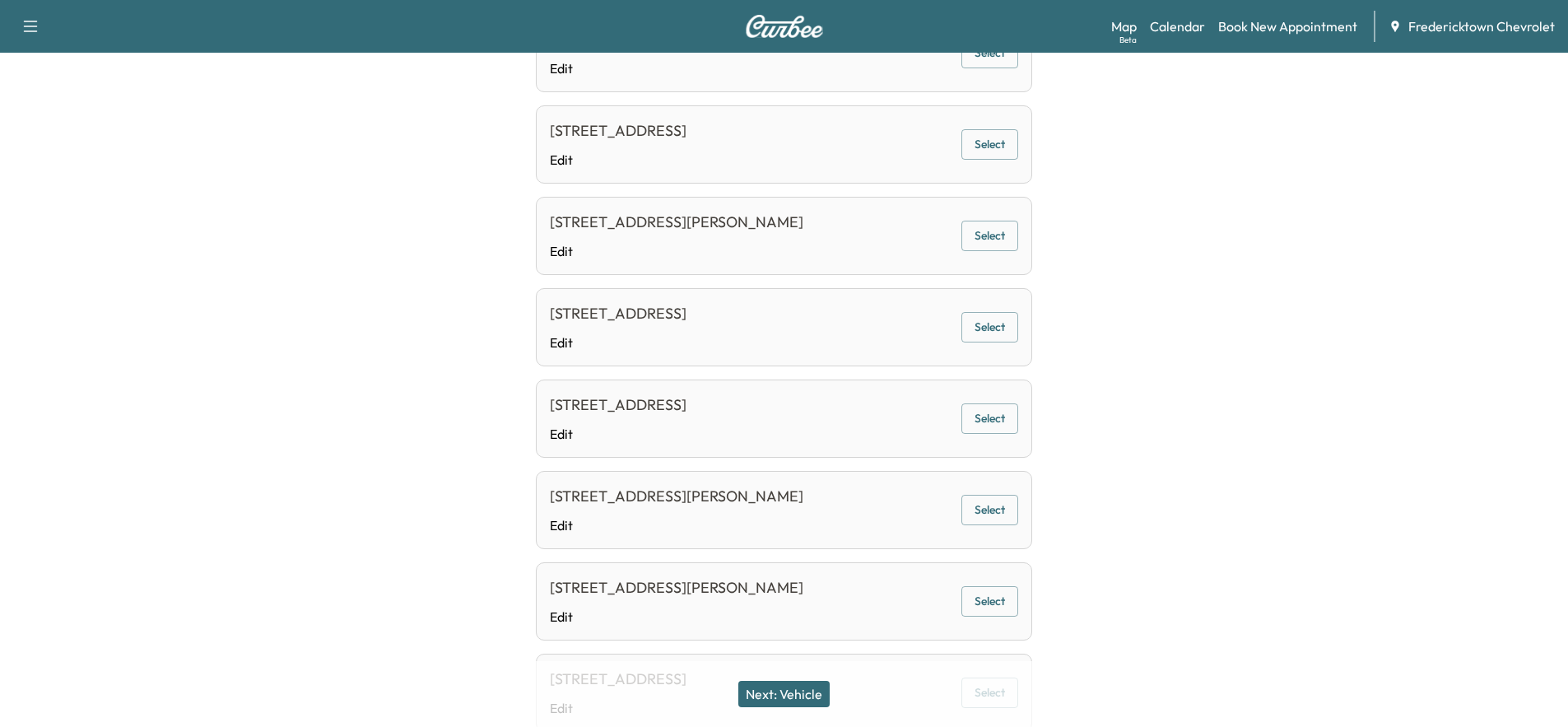
click at [791, 695] on button "Next: Vehicle" at bounding box center [784, 693] width 92 height 26
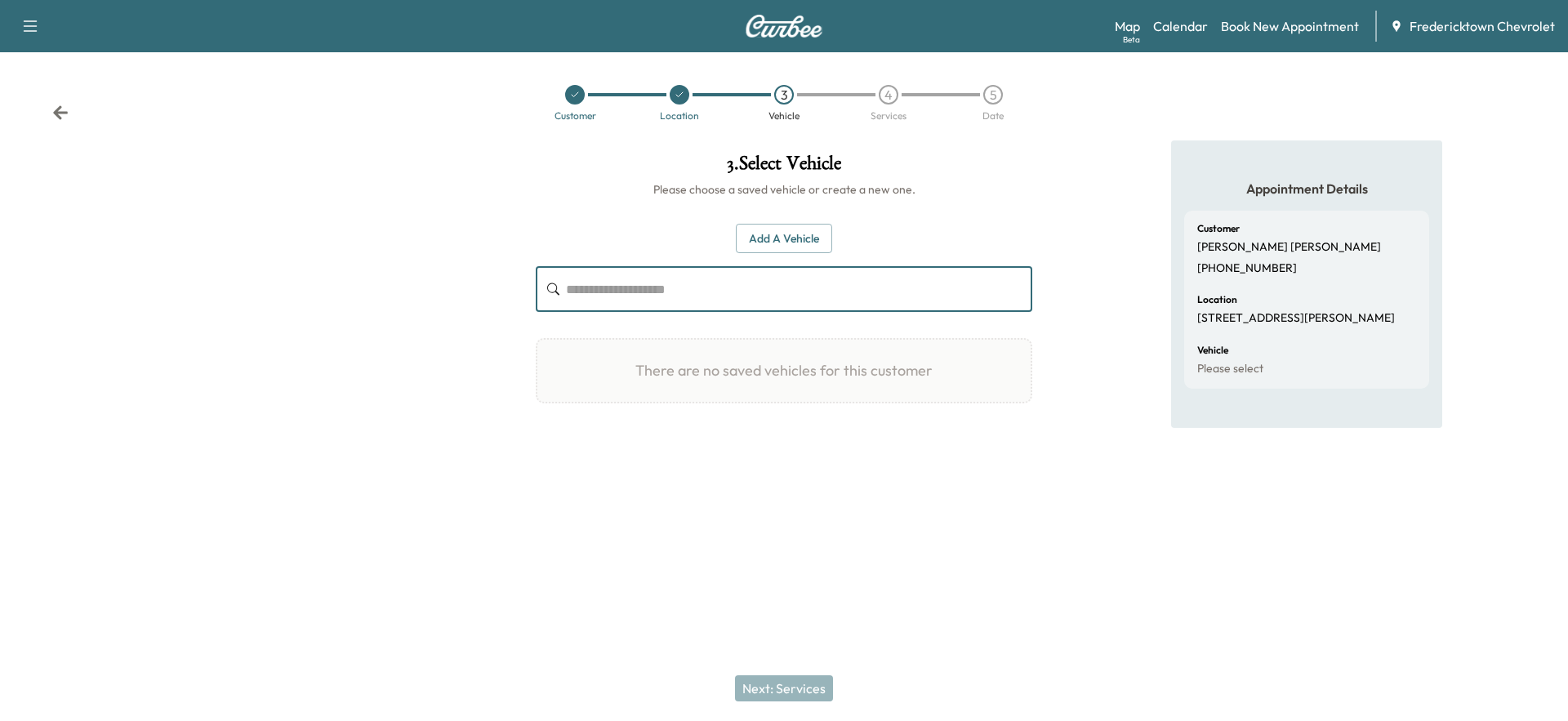
paste input "**********"
type input "**********"
click at [727, 486] on div "**********" at bounding box center [784, 321] width 523 height 361
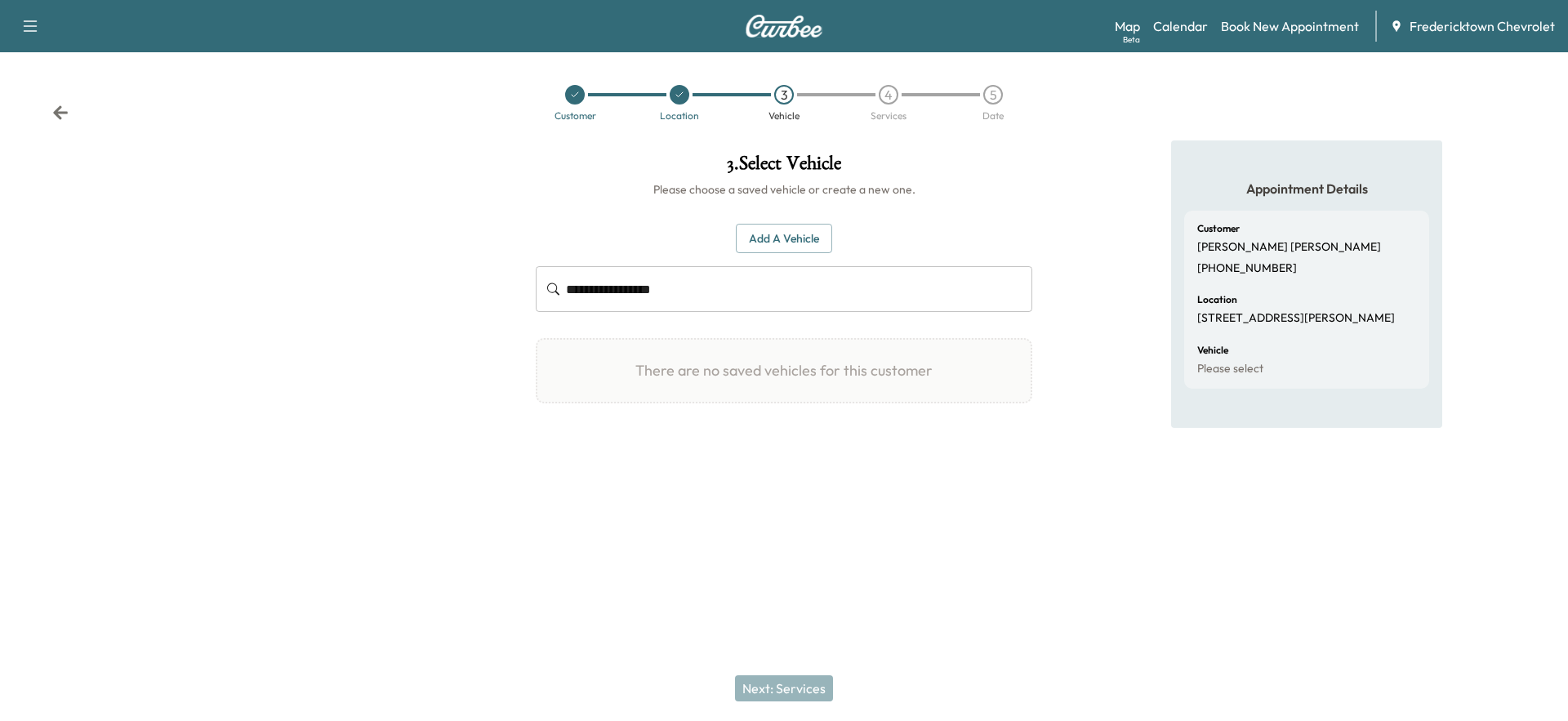
click at [778, 252] on button "Add a Vehicle" at bounding box center [784, 239] width 97 height 31
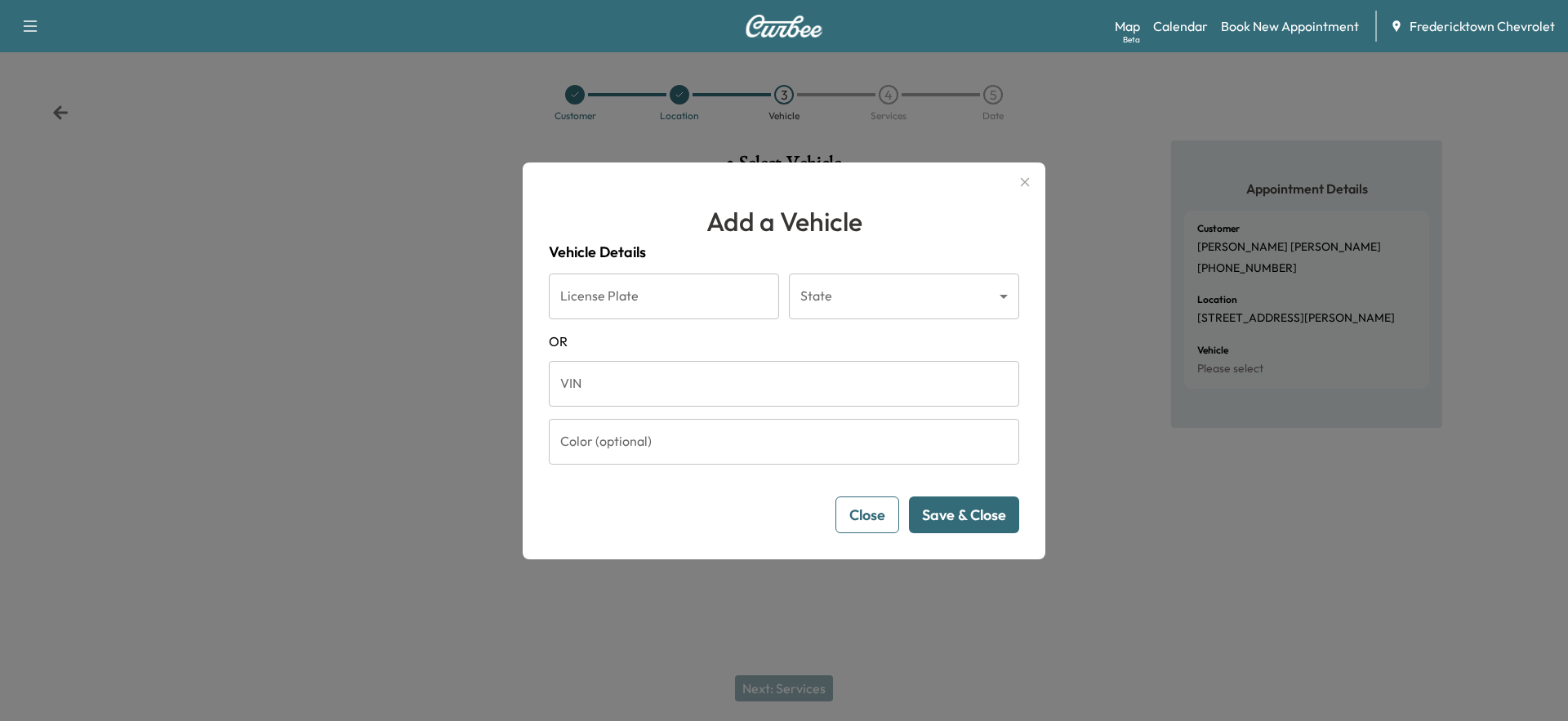
click at [667, 370] on input "VIN" at bounding box center [784, 384] width 470 height 46
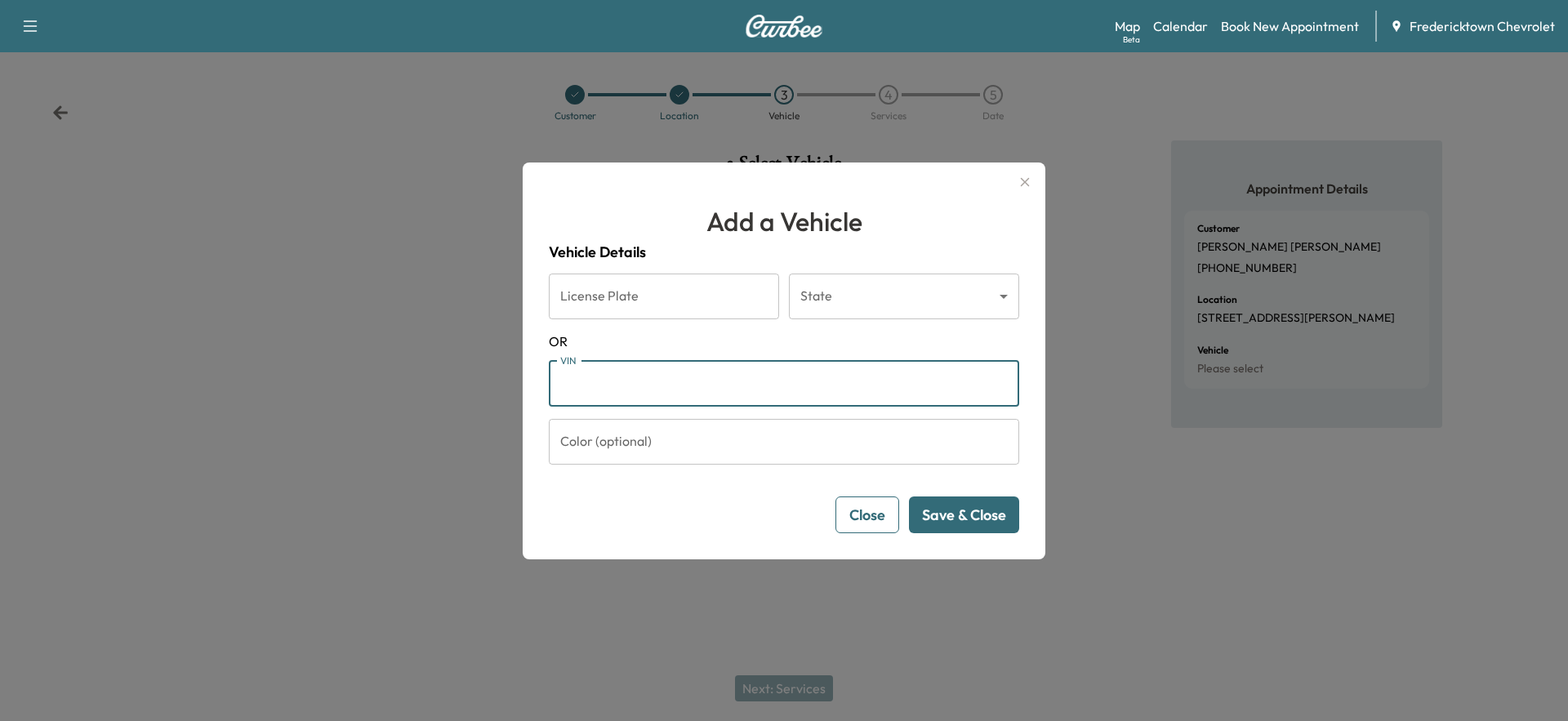
paste input "**********"
type input "**********"
click at [657, 501] on div "Close Checking ..." at bounding box center [784, 514] width 470 height 36
click at [953, 523] on button "Save & Close" at bounding box center [964, 514] width 110 height 36
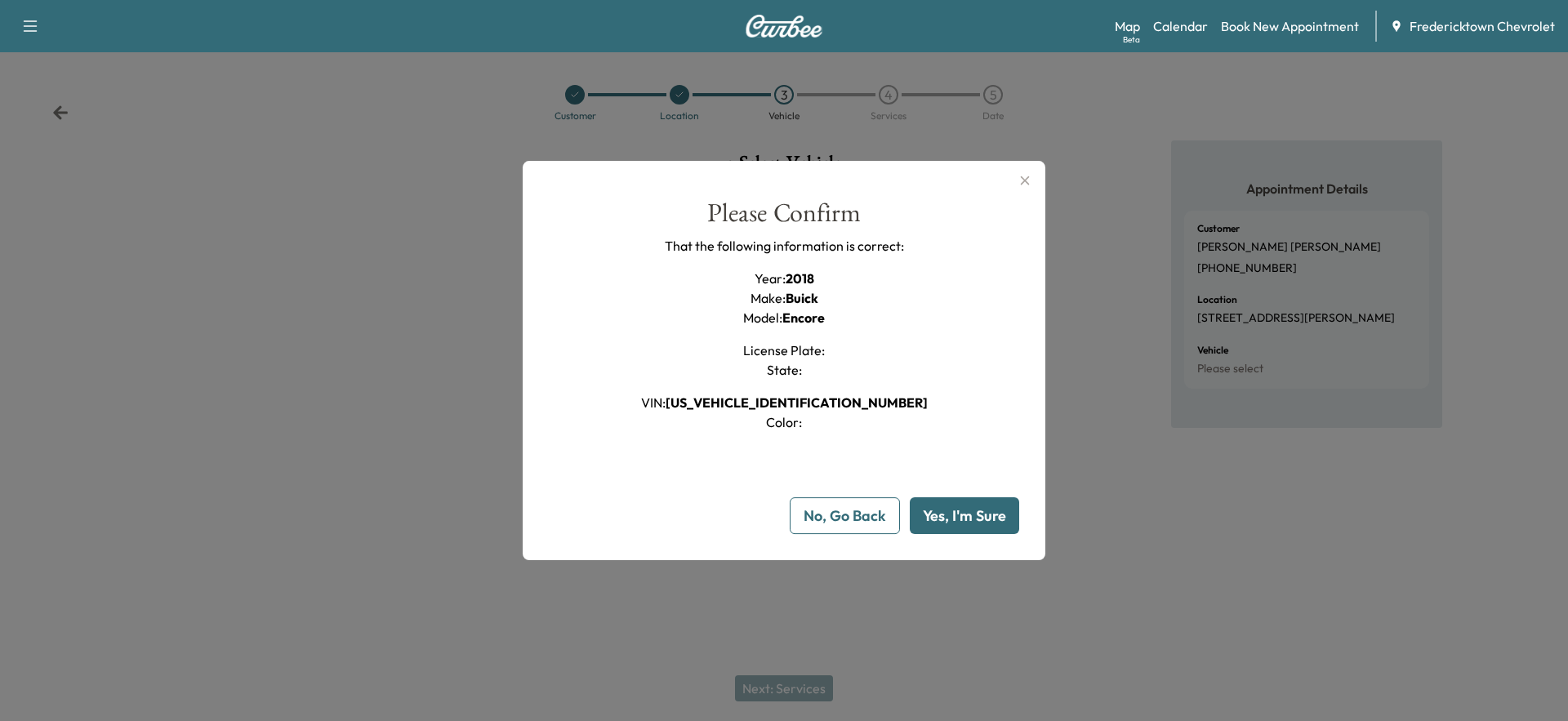
click at [951, 506] on button "Yes, I'm Sure" at bounding box center [964, 515] width 109 height 36
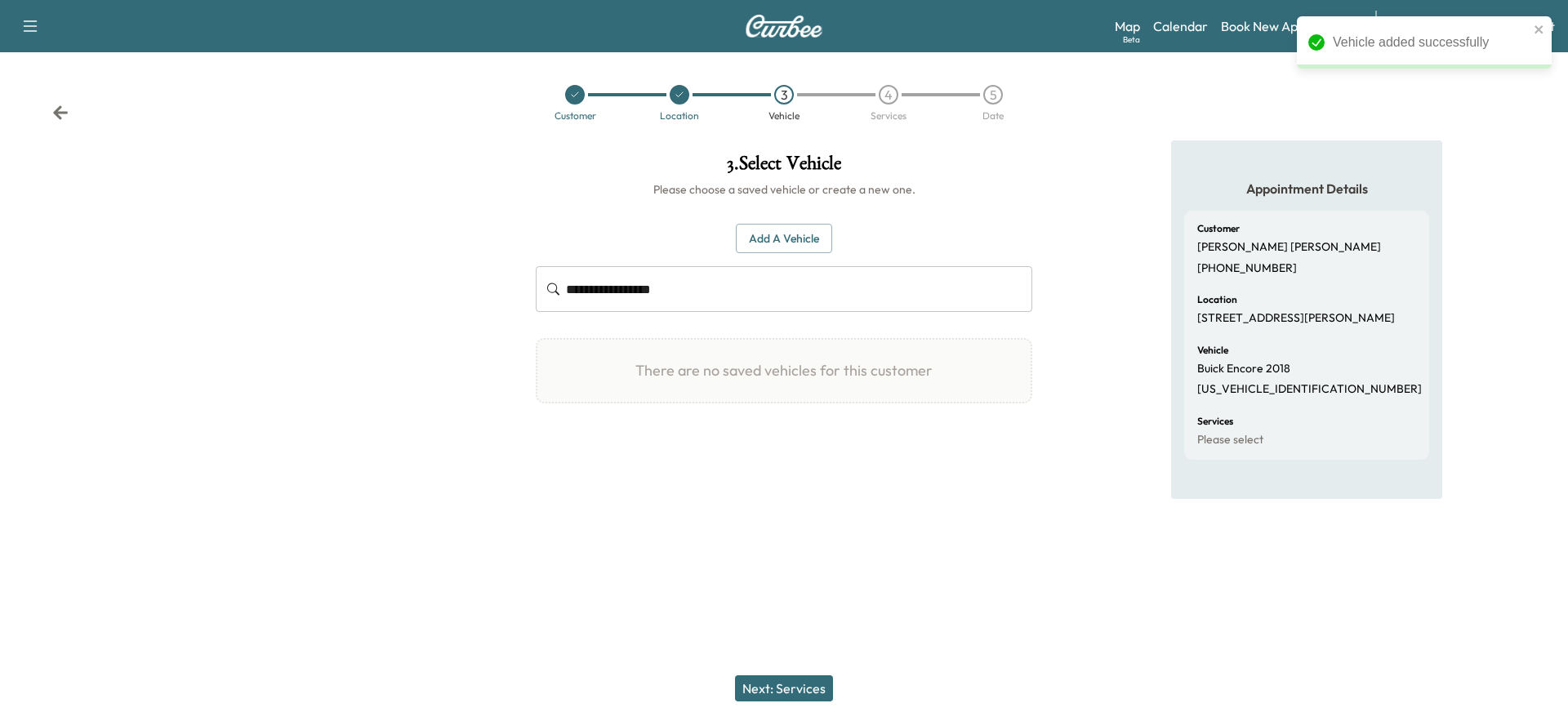
click at [790, 691] on button "Next: Services" at bounding box center [784, 688] width 98 height 26
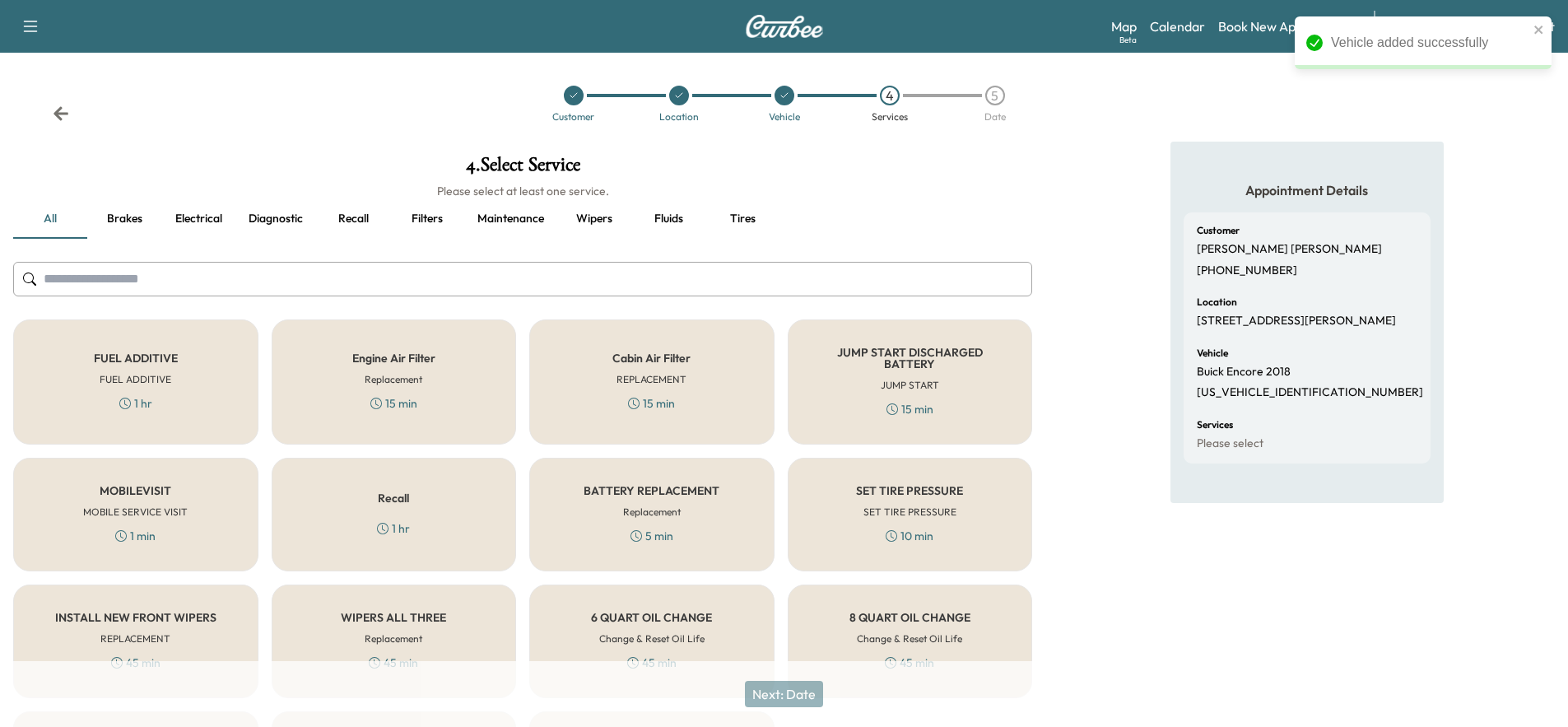
scroll to position [164, 0]
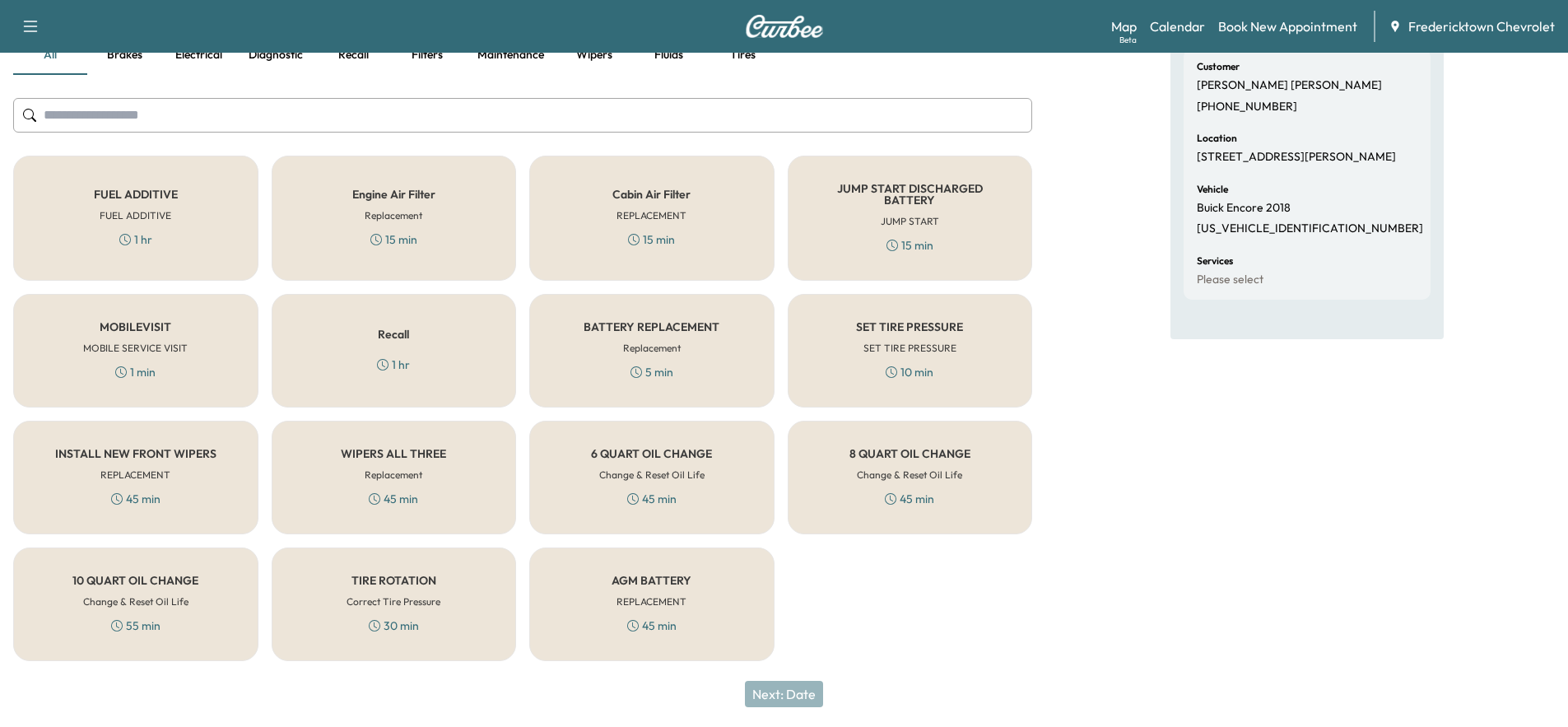
click at [147, 347] on h6 "MOBILE SERVICE VISIT" at bounding box center [135, 348] width 104 height 14
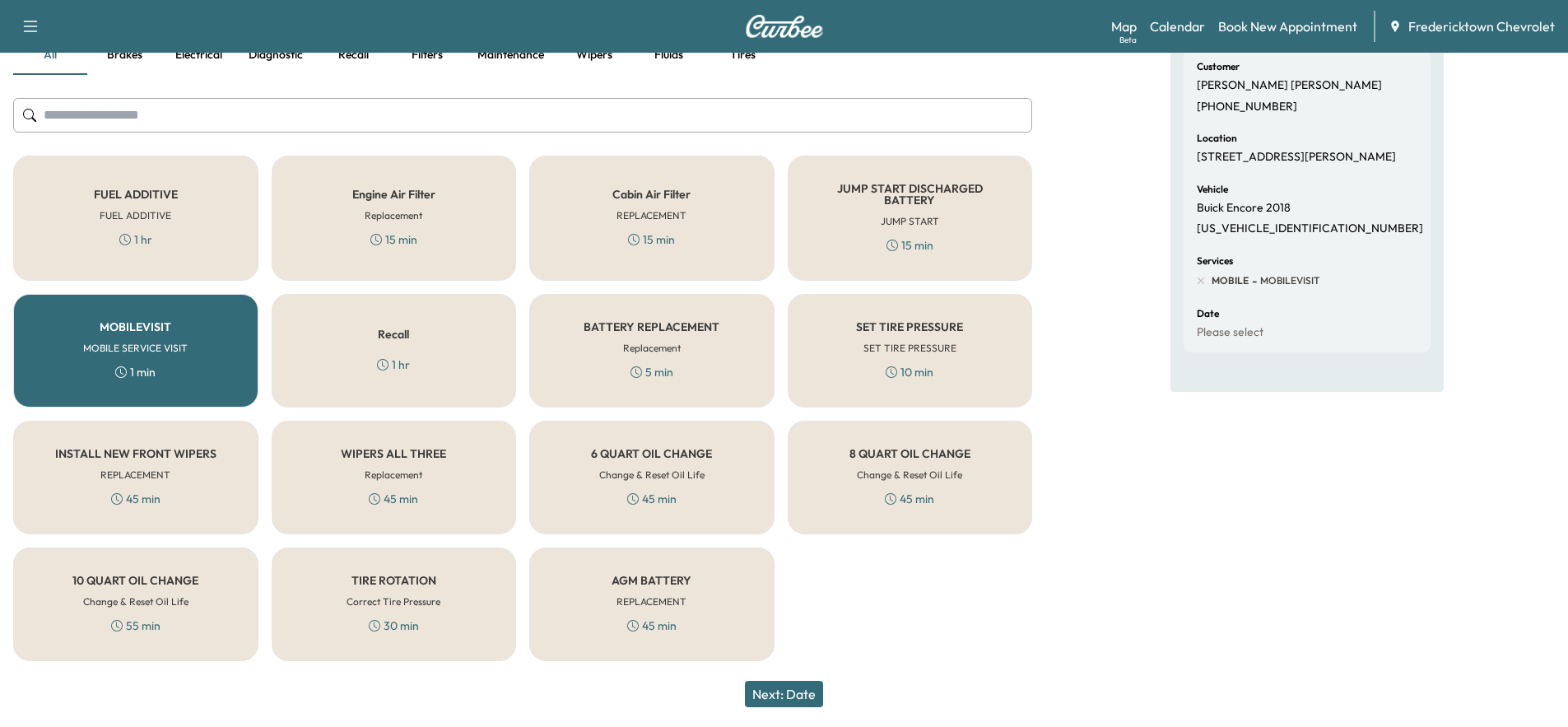
click at [908, 356] on div "SET TIRE PRESSURE SET TIRE PRESSURE 10 min" at bounding box center [910, 351] width 246 height 114
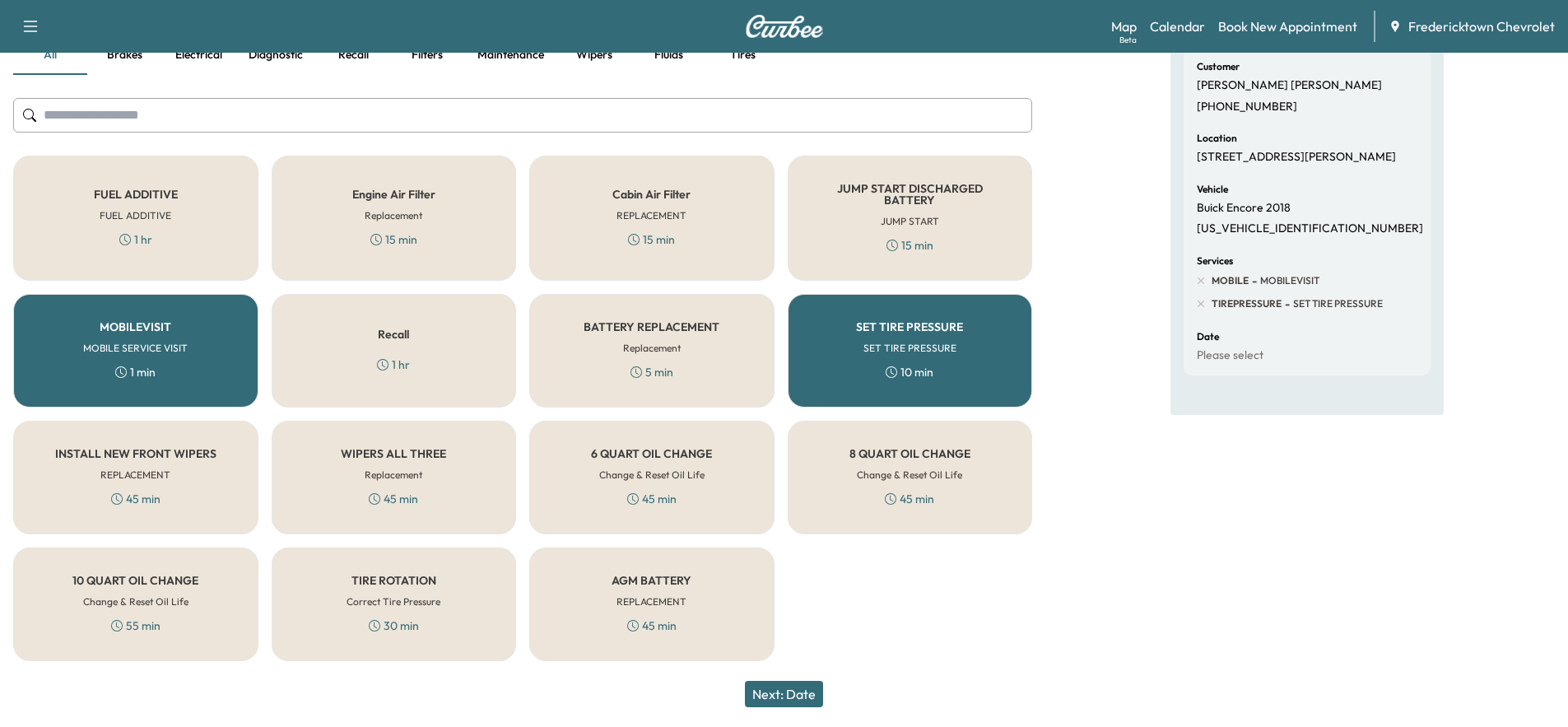
click at [792, 687] on button "Next: Date" at bounding box center [784, 693] width 78 height 26
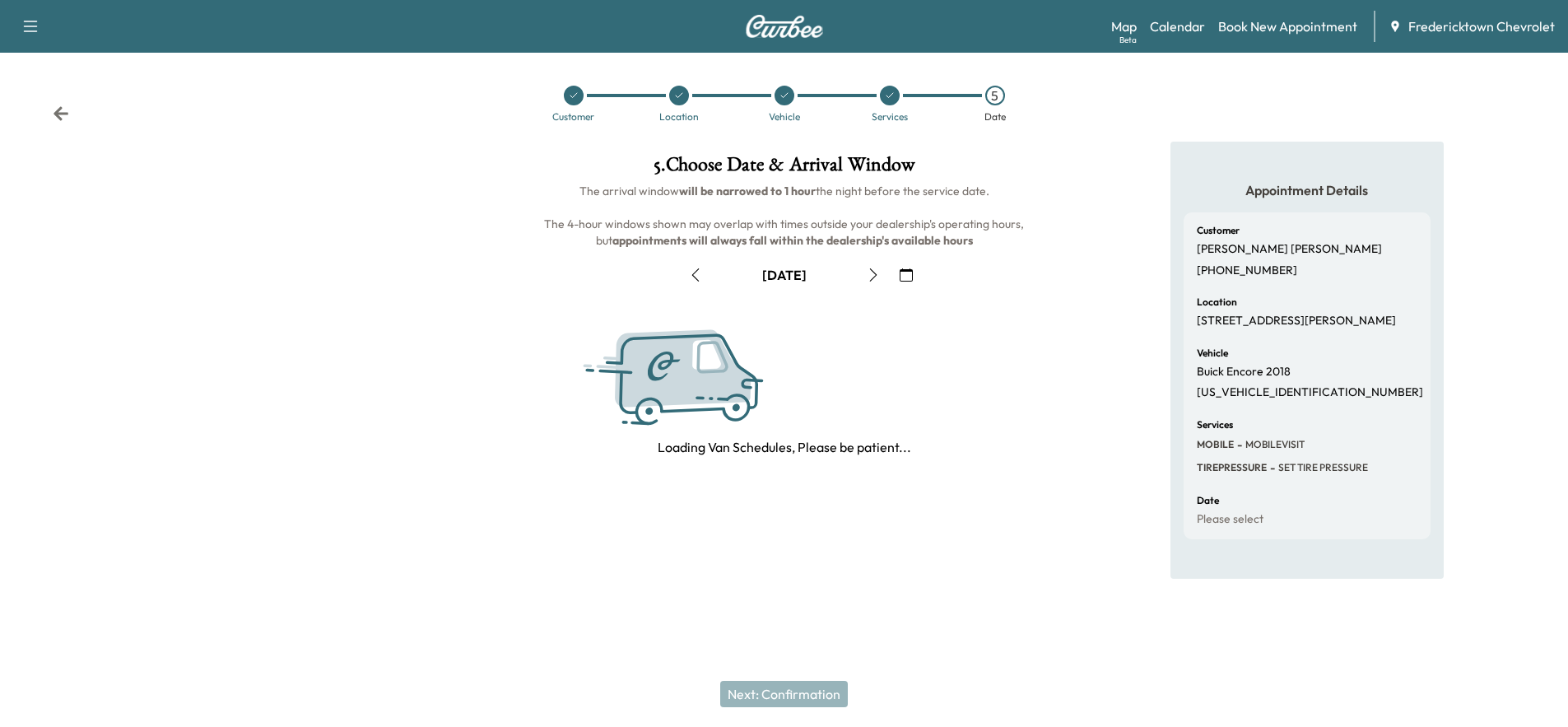
scroll to position [0, 0]
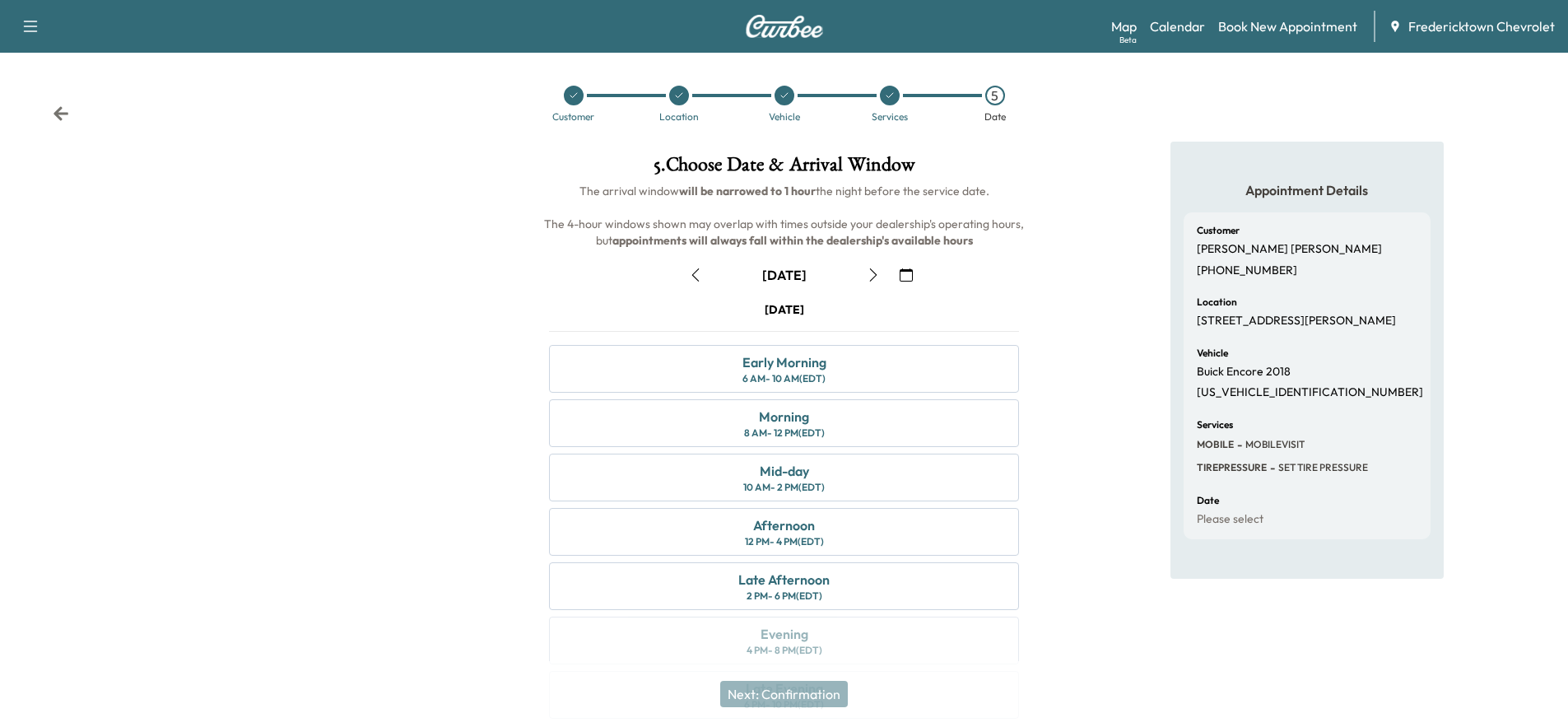
click at [901, 272] on icon "button" at bounding box center [907, 275] width 13 height 13
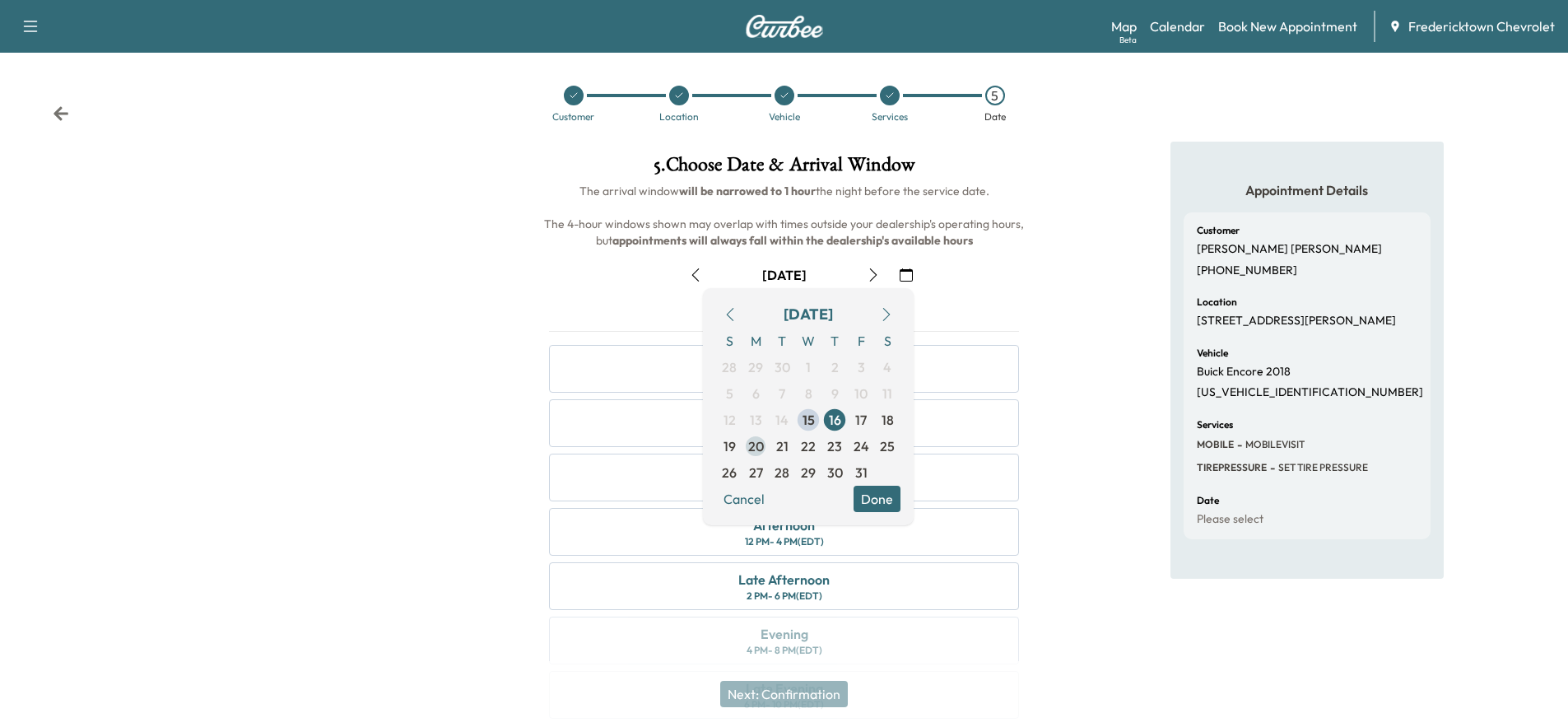
click at [748, 444] on span "20" at bounding box center [756, 446] width 15 height 19
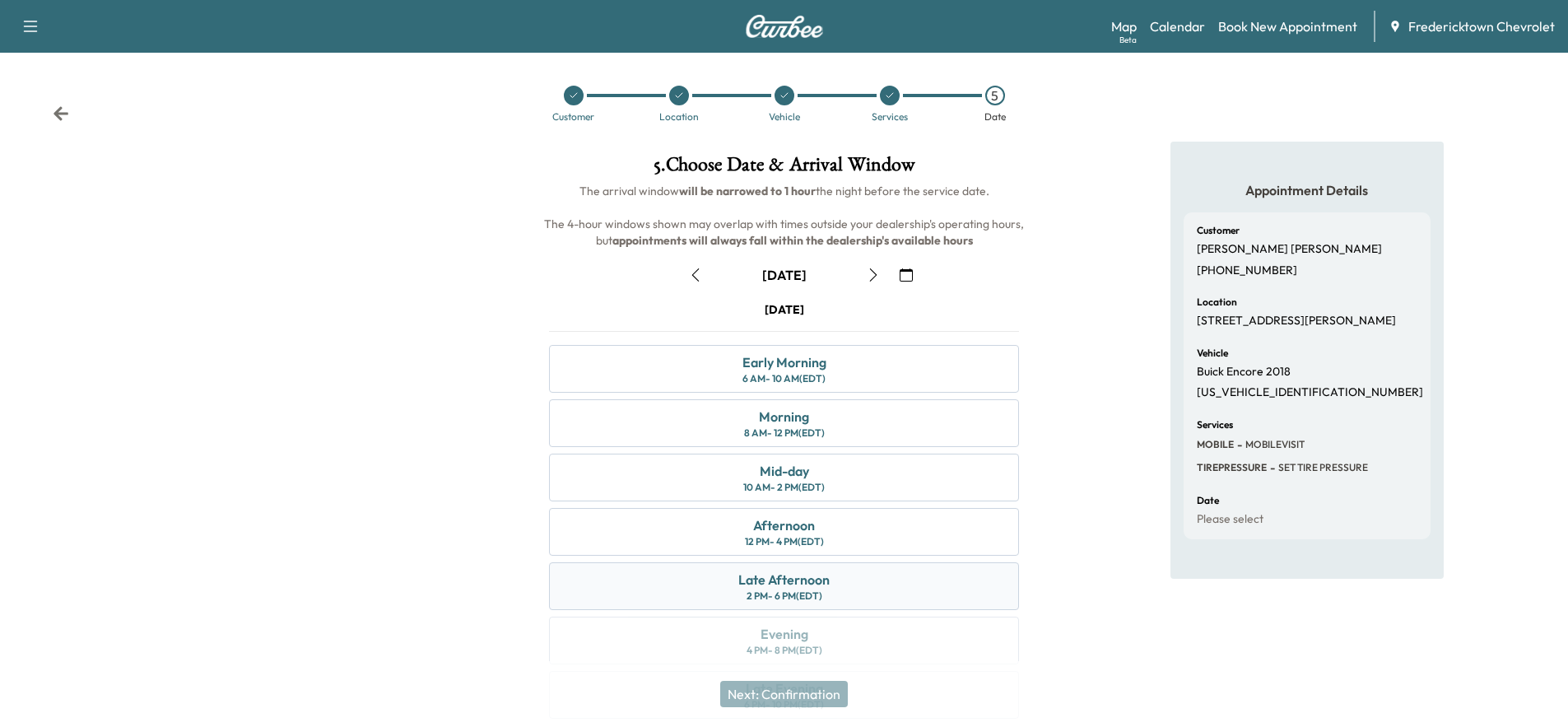
click at [795, 579] on div "Late Afternoon" at bounding box center [784, 579] width 92 height 19
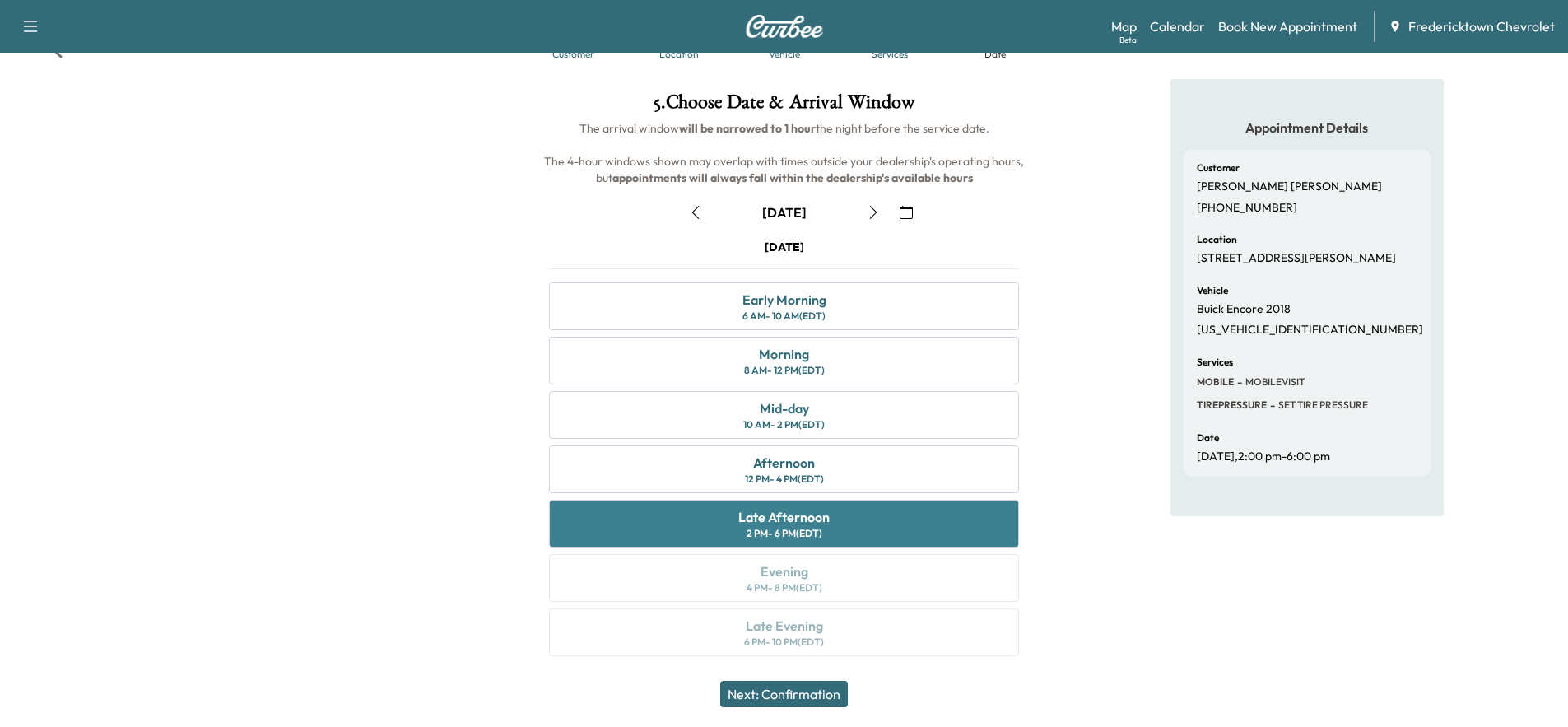
scroll to position [65, 0]
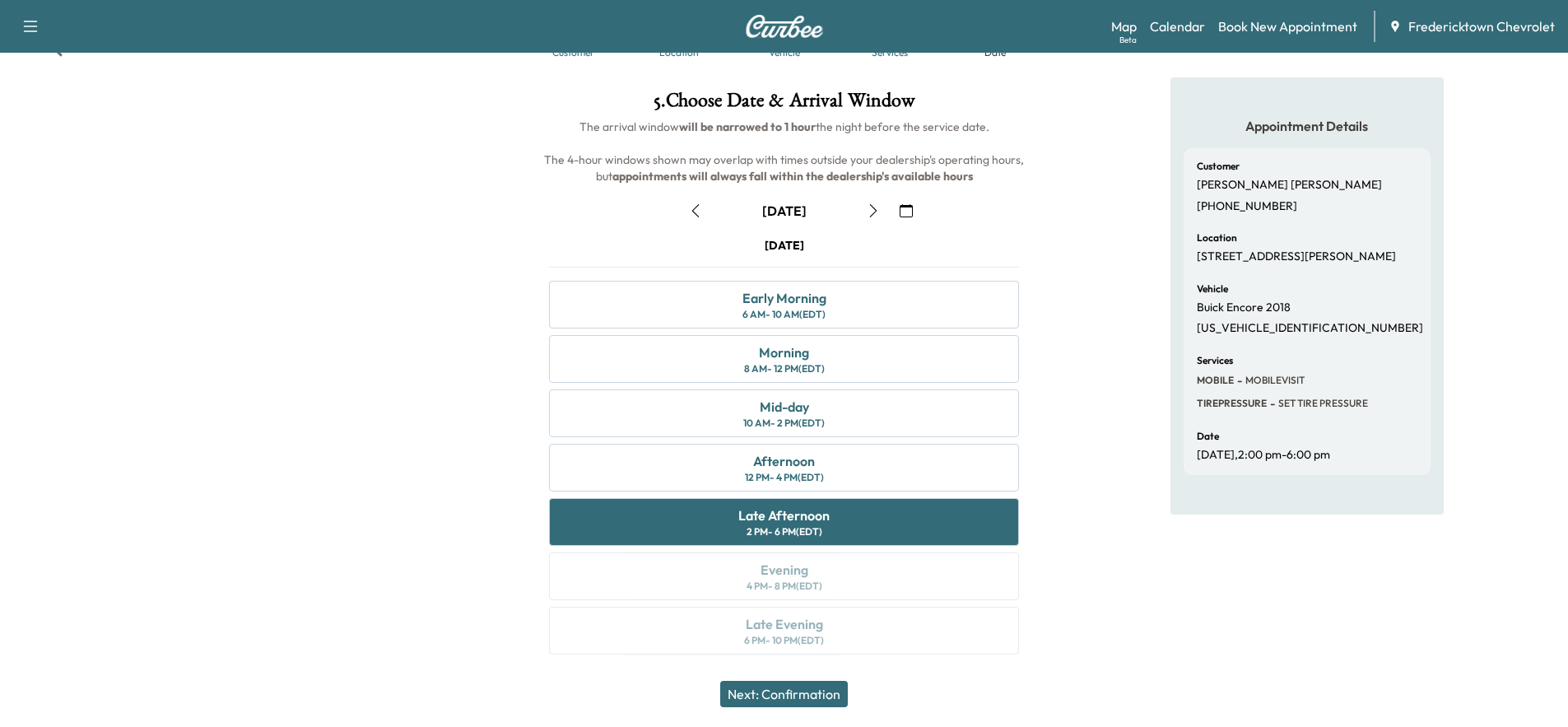
click at [784, 696] on button "Next: Confirmation" at bounding box center [784, 693] width 127 height 26
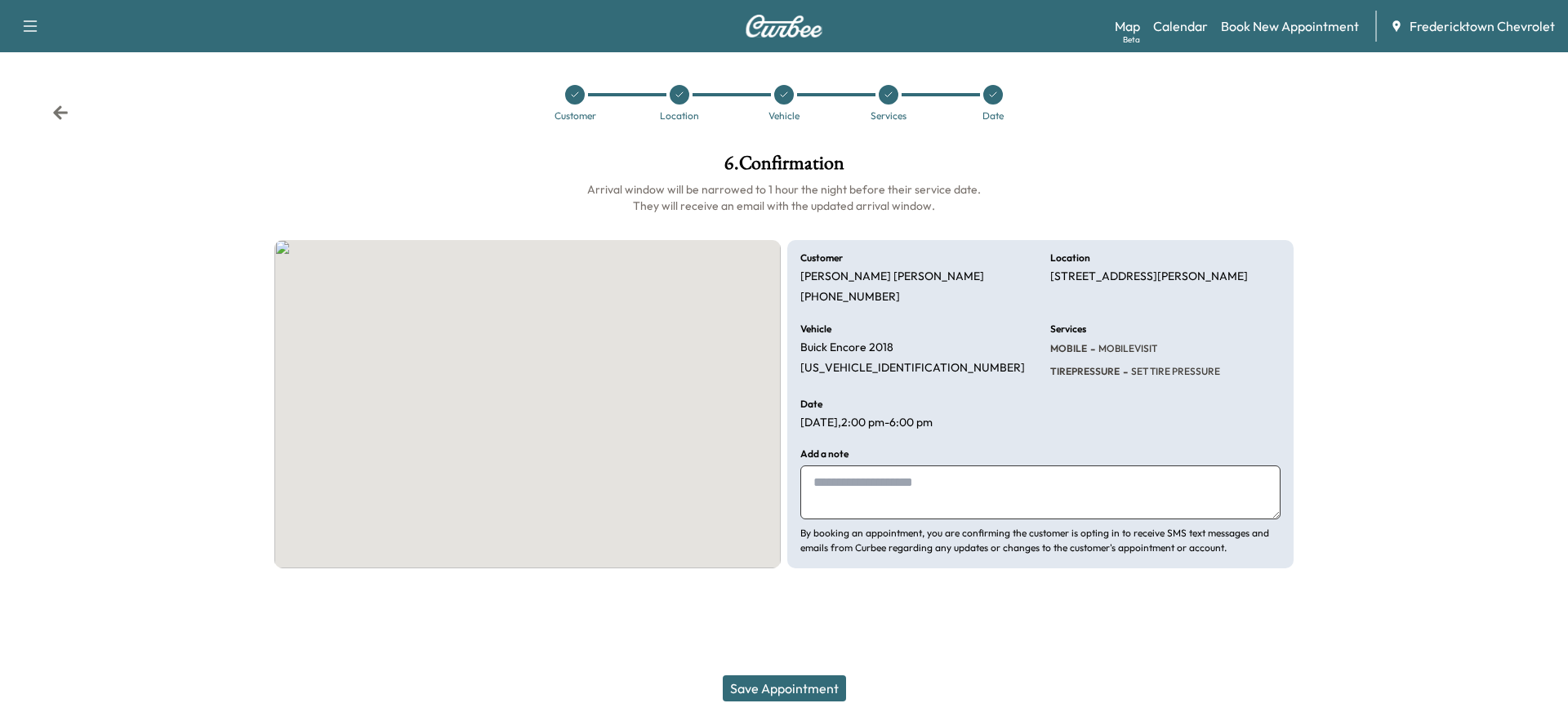
click at [920, 502] on textarea at bounding box center [1040, 492] width 480 height 54
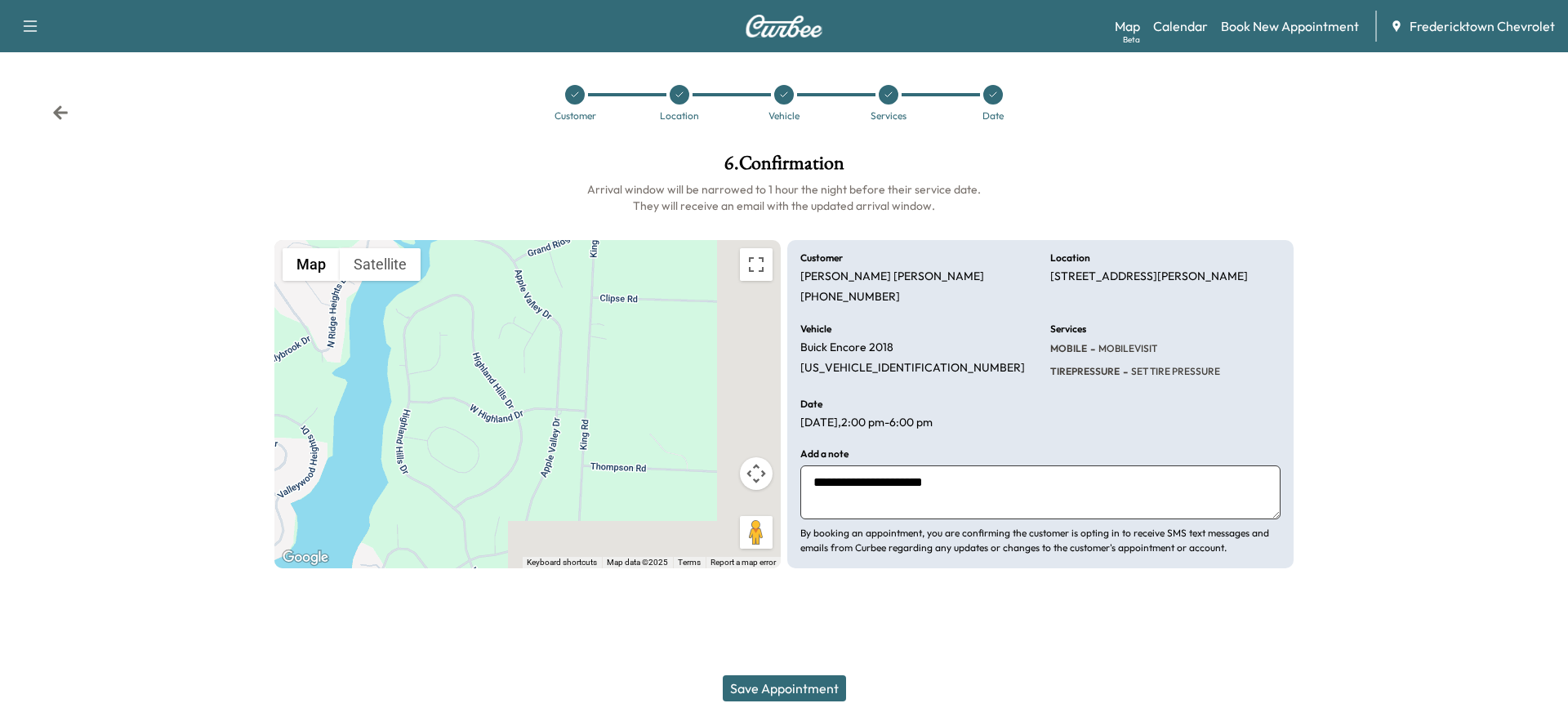
drag, startPoint x: 920, startPoint y: 502, endPoint x: 962, endPoint y: 504, distance: 42.0
click at [932, 502] on textarea "**********" at bounding box center [1040, 492] width 480 height 54
type textarea "**********"
click at [800, 685] on button "Save Appointment" at bounding box center [784, 688] width 123 height 26
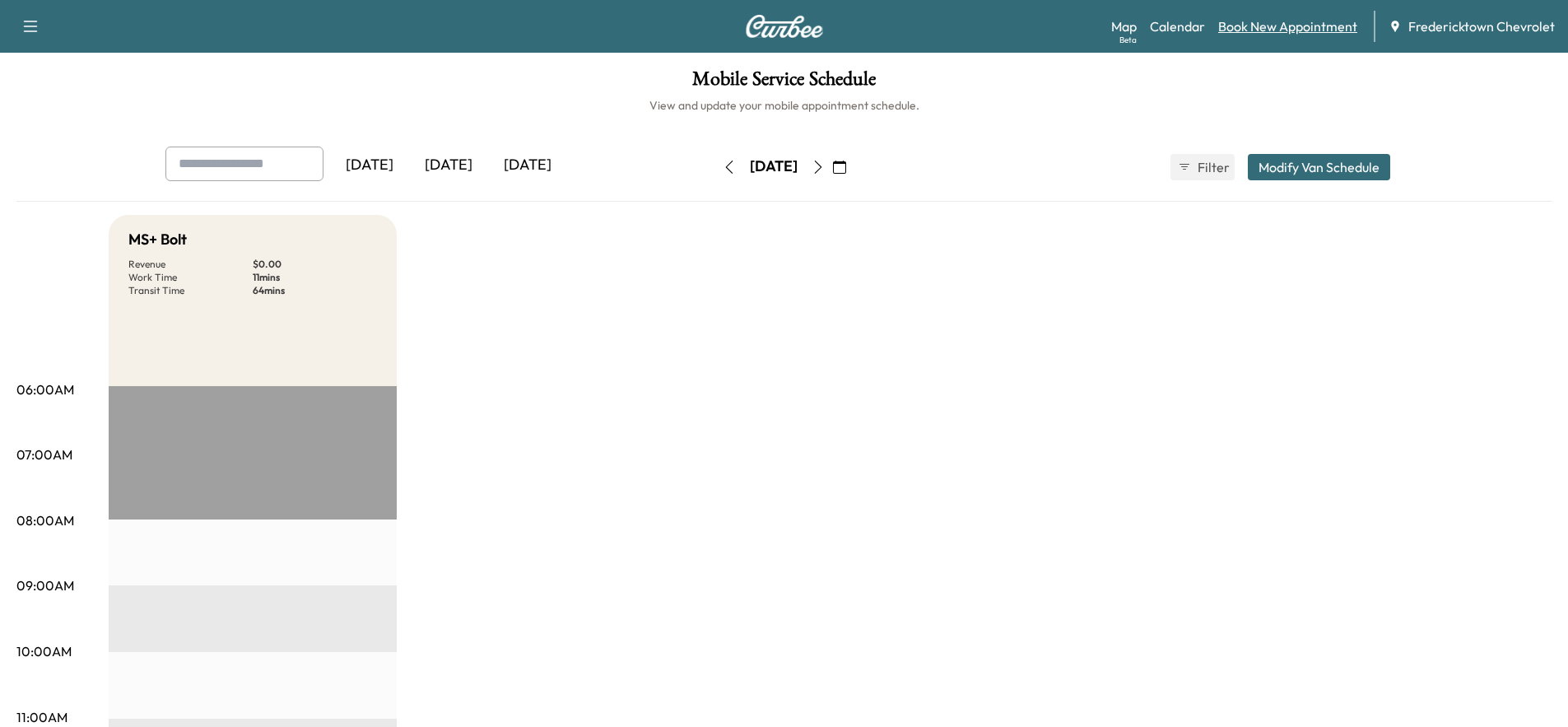
click at [1241, 17] on link "Book New Appointment" at bounding box center [1288, 26] width 139 height 19
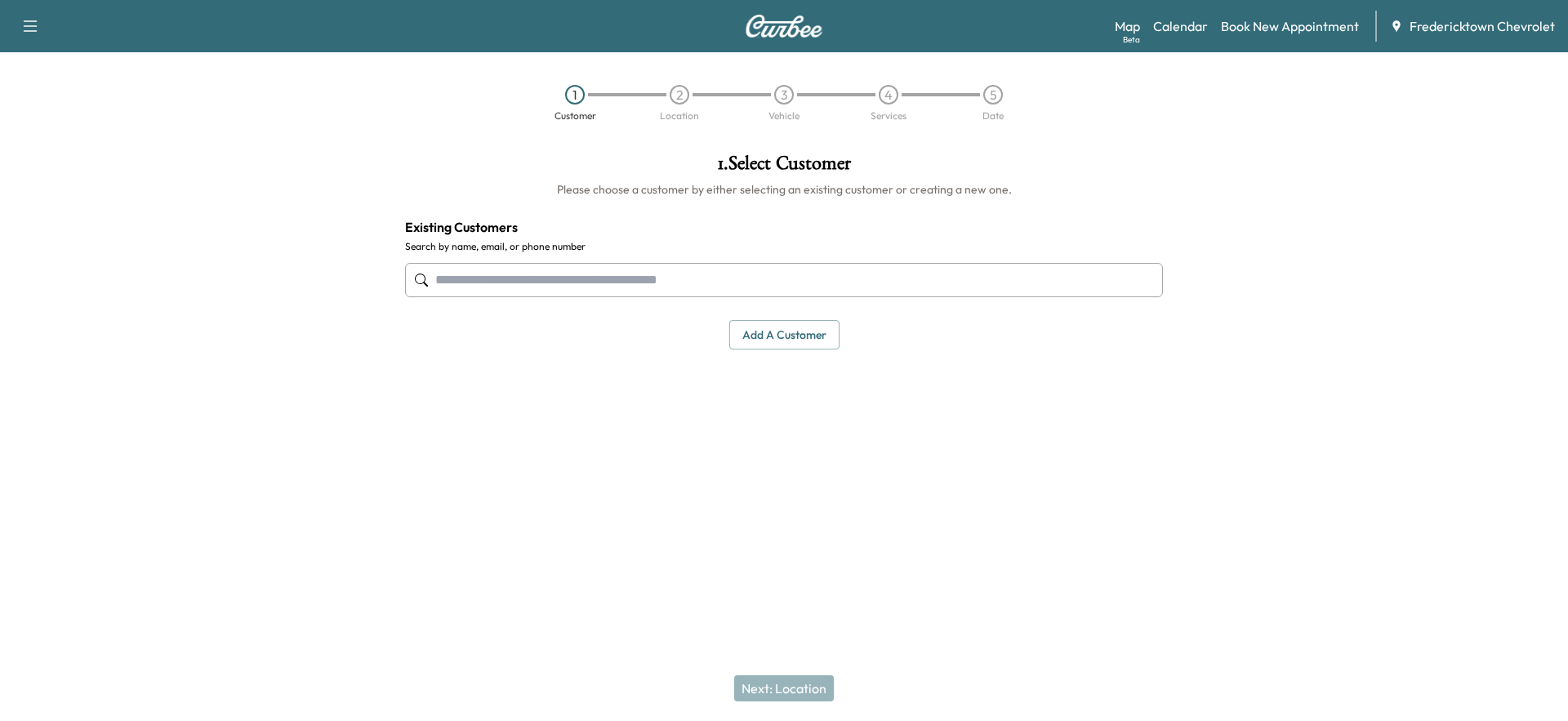
click at [628, 273] on input "text" at bounding box center [784, 280] width 758 height 34
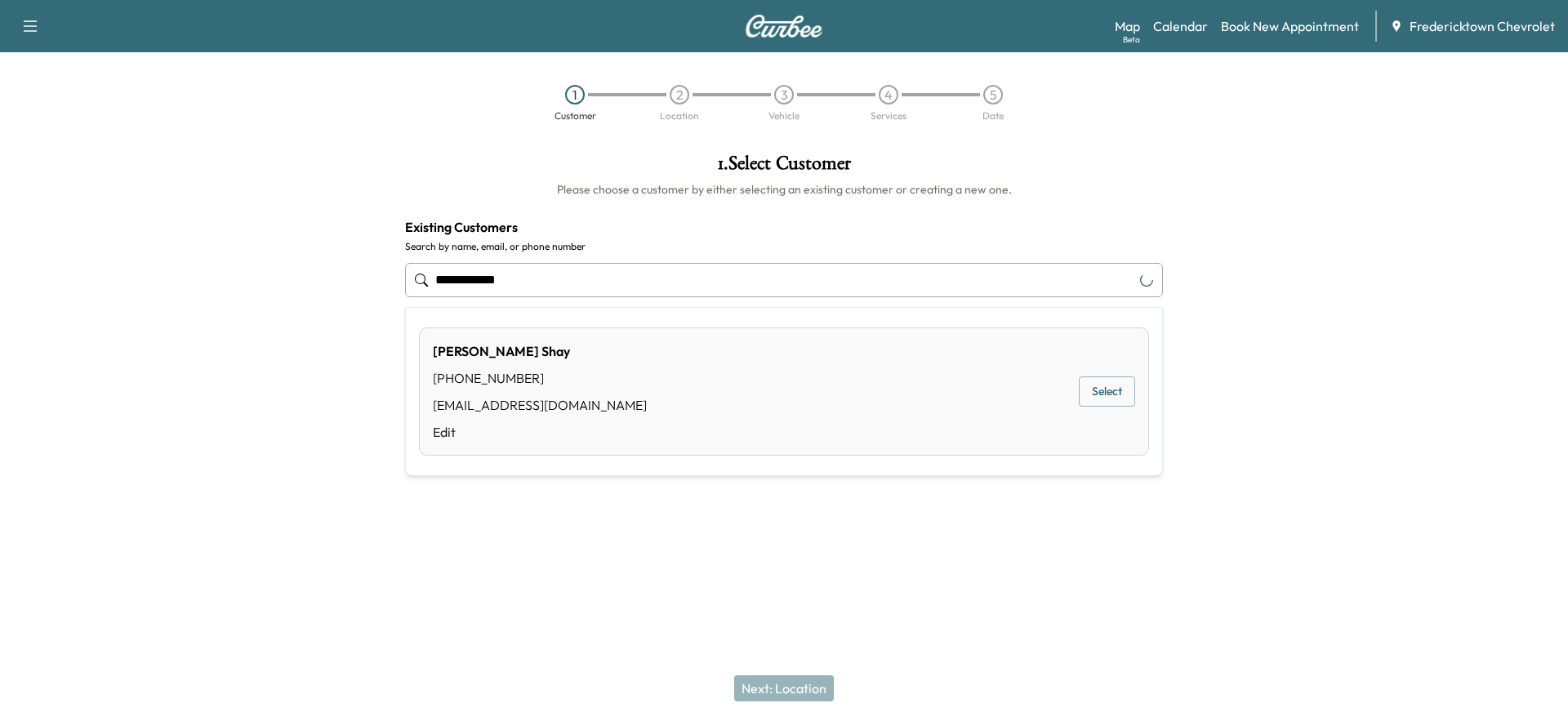
click at [735, 399] on div "Patrick Shay (614) 940-8081 patshay12@gmail.com Edit Select" at bounding box center [784, 391] width 730 height 128
type input "**********"
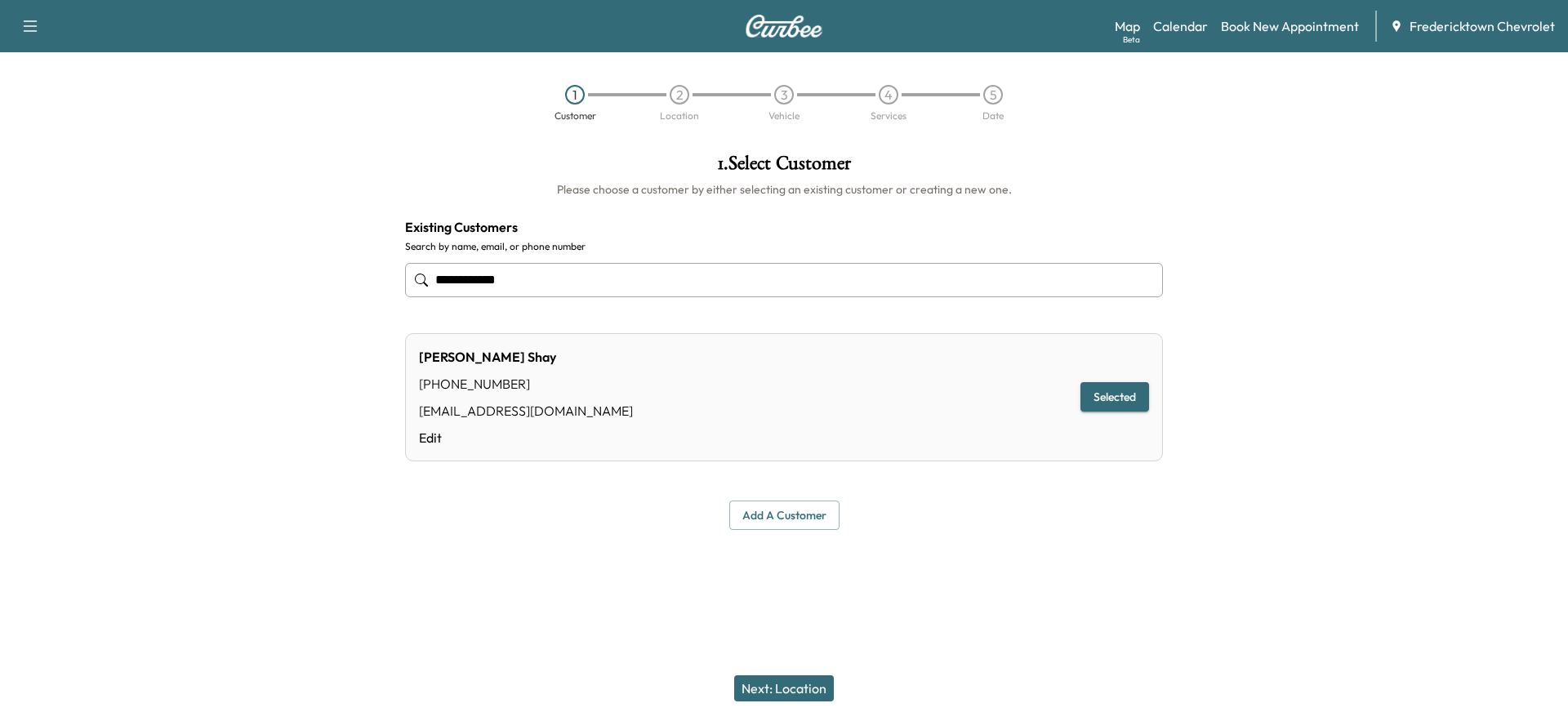
click at [801, 682] on button "Next: Location" at bounding box center [784, 688] width 99 height 26
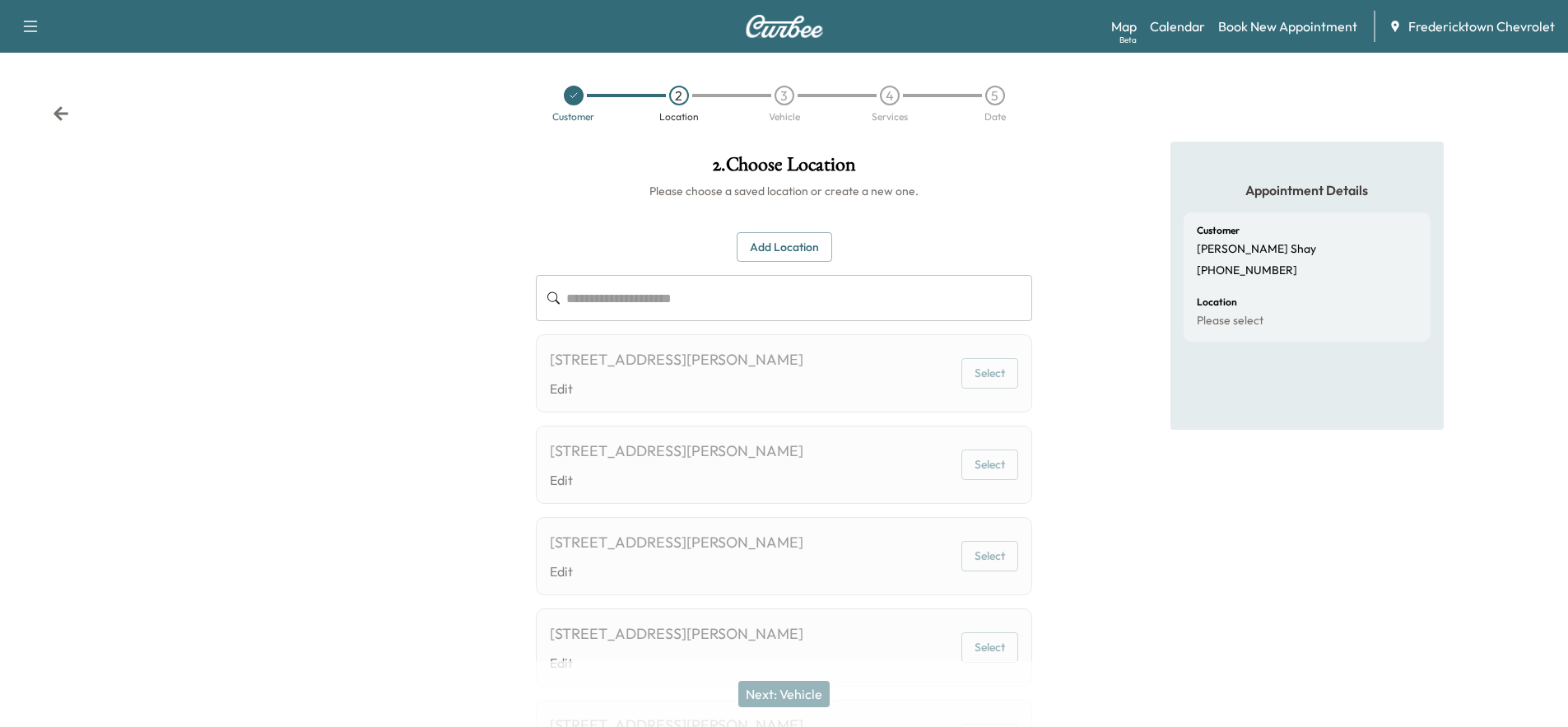
click at [993, 375] on button "Select" at bounding box center [990, 374] width 57 height 31
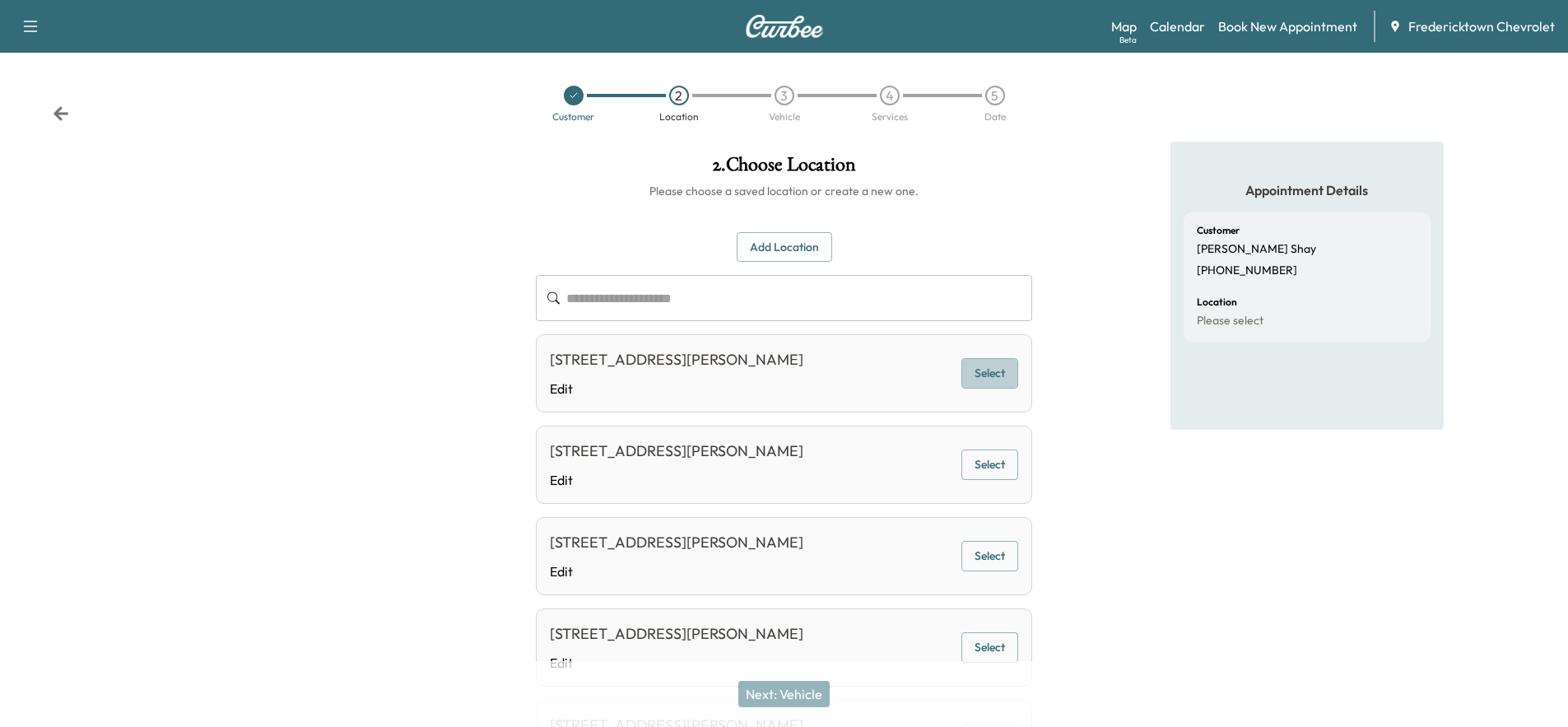
click at [990, 371] on button "Select" at bounding box center [990, 374] width 57 height 31
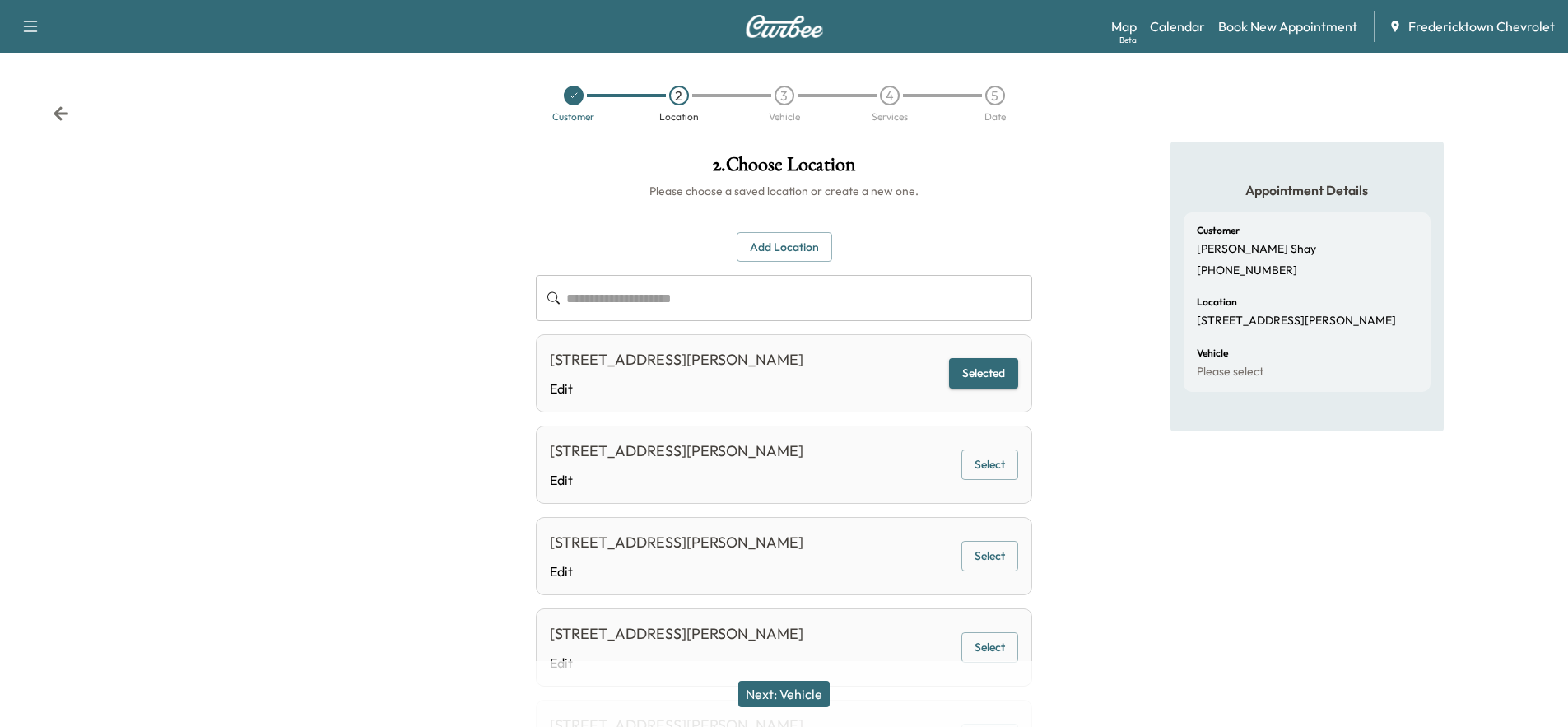
click at [787, 680] on div "Next: Vehicle" at bounding box center [784, 694] width 1568 height 66
click at [790, 687] on button "Next: Vehicle" at bounding box center [784, 693] width 92 height 26
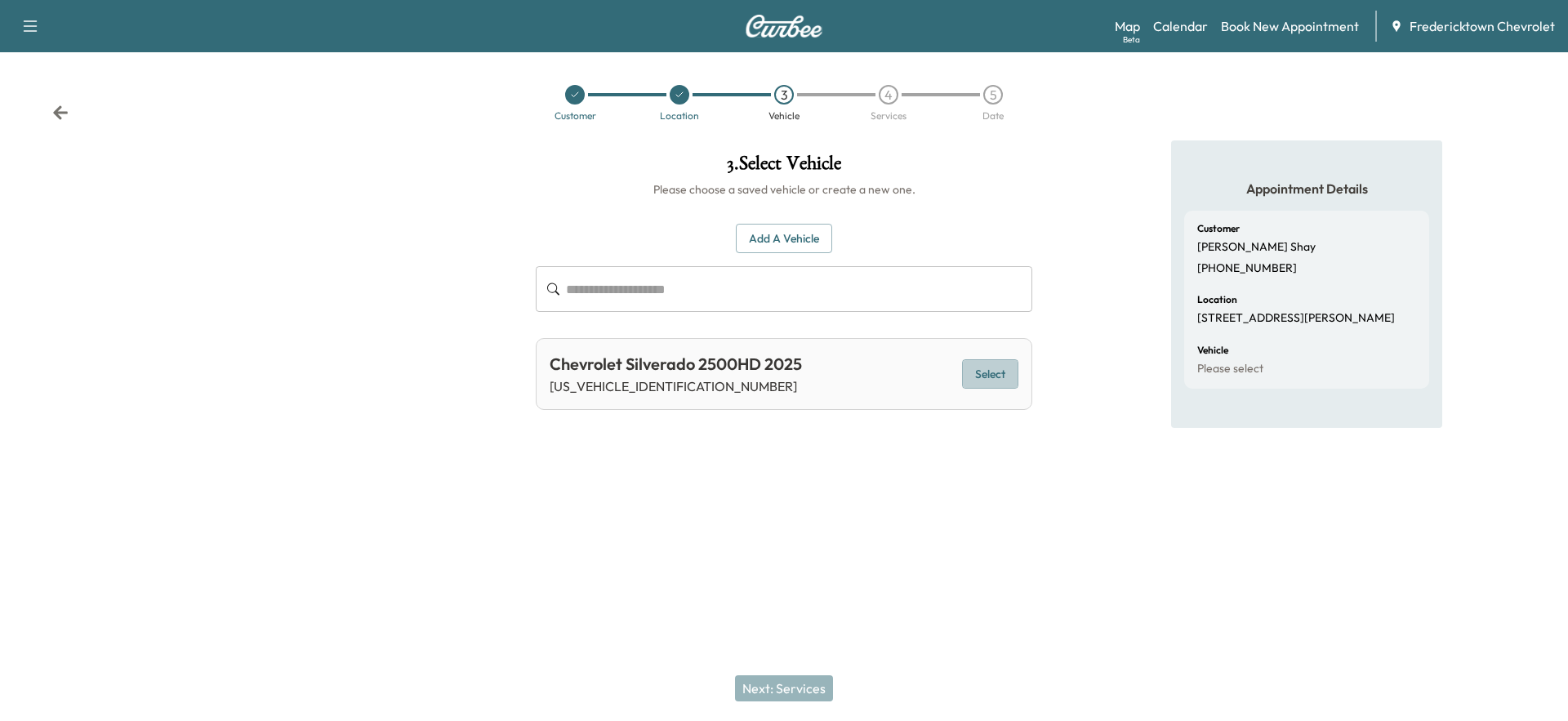
click at [984, 367] on button "Select" at bounding box center [990, 375] width 56 height 31
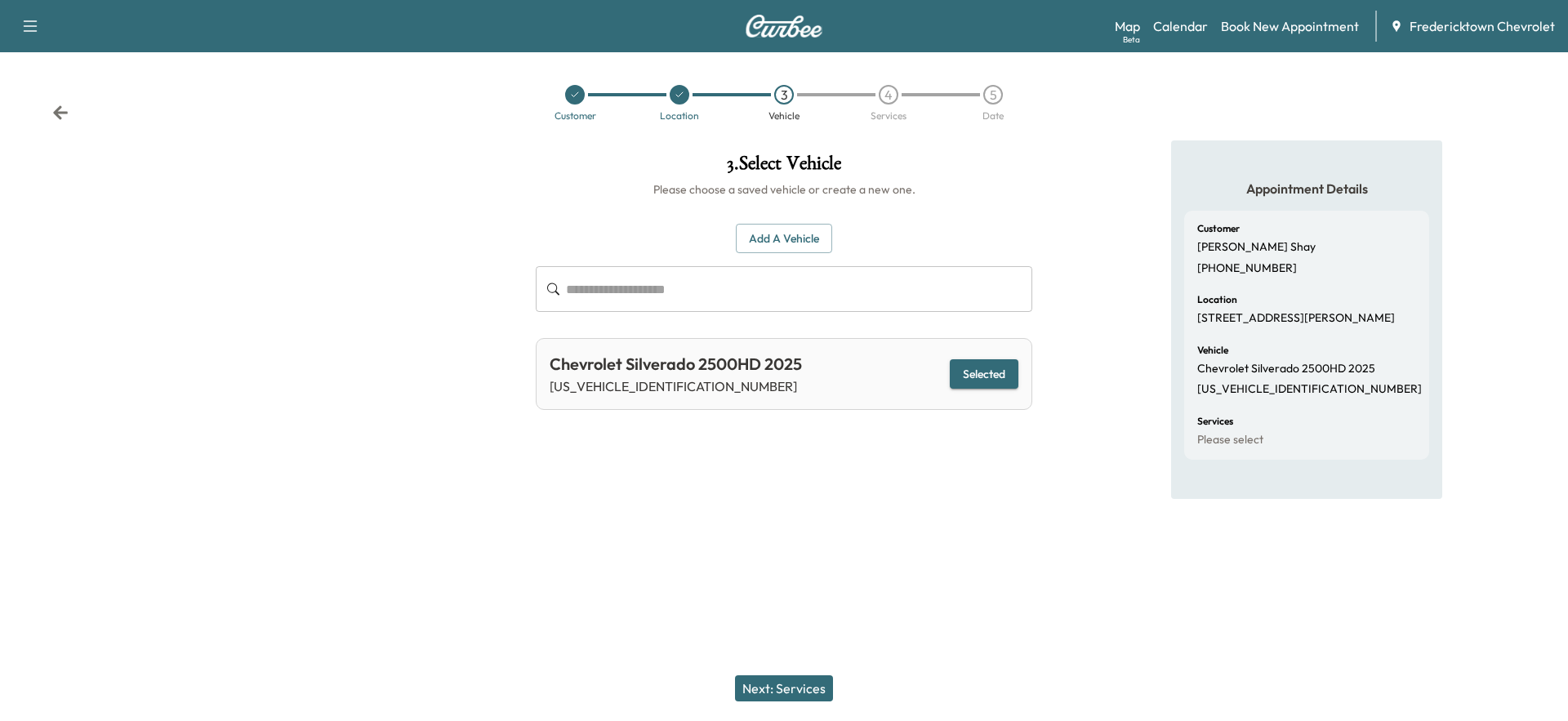
click at [806, 686] on button "Next: Services" at bounding box center [784, 688] width 98 height 26
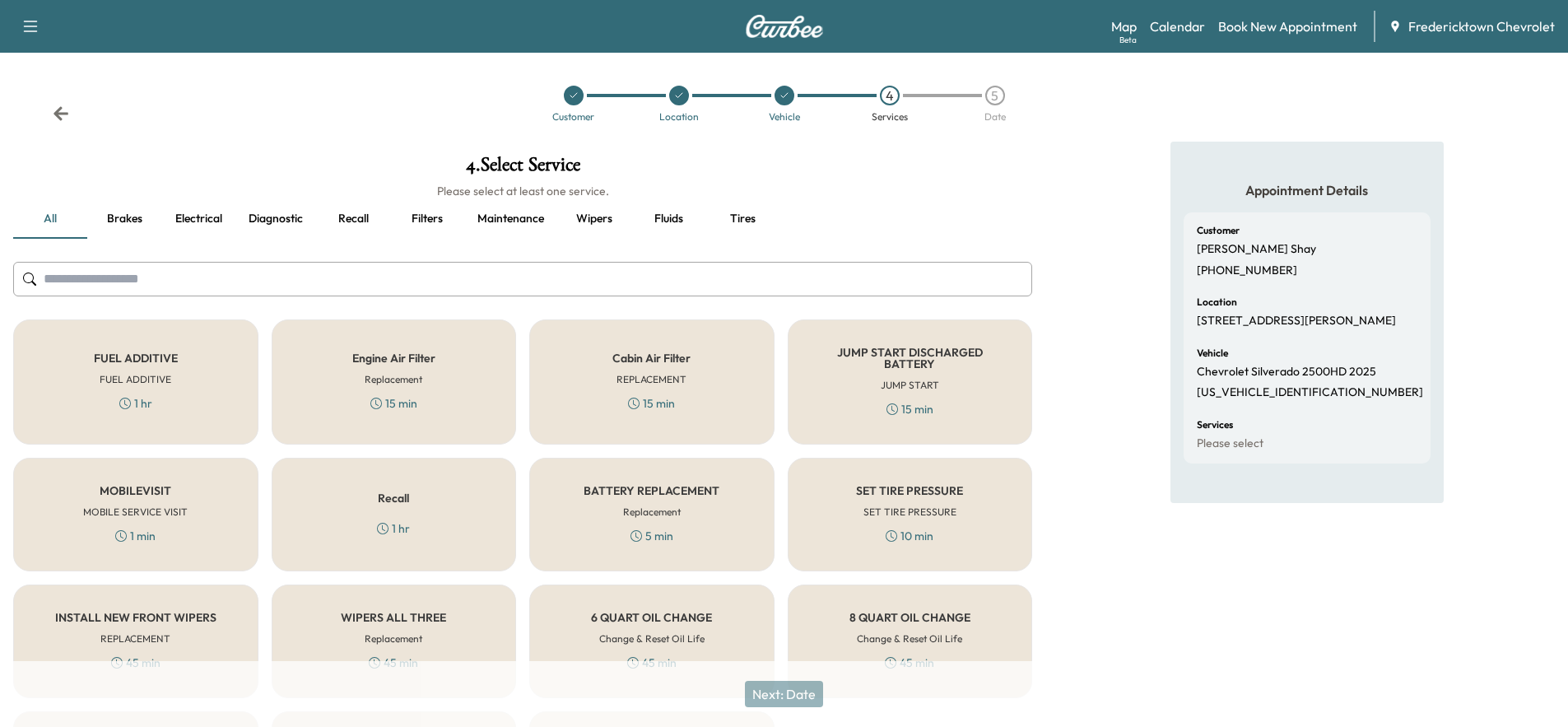
click at [175, 509] on h6 "MOBILE SERVICE VISIT" at bounding box center [135, 512] width 104 height 14
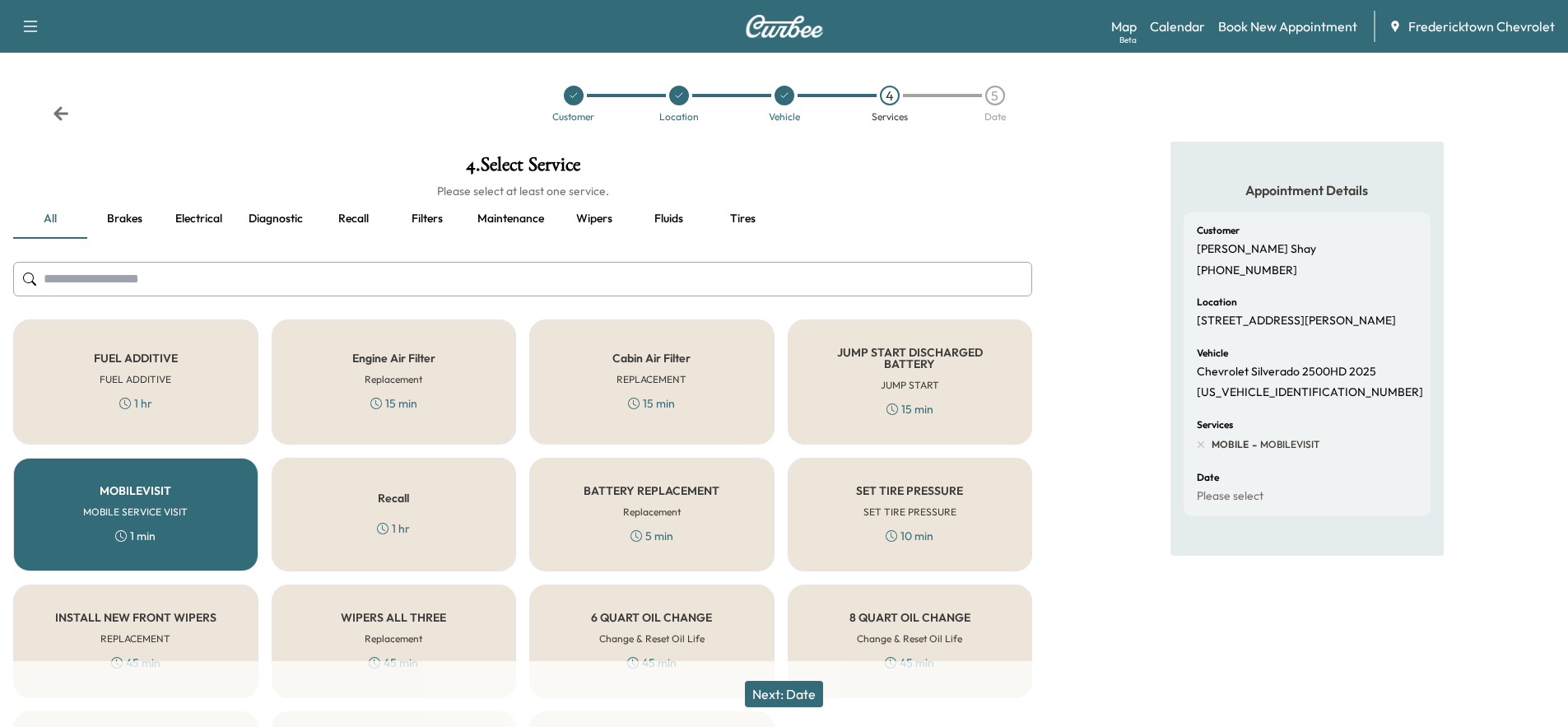
click at [848, 496] on div "SET TIRE PRESSURE SET TIRE PRESSURE 10 min" at bounding box center [910, 515] width 246 height 114
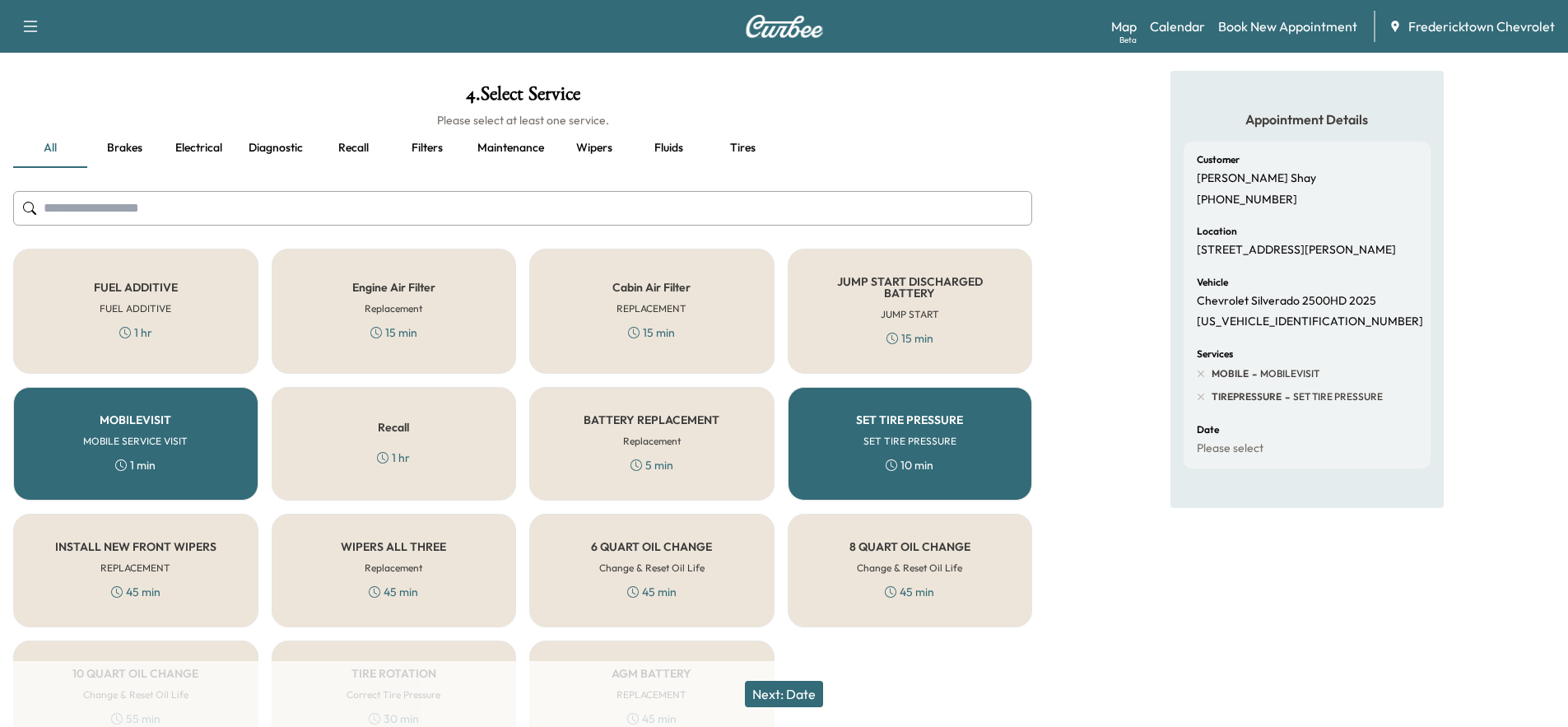
scroll to position [164, 0]
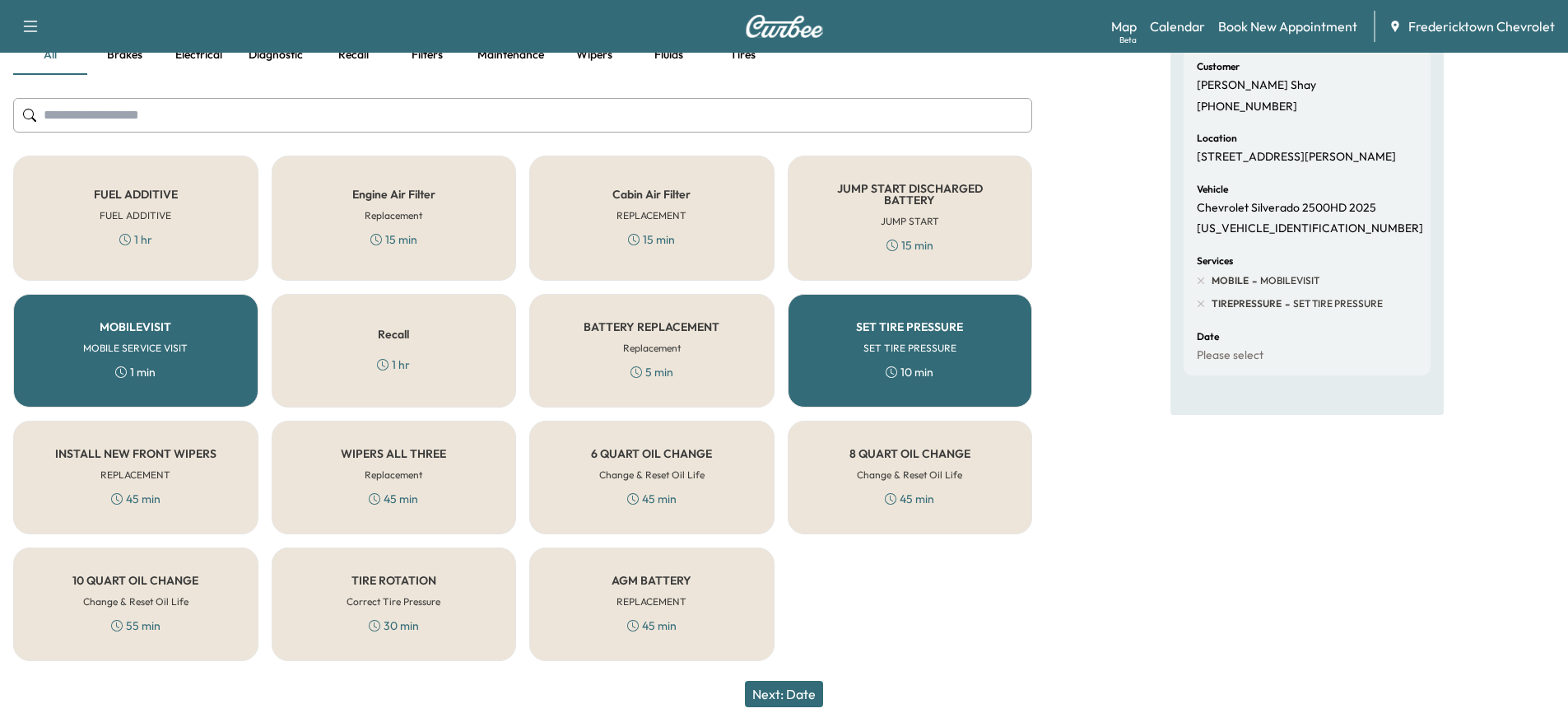
click at [815, 686] on button "Next: Date" at bounding box center [784, 693] width 78 height 26
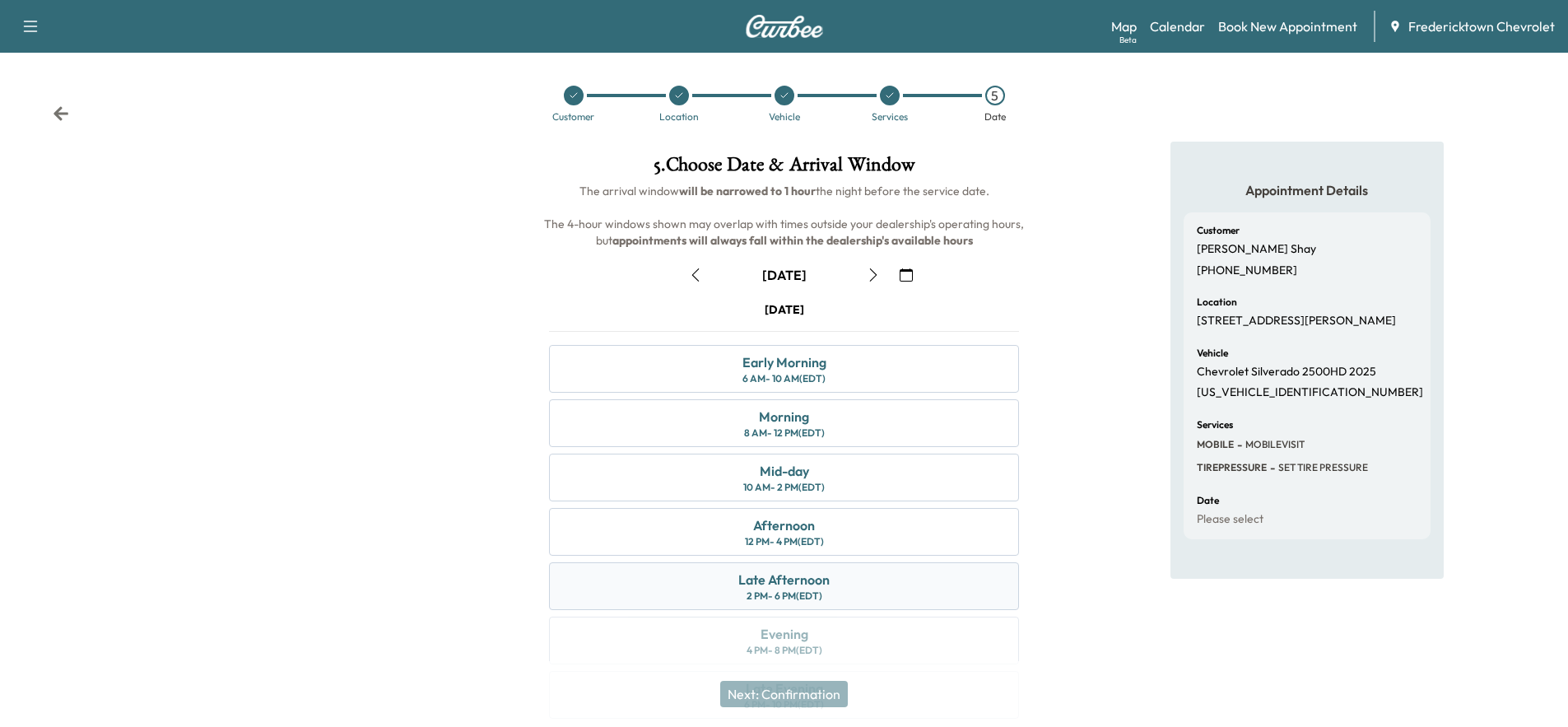
scroll to position [65, 0]
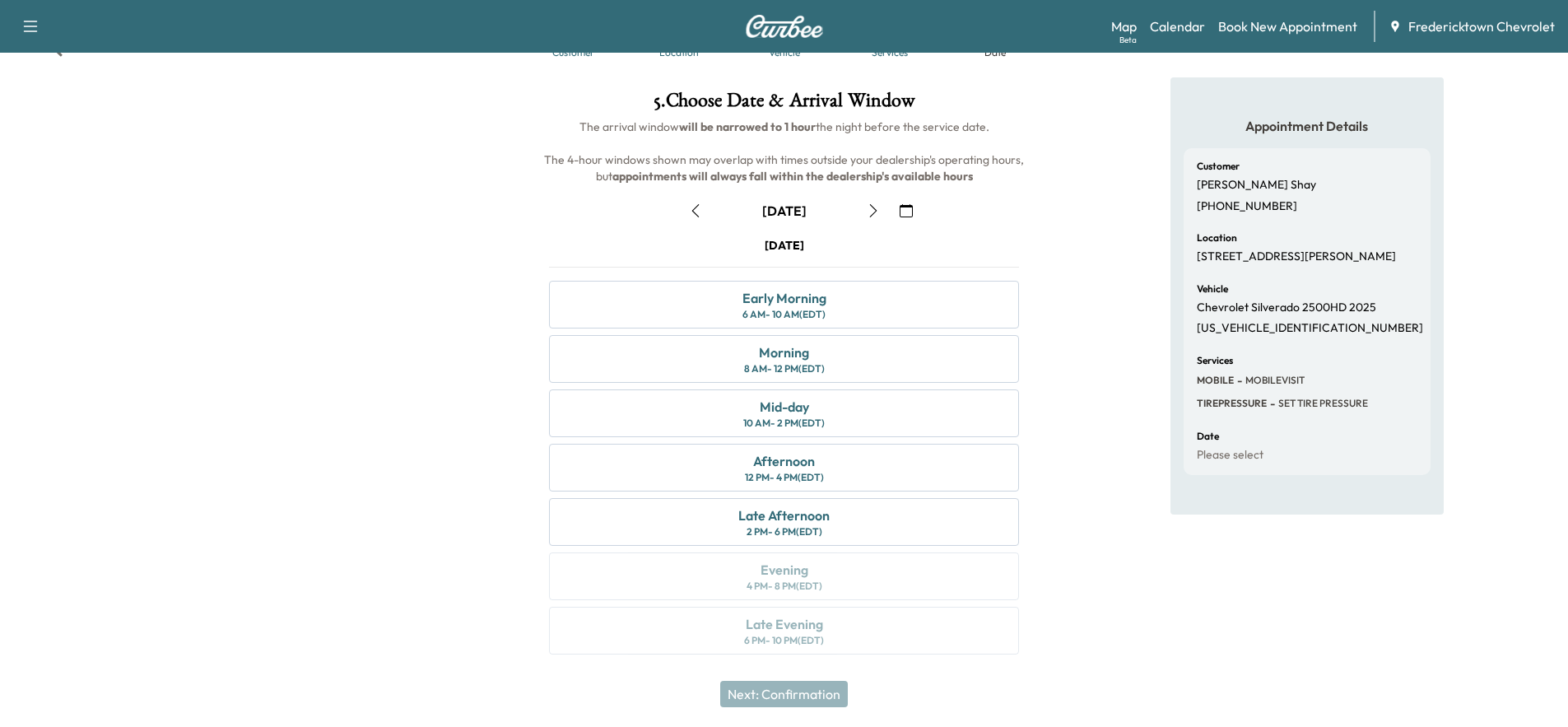
click at [1250, 630] on div "Appointment Details Customer Patrick Shay (614) 940-8081 Location 6489 PERRY RD…" at bounding box center [1308, 375] width 274 height 597
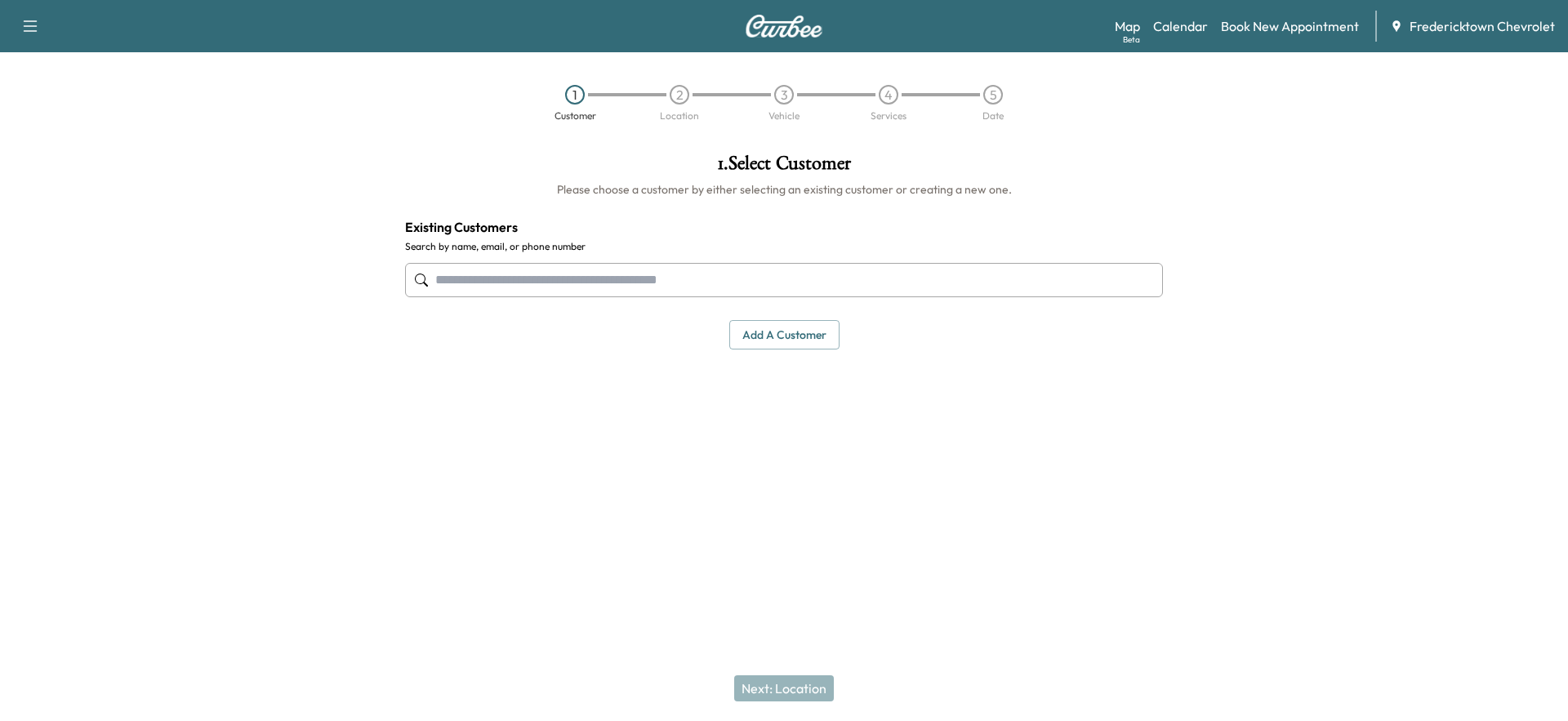
click at [702, 277] on input "text" at bounding box center [784, 280] width 758 height 34
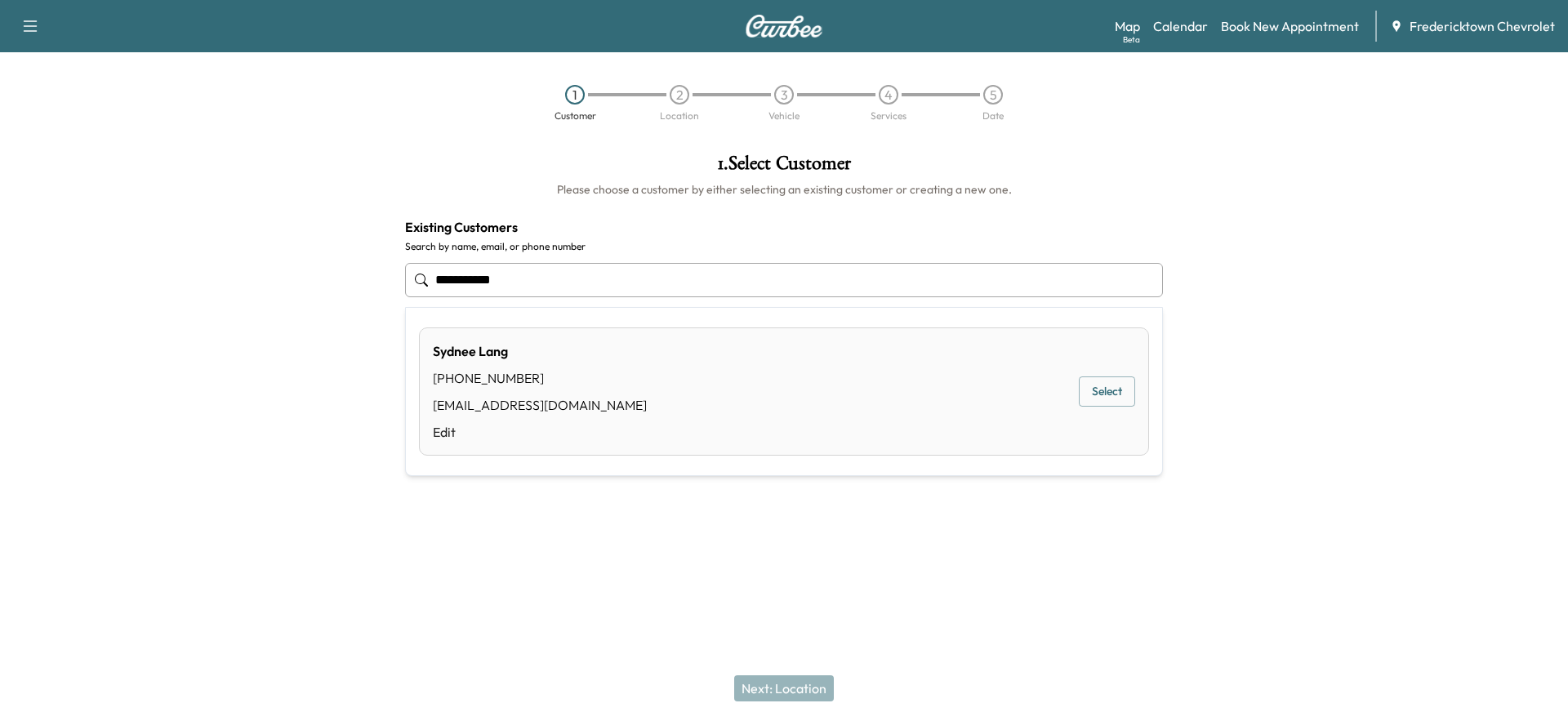
click at [825, 380] on div "Sydnee Lang (740) 390-2286 sydlang05@gmail.com Edit Select" at bounding box center [784, 391] width 730 height 128
type input "**********"
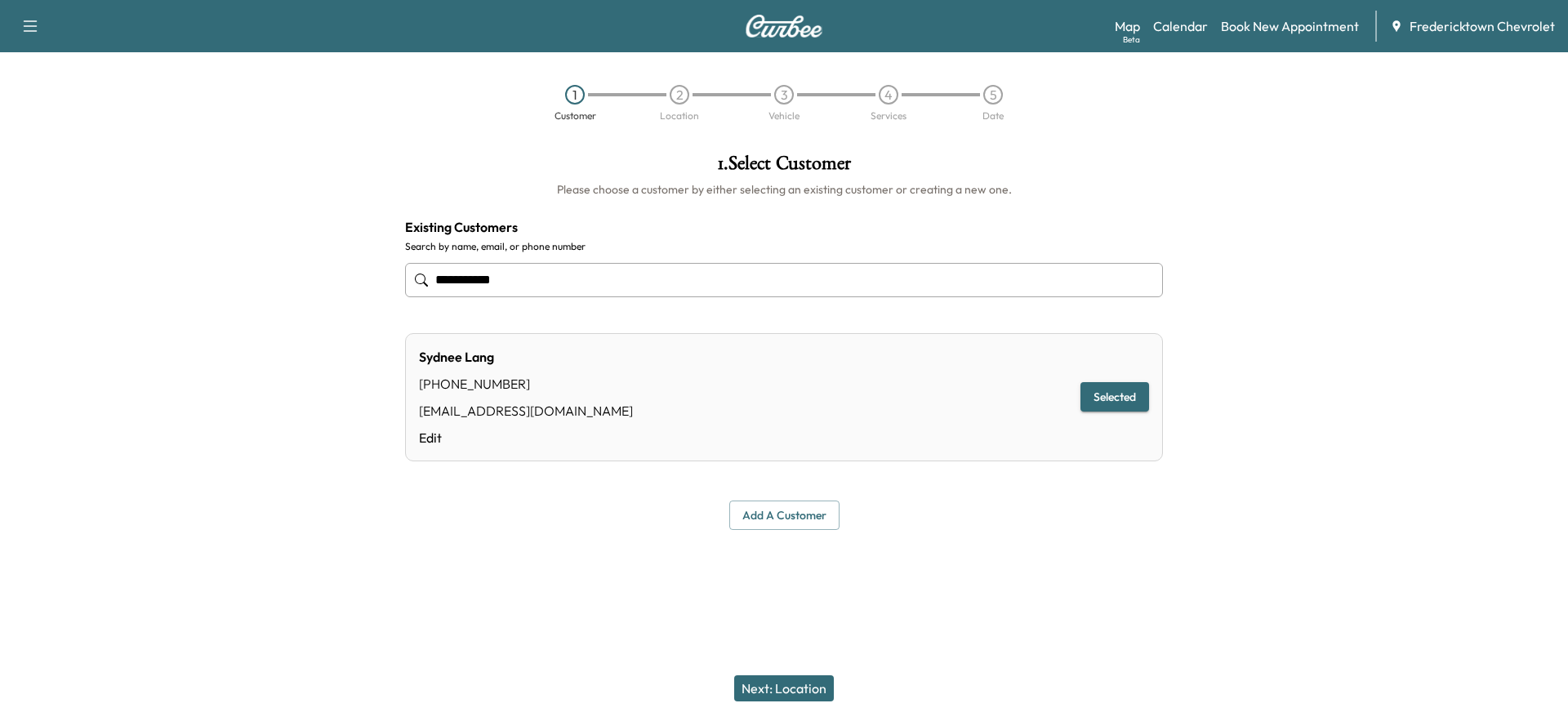
click at [777, 681] on button "Next: Location" at bounding box center [784, 688] width 99 height 26
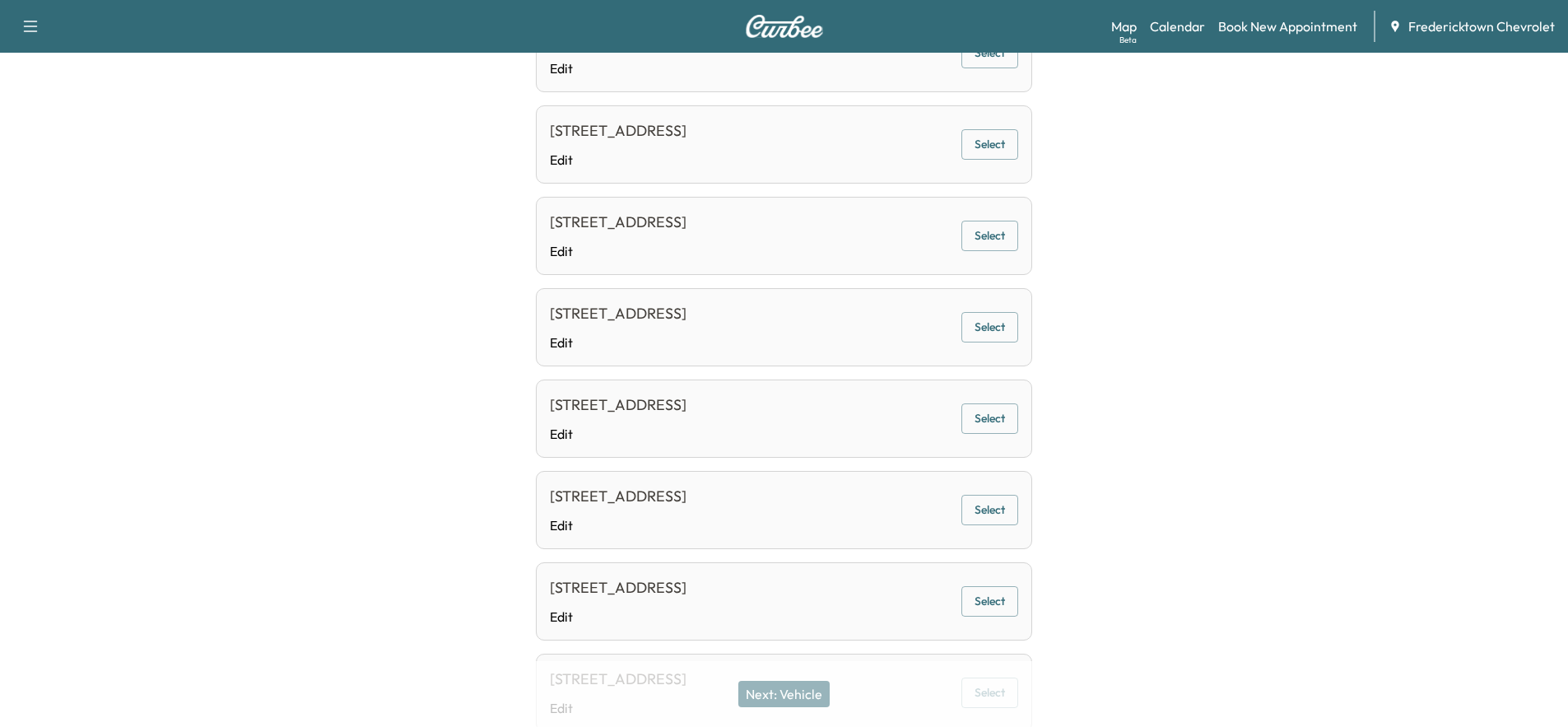
scroll to position [659, 0]
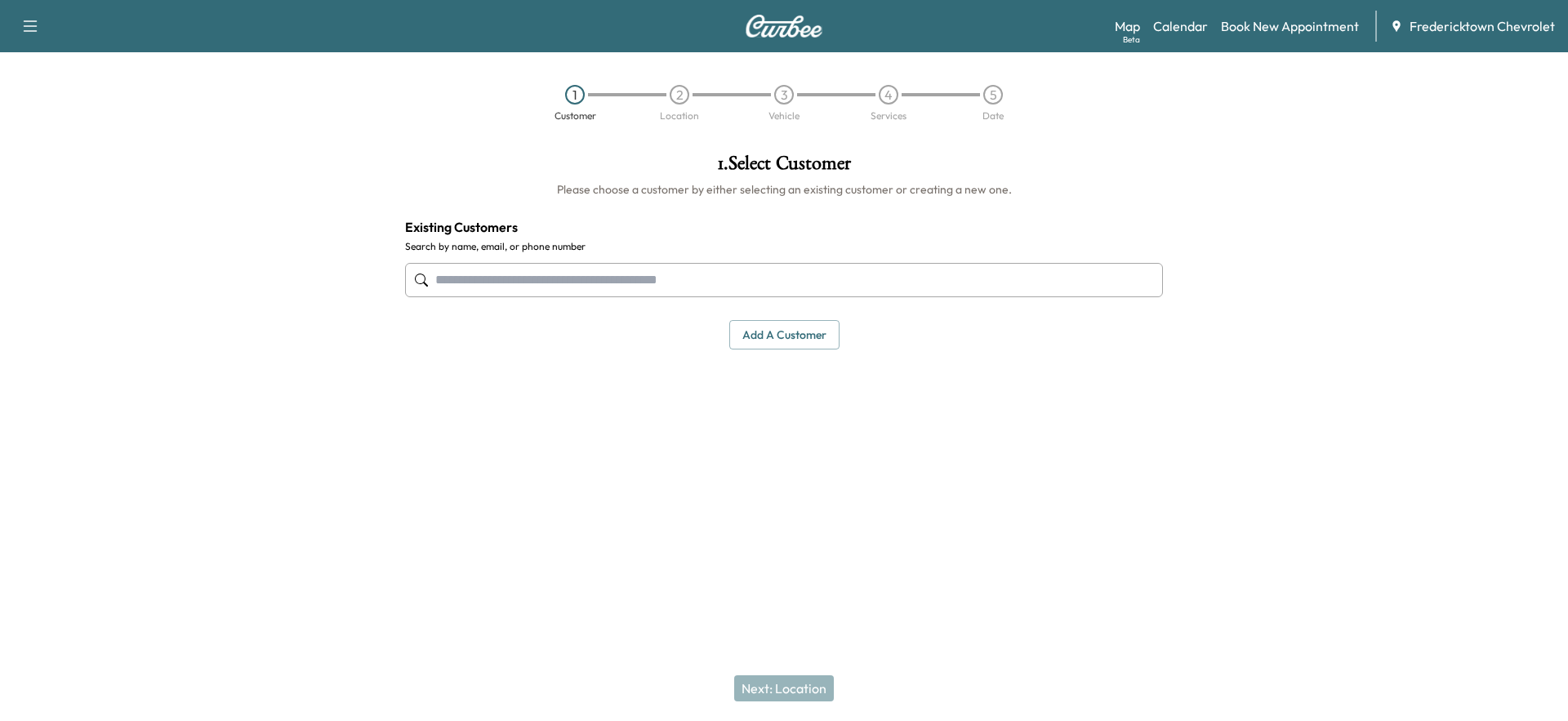
click at [642, 291] on input "text" at bounding box center [784, 280] width 758 height 34
type input "**********"
